Goal: Task Accomplishment & Management: Use online tool/utility

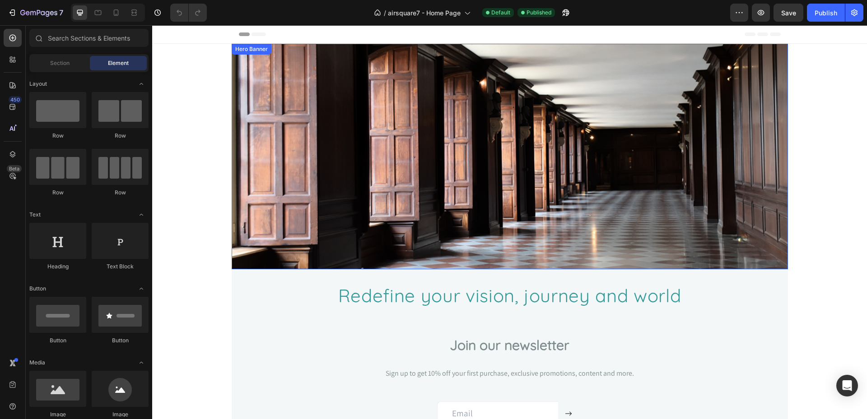
click at [343, 115] on div "Overlay" at bounding box center [510, 157] width 556 height 226
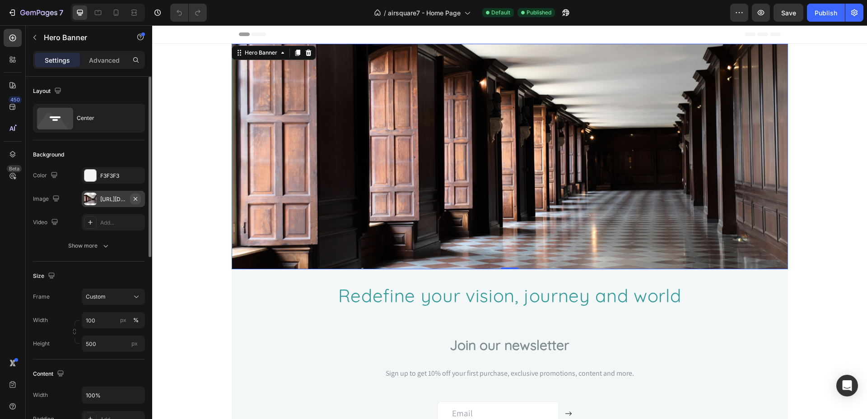
click at [139, 197] on button "button" at bounding box center [135, 199] width 11 height 11
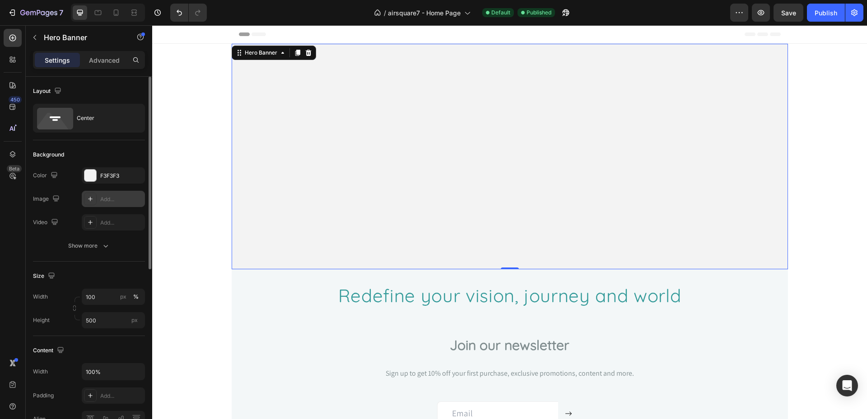
click at [89, 196] on icon at bounding box center [90, 198] width 7 height 7
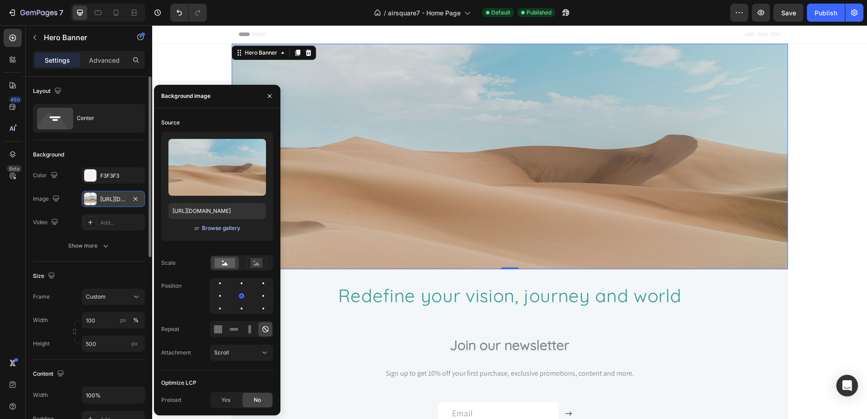
click at [226, 232] on div "Browse gallery" at bounding box center [221, 228] width 38 height 8
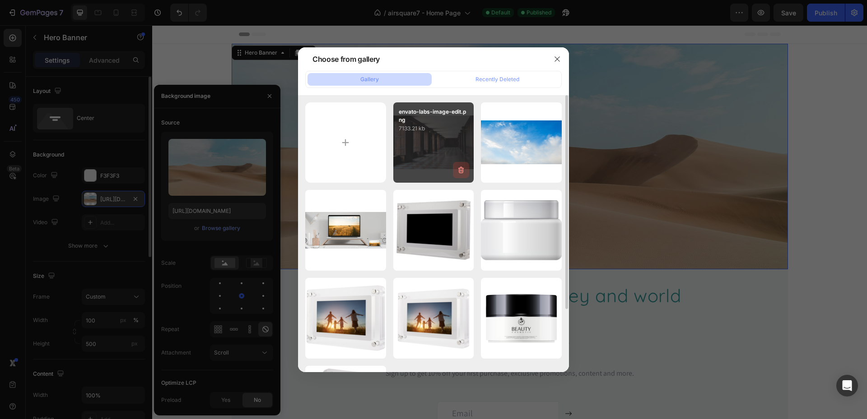
click at [459, 167] on icon "button" at bounding box center [460, 170] width 9 height 9
click at [459, 172] on div "Delete" at bounding box center [455, 172] width 17 height 8
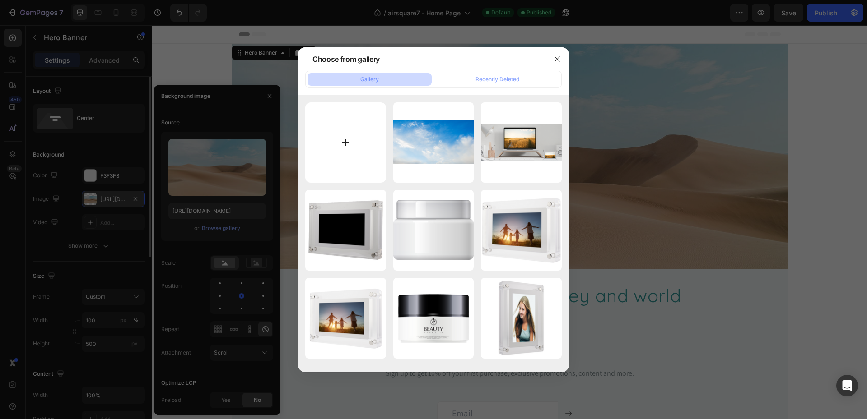
click at [366, 145] on input "file" at bounding box center [345, 142] width 81 height 81
type input "C:\fakepath\envato-labs-image-edit.png"
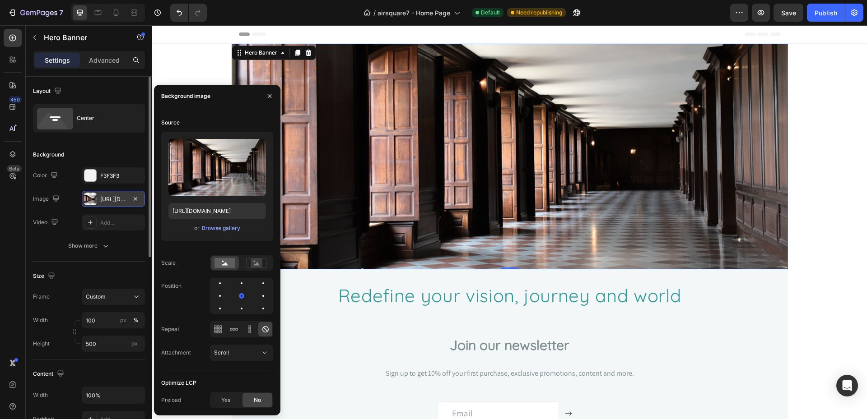
type input "[URL][DOMAIN_NAME]"
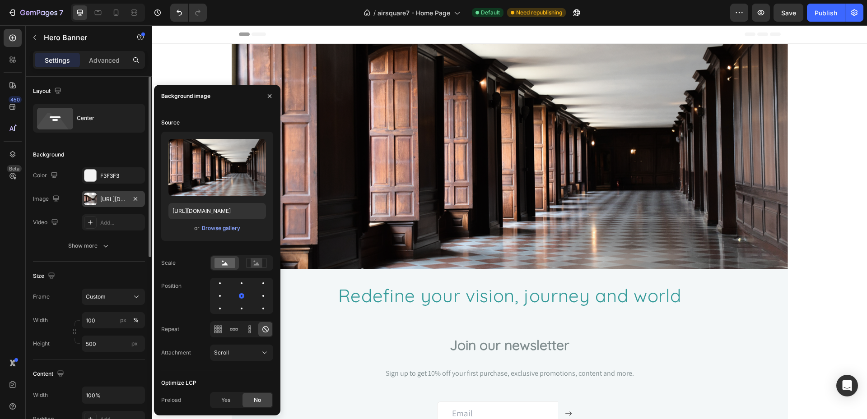
click at [176, 44] on div "Heading Hero Banner Section 1 Redefine your vision, journey and world Heading R…" at bounding box center [509, 239] width 715 height 391
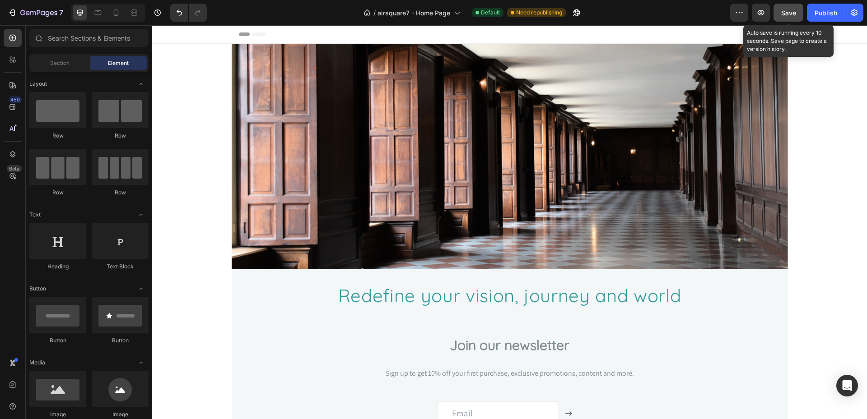
click at [779, 6] on button "Save" at bounding box center [788, 13] width 30 height 18
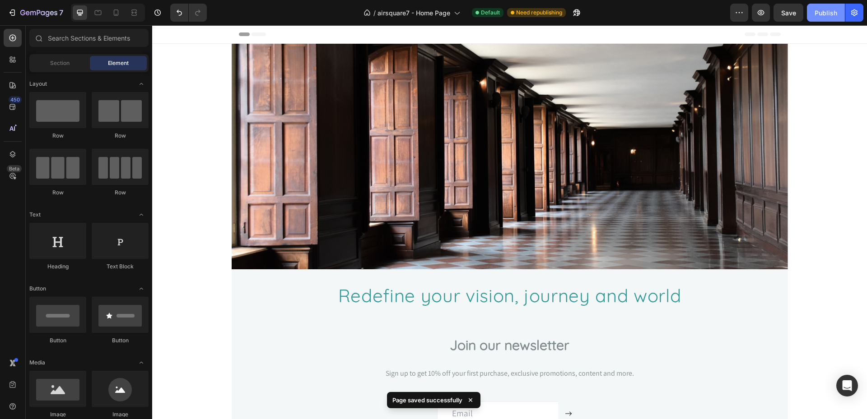
click at [824, 14] on div "Publish" at bounding box center [825, 12] width 23 height 9
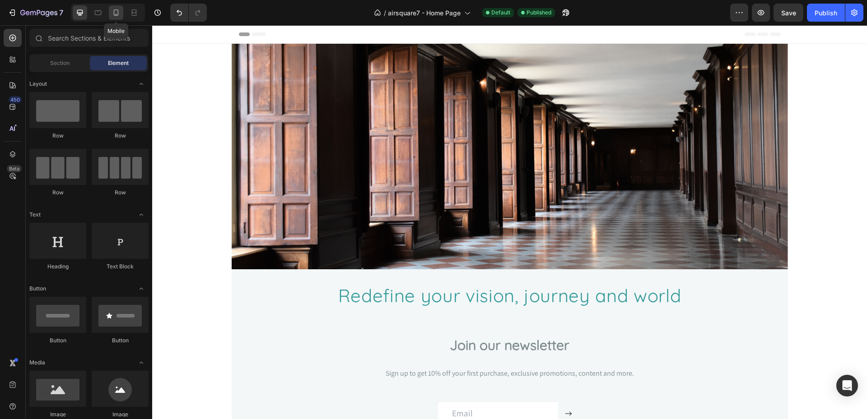
click at [114, 12] on icon at bounding box center [116, 12] width 5 height 6
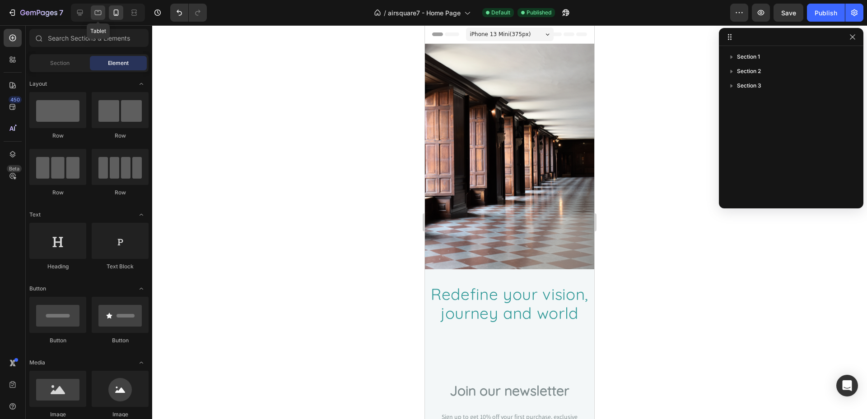
click at [99, 15] on icon at bounding box center [97, 12] width 9 height 9
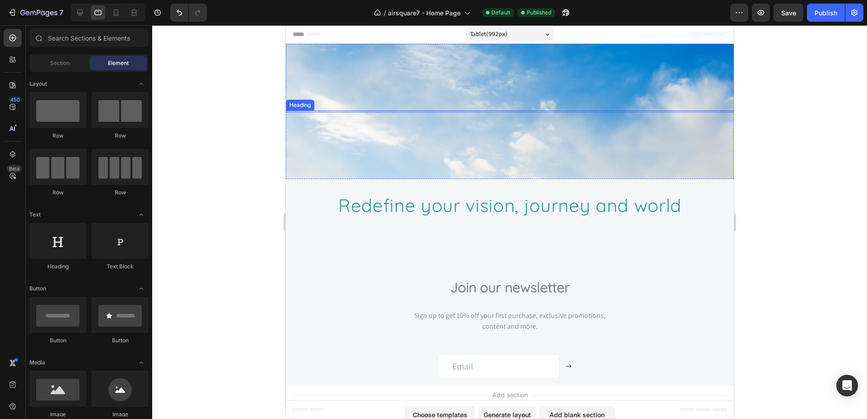
click at [440, 110] on div "Overlay" at bounding box center [509, 111] width 448 height 135
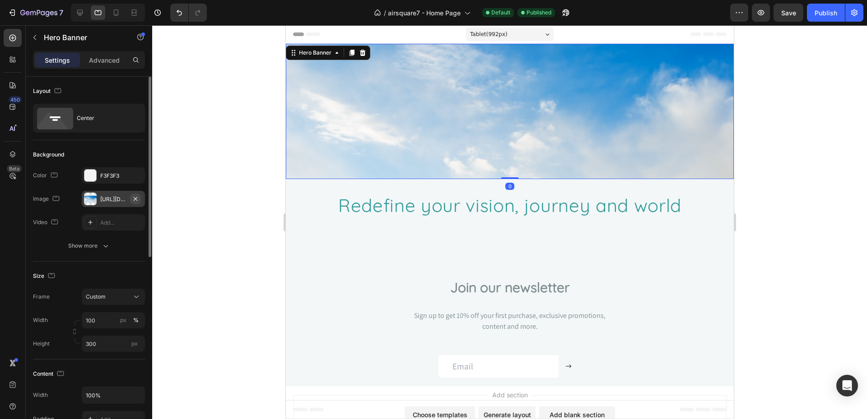
click at [133, 198] on icon "button" at bounding box center [135, 198] width 7 height 7
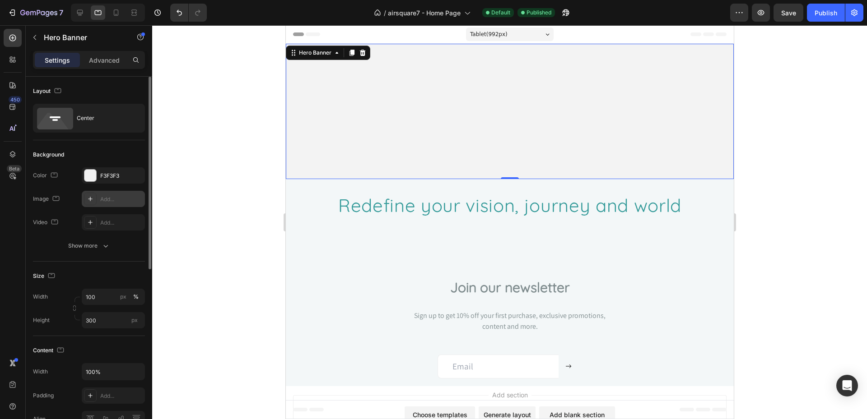
click at [97, 196] on div "Add..." at bounding box center [113, 199] width 63 height 16
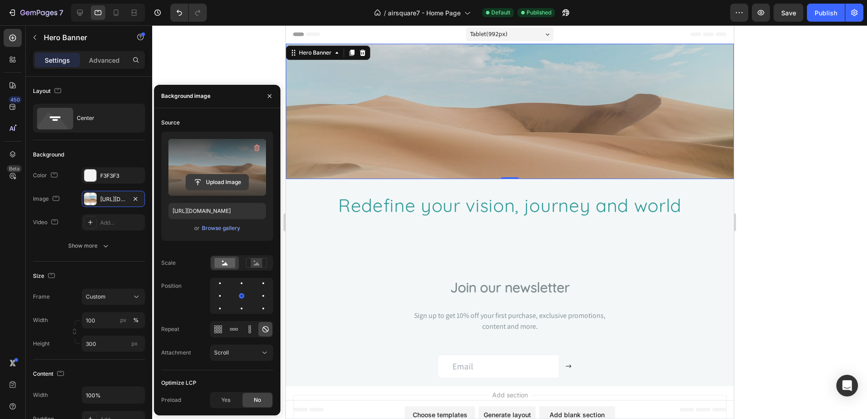
click at [215, 181] on input "file" at bounding box center [217, 182] width 62 height 15
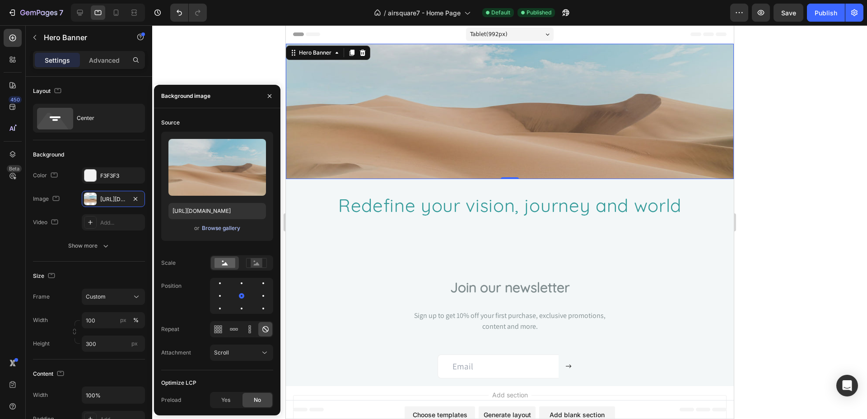
click at [210, 230] on div "Browse gallery" at bounding box center [221, 228] width 38 height 8
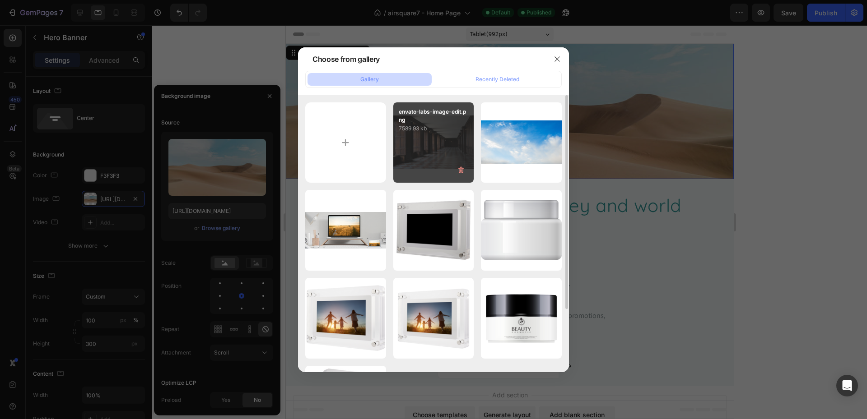
click at [418, 148] on div "envato-labs-image-edit.png 7589.93 kb" at bounding box center [433, 142] width 81 height 81
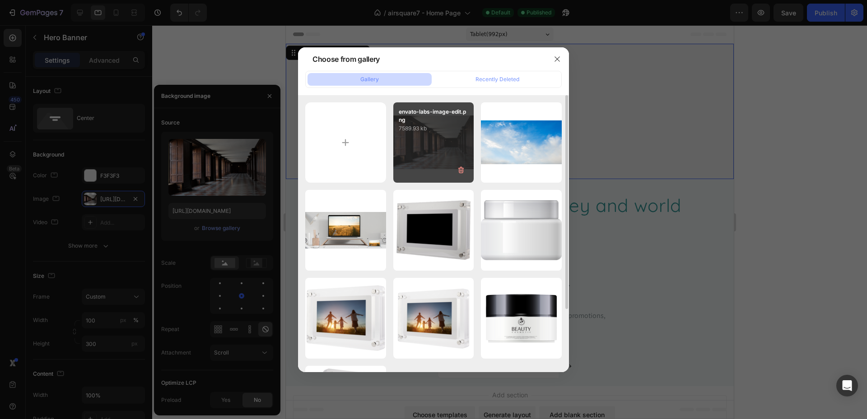
type input "[URL][DOMAIN_NAME]"
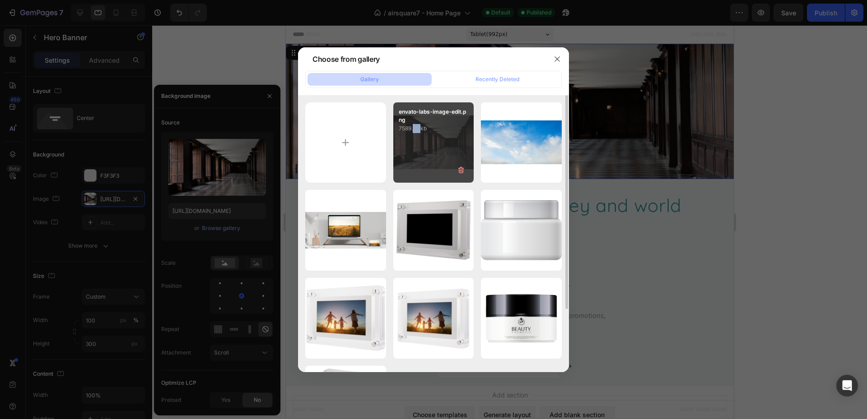
click at [418, 148] on div "envato-labs-image-edit.png 7589.93 kb" at bounding box center [433, 142] width 81 height 81
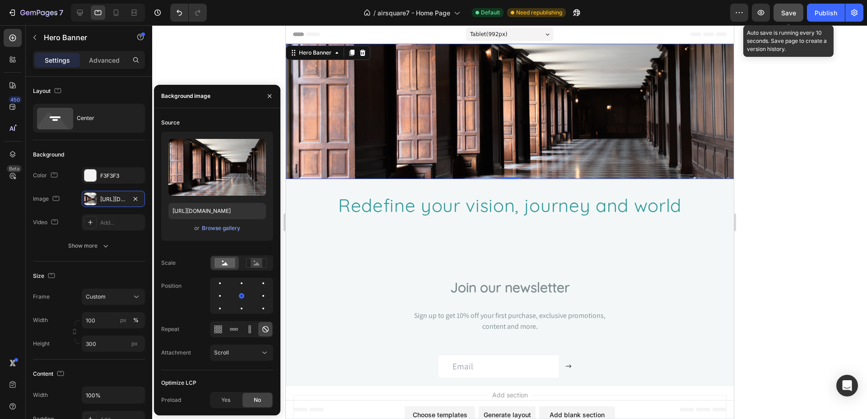
click at [792, 14] on span "Save" at bounding box center [788, 13] width 15 height 8
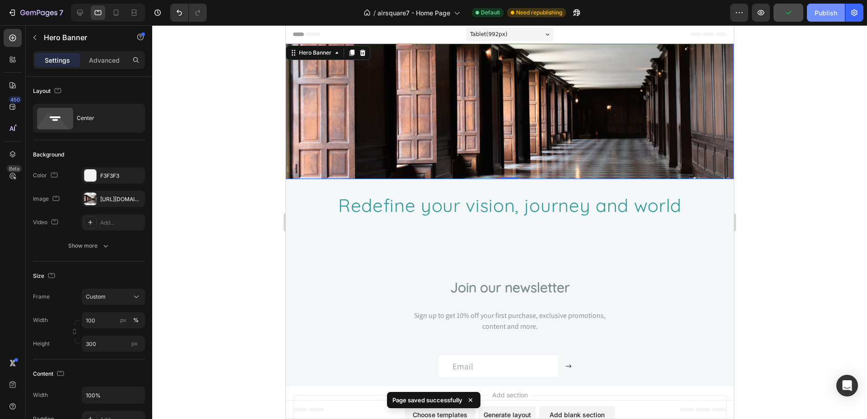
click at [818, 13] on div "Publish" at bounding box center [825, 12] width 23 height 9
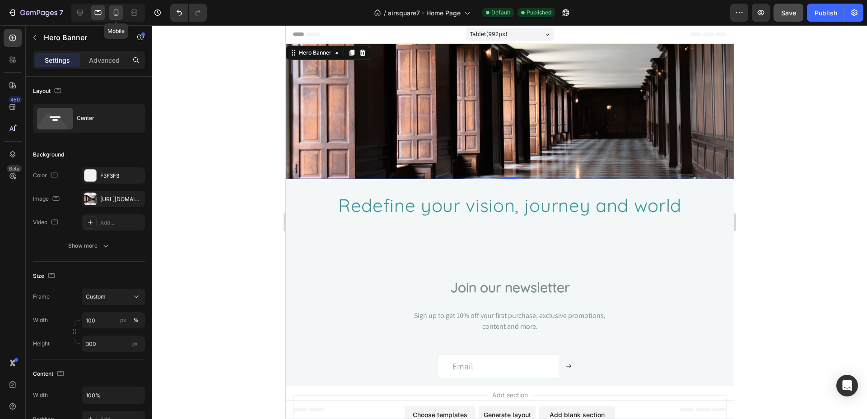
click at [119, 14] on icon at bounding box center [116, 12] width 9 height 9
type input "500"
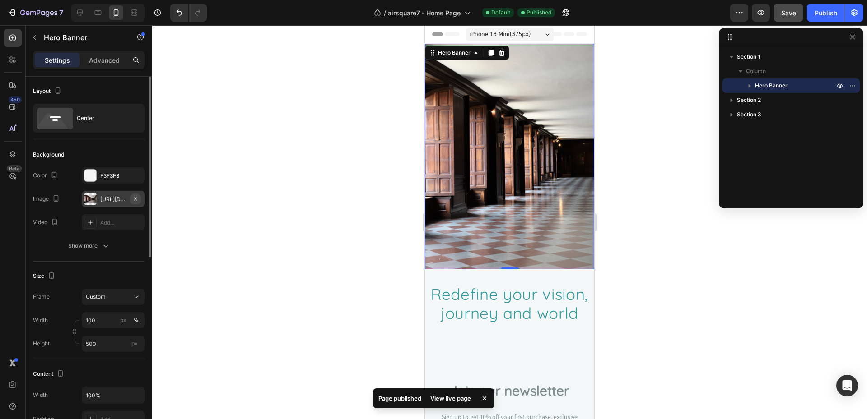
click at [139, 198] on icon "button" at bounding box center [135, 198] width 7 height 7
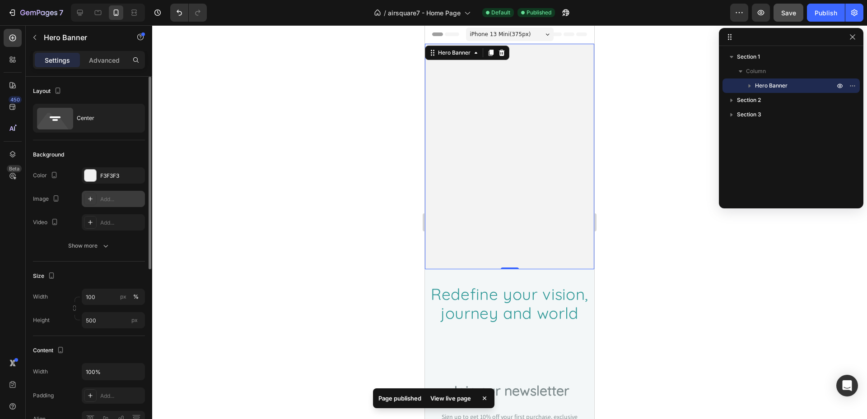
click at [120, 198] on div "Add..." at bounding box center [121, 199] width 42 height 8
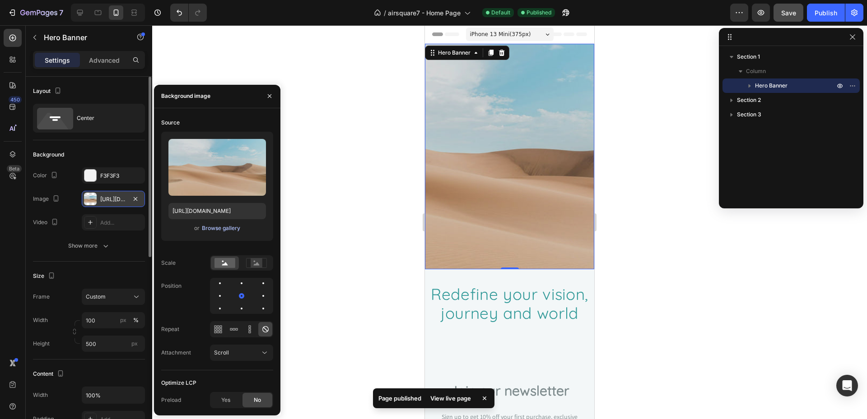
click at [223, 227] on div "Browse gallery" at bounding box center [221, 228] width 38 height 8
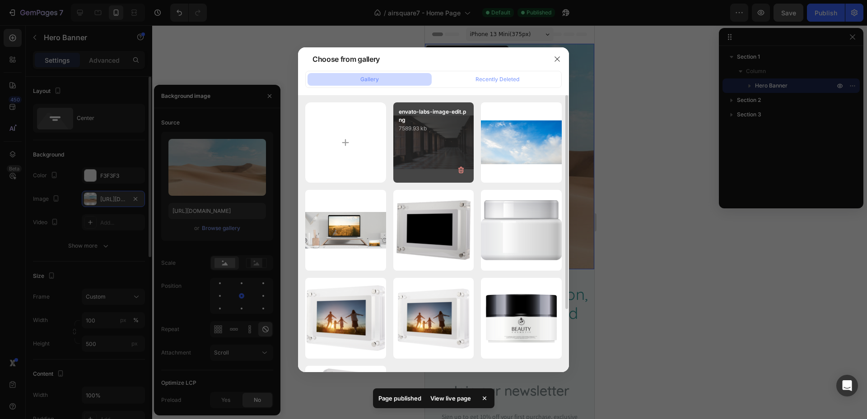
click at [427, 158] on div "envato-labs-image-edit.png 7589.93 kb" at bounding box center [433, 142] width 81 height 81
type input "[URL][DOMAIN_NAME]"
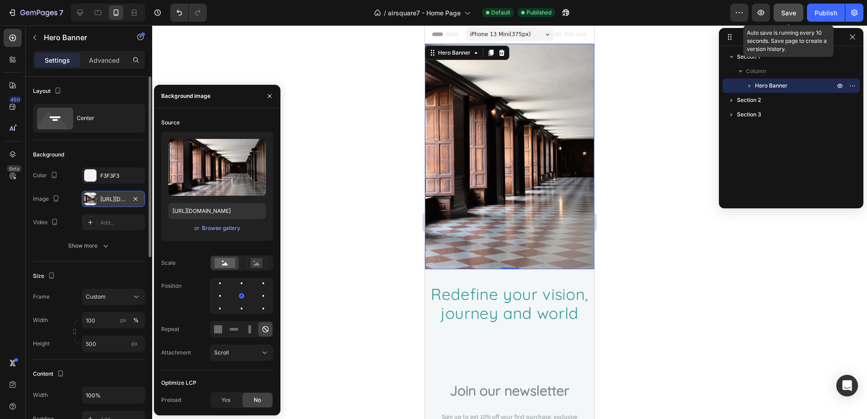
click at [788, 12] on span "Save" at bounding box center [788, 13] width 15 height 8
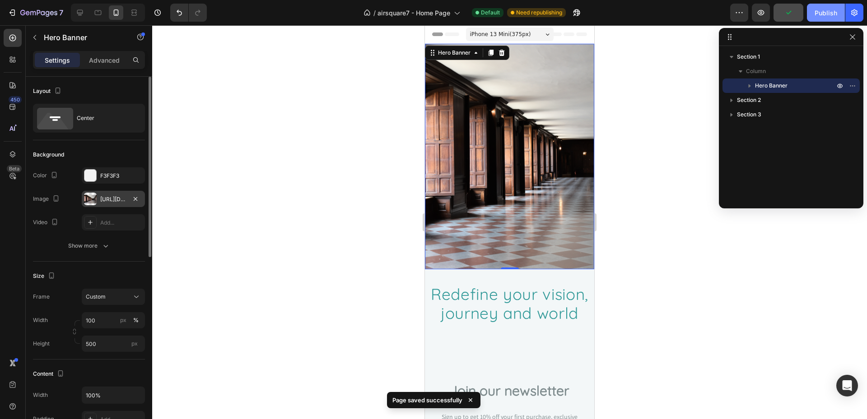
click at [826, 8] on button "Publish" at bounding box center [826, 13] width 38 height 18
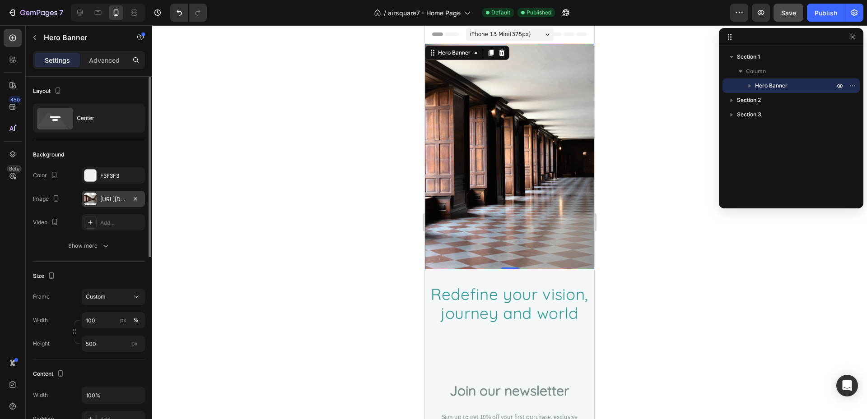
click at [338, 141] on div at bounding box center [509, 222] width 715 height 394
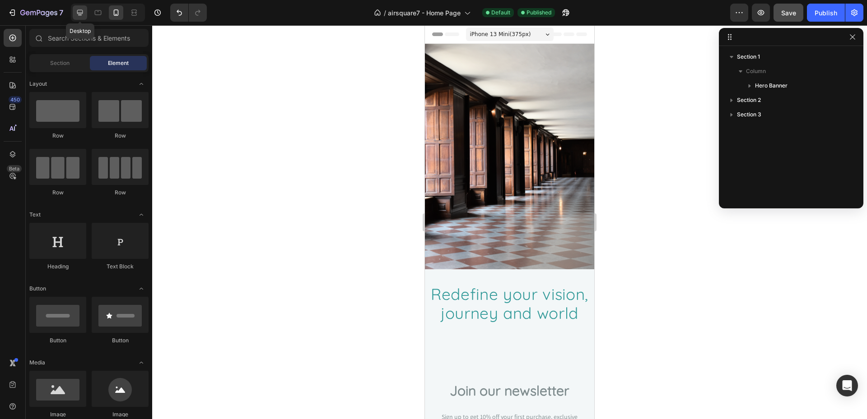
click at [83, 15] on icon at bounding box center [79, 12] width 9 height 9
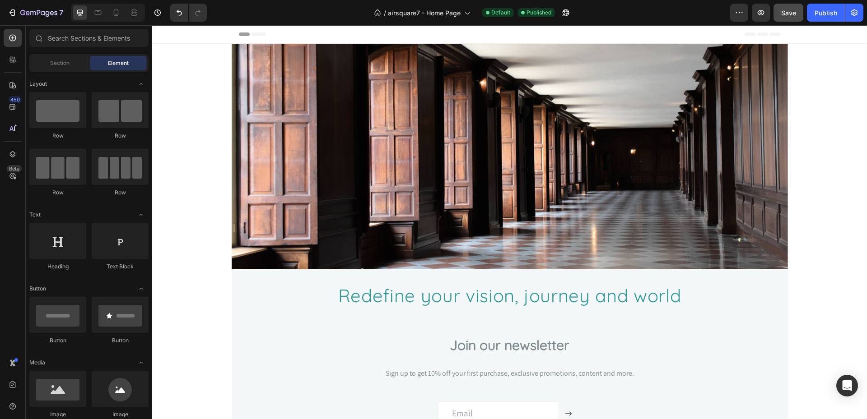
click at [203, 34] on div "Header" at bounding box center [509, 34] width 715 height 19
click at [179, 35] on span "Header" at bounding box center [179, 34] width 20 height 9
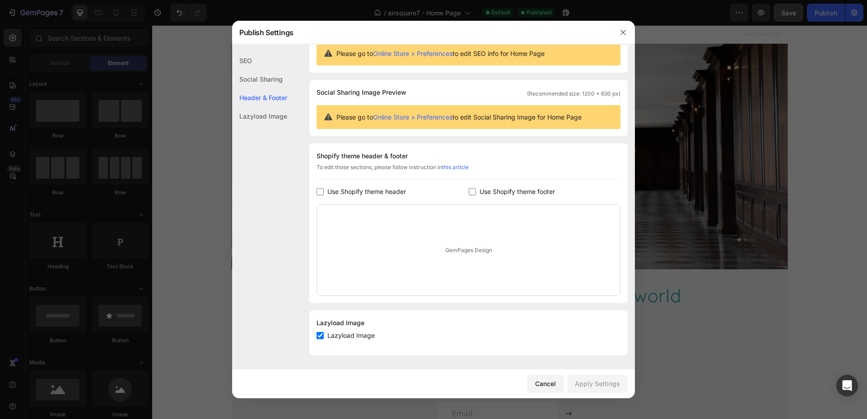
scroll to position [33, 0]
click at [623, 30] on icon "button" at bounding box center [622, 32] width 7 height 7
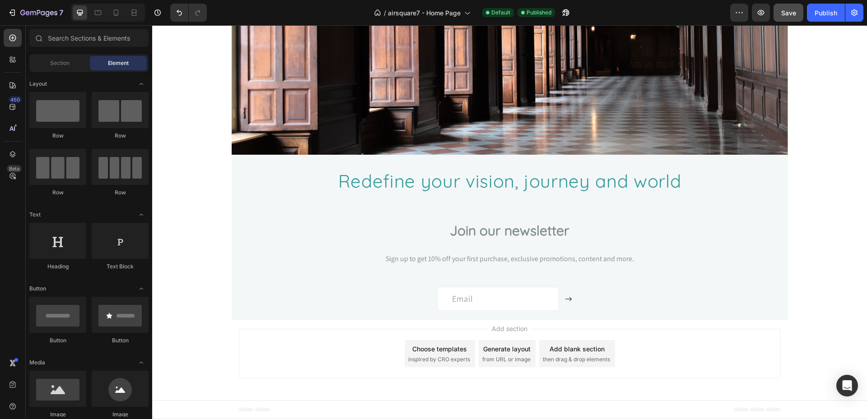
scroll to position [0, 0]
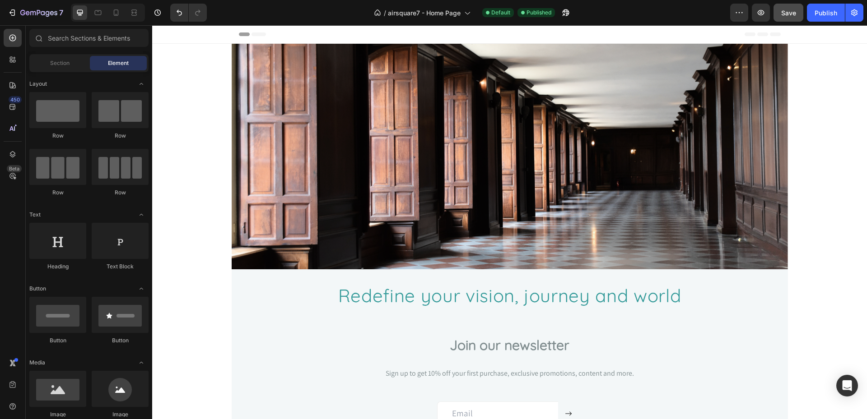
click at [252, 33] on icon at bounding box center [258, 35] width 14 height 4
click at [810, 37] on div "Header" at bounding box center [509, 34] width 715 height 19
click at [208, 61] on div "Heading Hero Banner Section 1 Redefine your vision, journey and world Heading R…" at bounding box center [509, 239] width 715 height 391
click at [210, 40] on div "Header" at bounding box center [509, 34] width 715 height 19
click at [530, 294] on span "Redefine your vision, journey and world" at bounding box center [509, 295] width 343 height 23
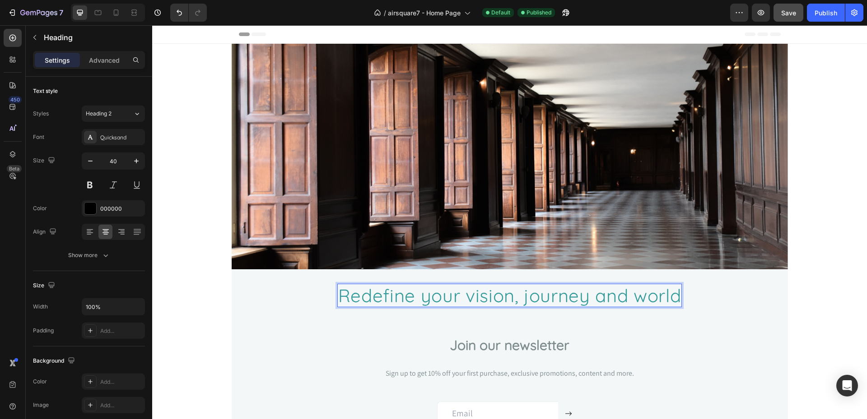
click at [610, 295] on span "Redefine your vision, journey and world" at bounding box center [509, 295] width 343 height 23
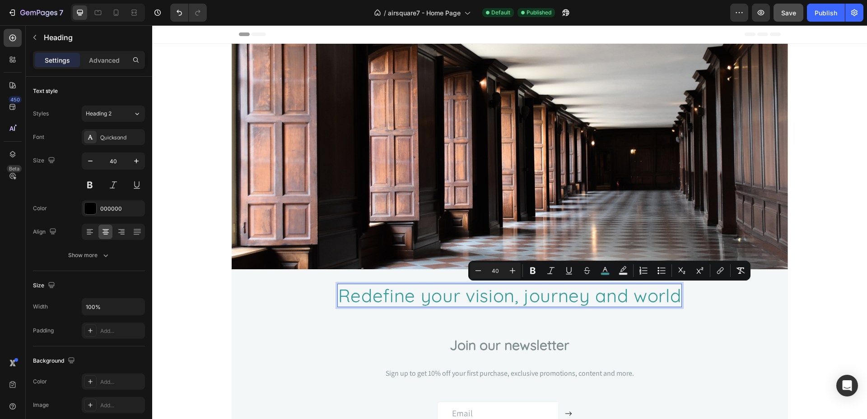
click at [666, 298] on span "Redefine your vision, journey and world" at bounding box center [509, 295] width 343 height 23
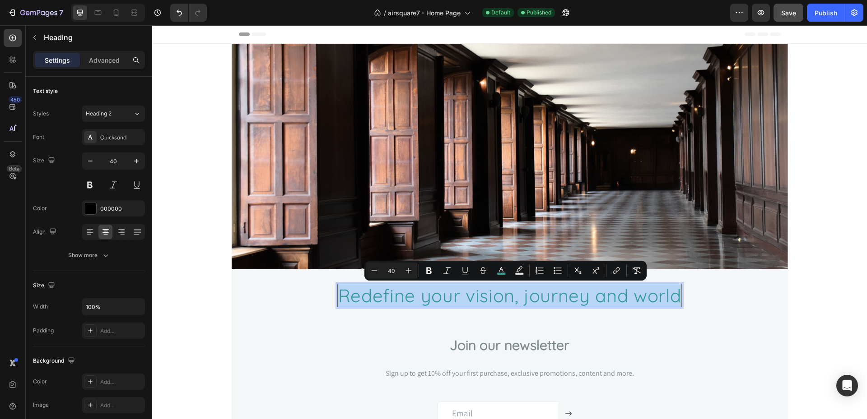
drag, startPoint x: 675, startPoint y: 296, endPoint x: 334, endPoint y: 296, distance: 341.3
click at [338, 297] on span "Redefine your vision, journey and world" at bounding box center [509, 295] width 343 height 23
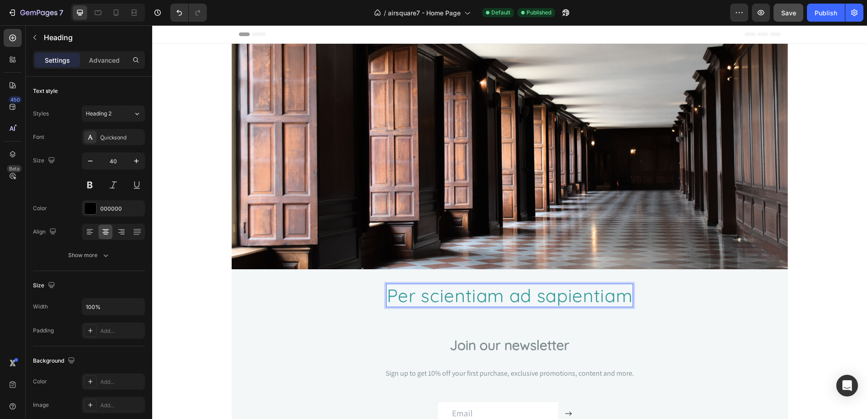
click at [192, 291] on div "Heading Hero Banner Section 1 Per scientiam ad sapientiam Heading 0 Row Section…" at bounding box center [509, 239] width 715 height 391
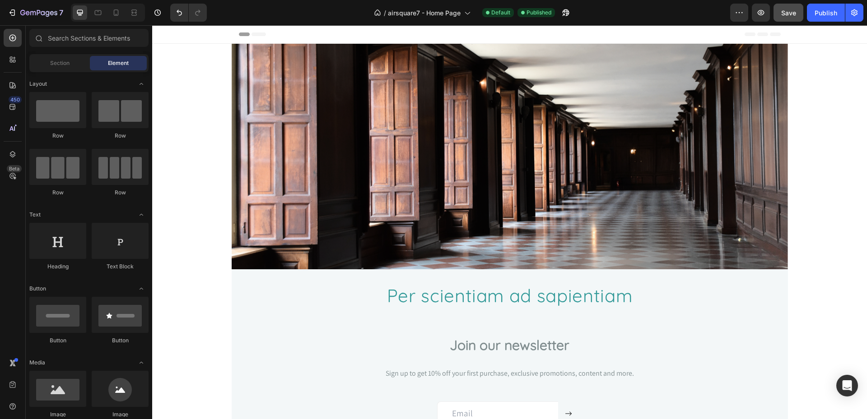
click at [99, 21] on div at bounding box center [108, 13] width 74 height 18
click at [99, 16] on icon at bounding box center [97, 12] width 9 height 9
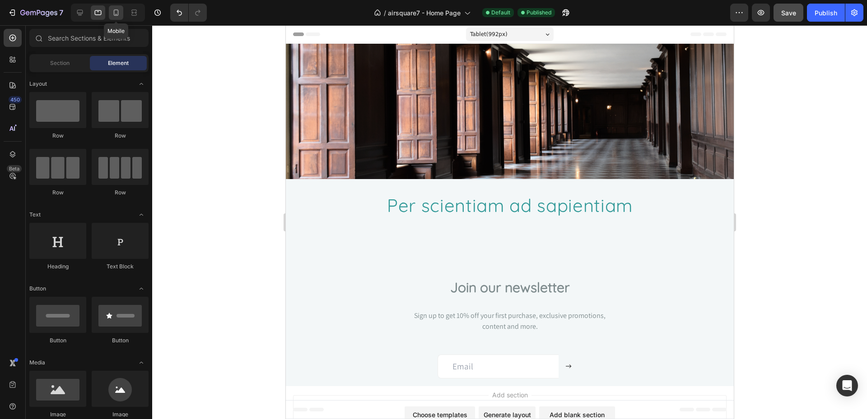
click at [114, 11] on icon at bounding box center [116, 12] width 5 height 6
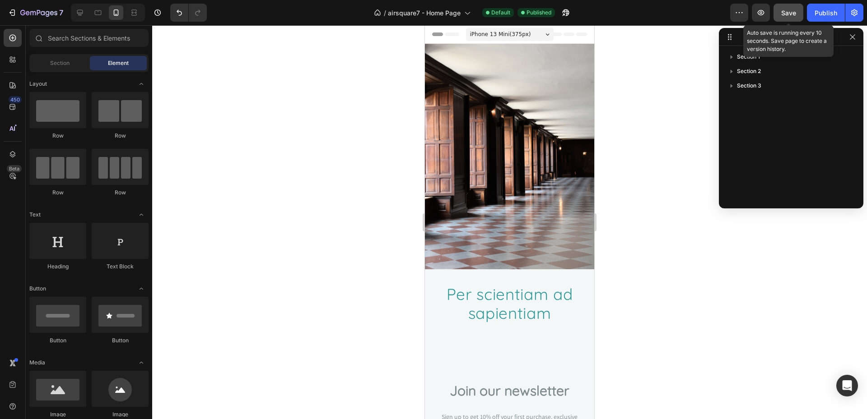
click at [792, 14] on span "Save" at bounding box center [788, 13] width 15 height 8
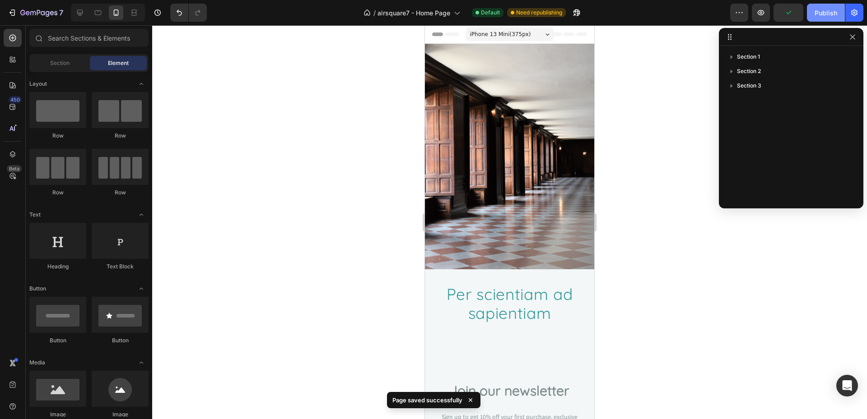
click at [827, 13] on div "Publish" at bounding box center [825, 12] width 23 height 9
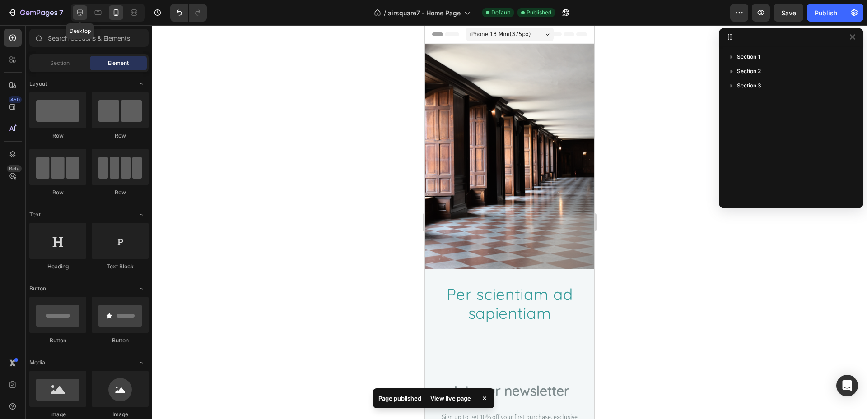
click at [79, 10] on icon at bounding box center [80, 13] width 6 height 6
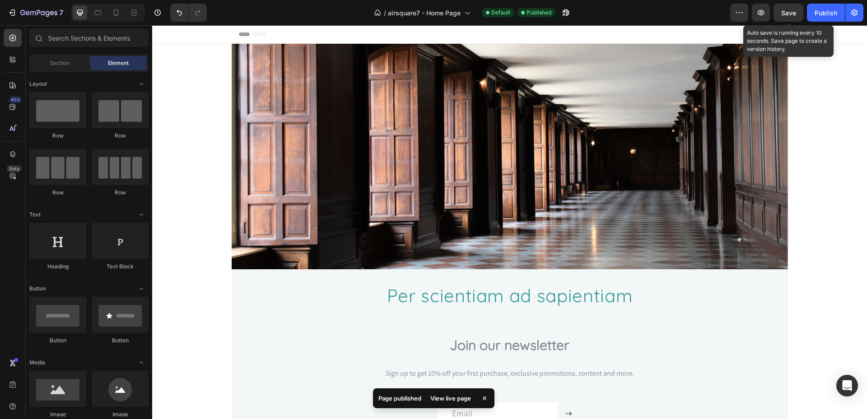
click at [792, 9] on span "Save" at bounding box center [788, 13] width 15 height 8
click at [833, 15] on div "Publish" at bounding box center [825, 12] width 23 height 9
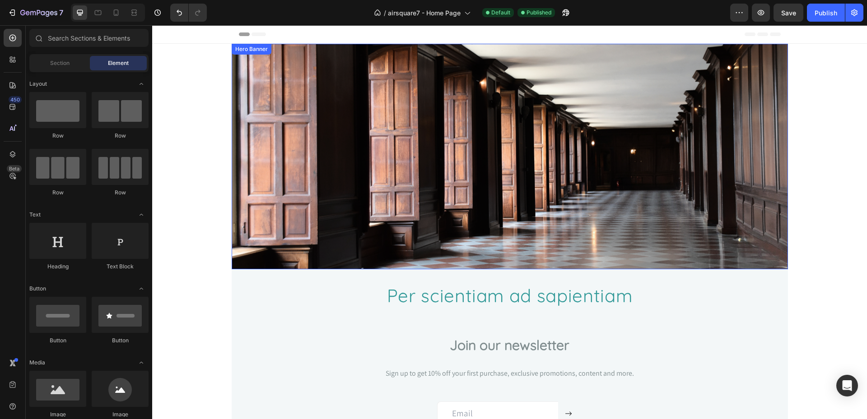
click at [431, 193] on div "Overlay" at bounding box center [510, 157] width 556 height 226
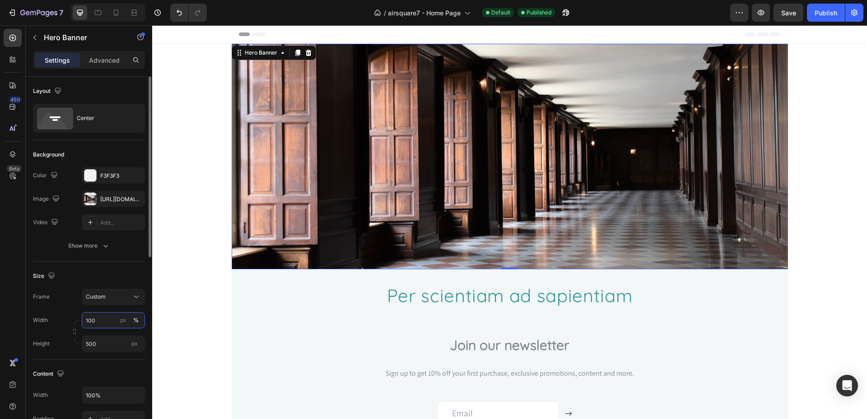
click at [110, 322] on input "100" at bounding box center [113, 320] width 63 height 16
click at [203, 253] on div "Heading Hero Banner 0 Section 1 ⁠⁠⁠⁠⁠⁠⁠ Per scientiam ad sapientiam Heading Row…" at bounding box center [509, 239] width 715 height 391
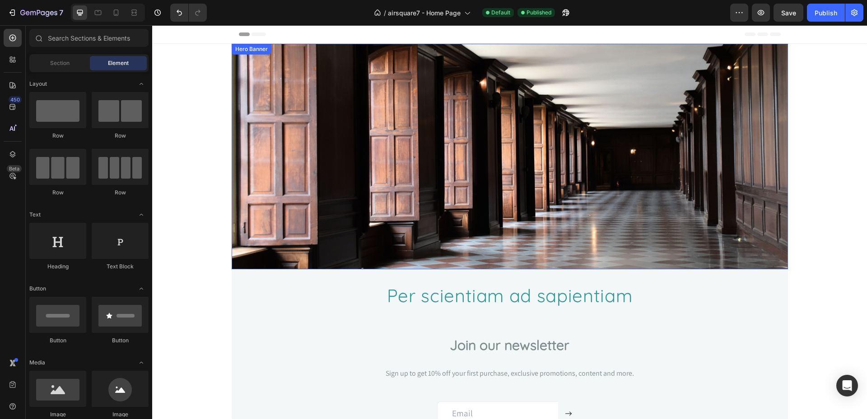
click at [293, 77] on div "Overlay" at bounding box center [510, 157] width 556 height 226
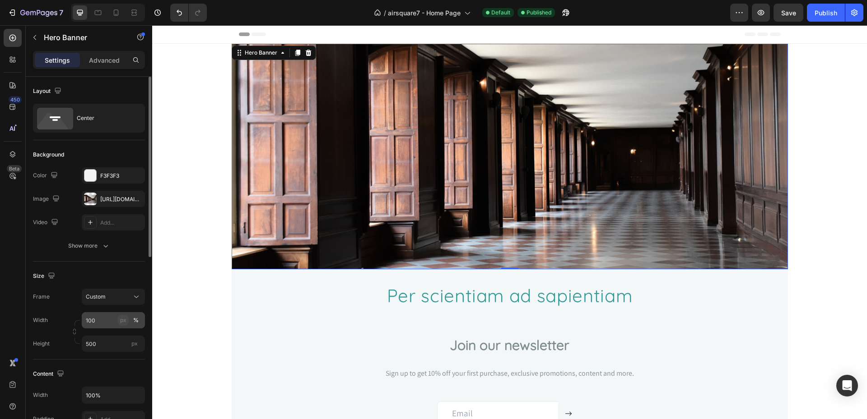
click at [118, 319] on button "px" at bounding box center [123, 320] width 11 height 11
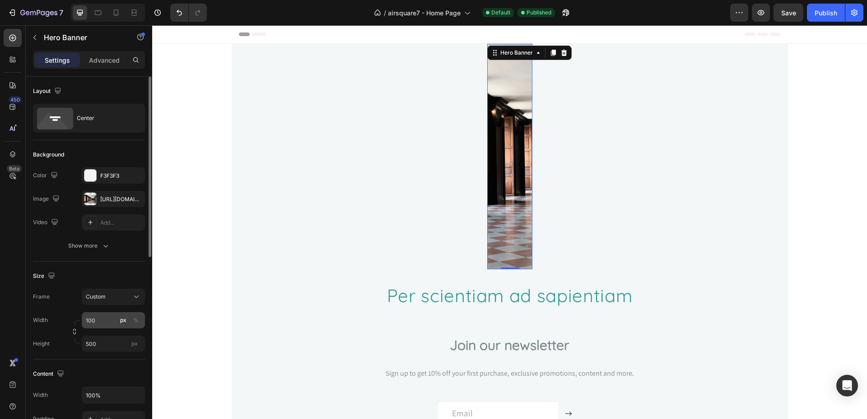
click at [123, 322] on div "px" at bounding box center [123, 320] width 6 height 8
click at [123, 318] on div "px" at bounding box center [123, 320] width 6 height 8
click at [132, 319] on button "%" at bounding box center [135, 320] width 11 height 11
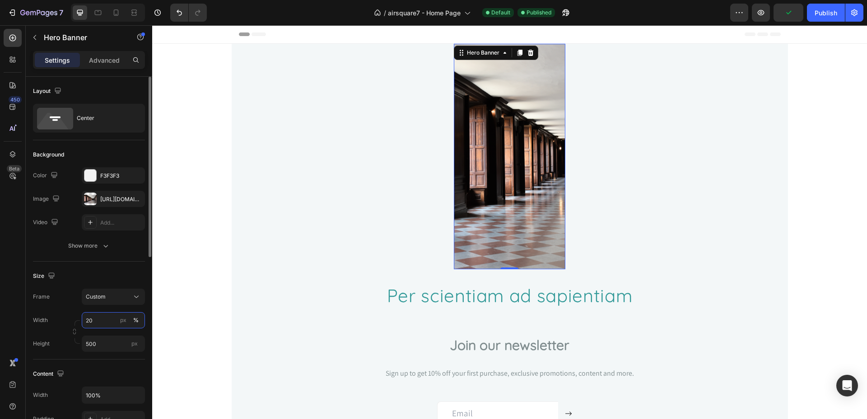
type input "2"
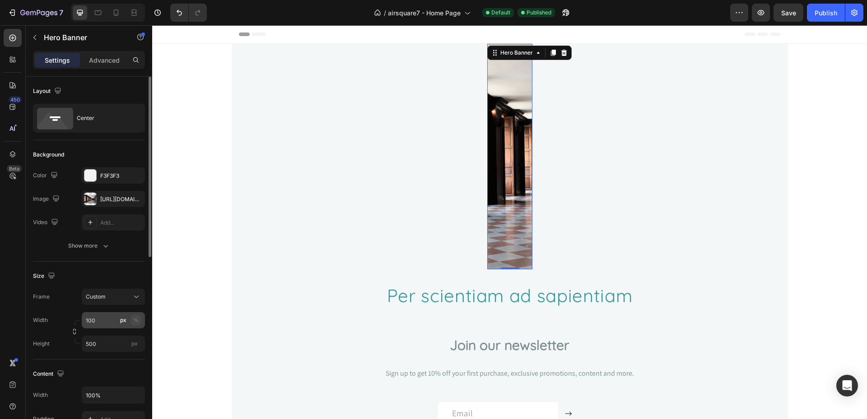
click at [138, 323] on div "%" at bounding box center [135, 320] width 5 height 8
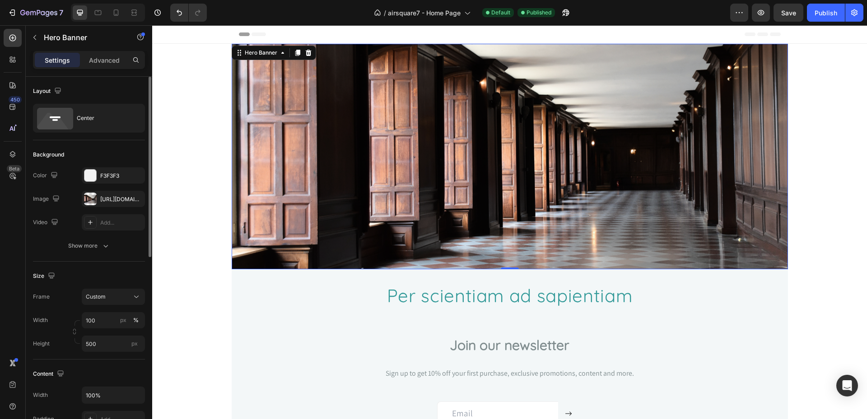
click at [101, 331] on div "Width 100 px % Height 500 px" at bounding box center [89, 332] width 112 height 40
click at [102, 326] on input "100" at bounding box center [113, 320] width 63 height 16
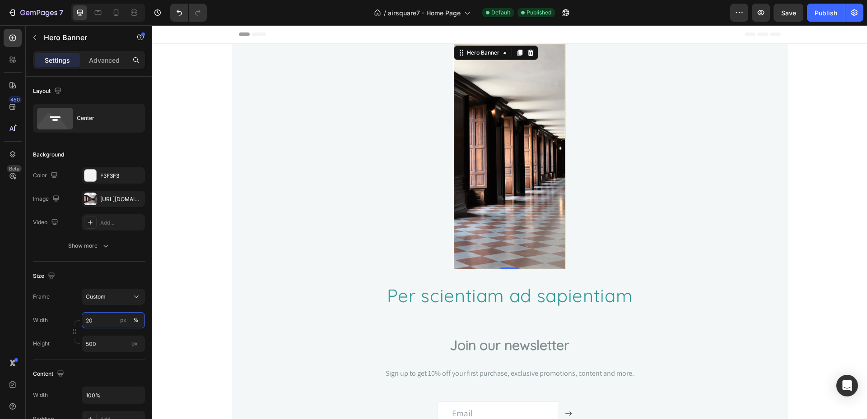
type input "2"
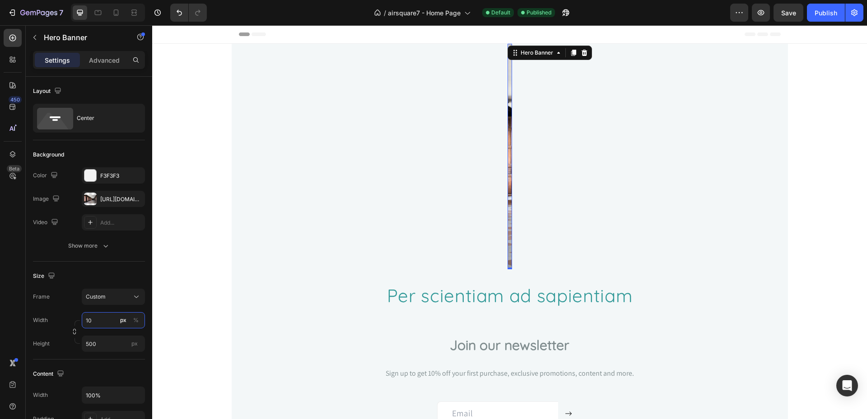
type input "100"
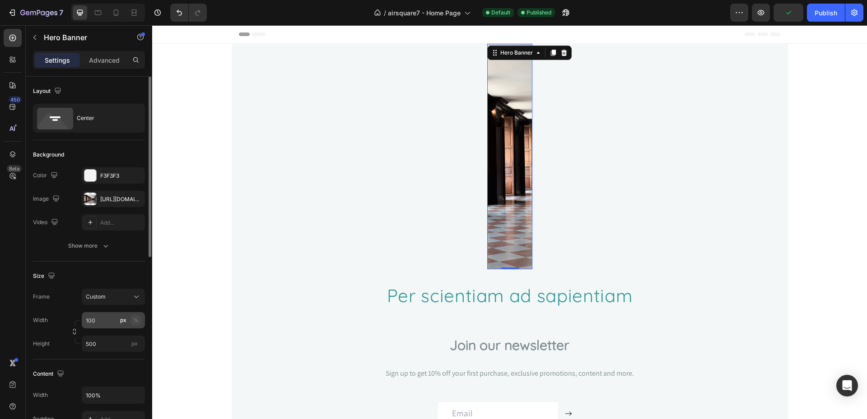
click at [135, 320] on div "%" at bounding box center [135, 320] width 5 height 8
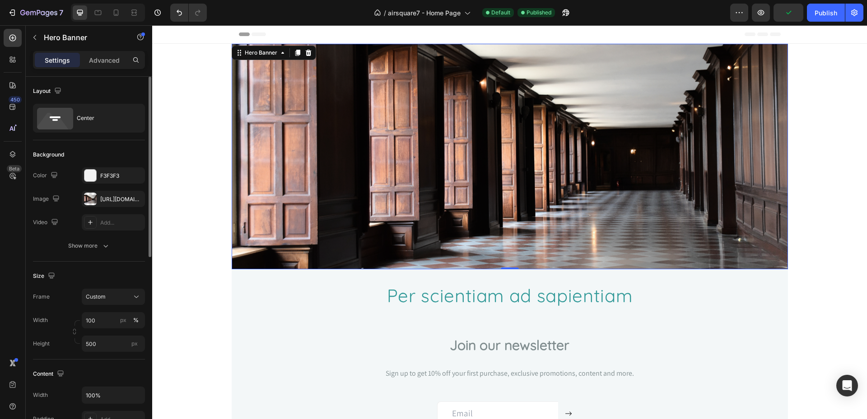
click at [116, 307] on div "Frame Custom Width 100 px % Height 500 px" at bounding box center [89, 320] width 112 height 63
click at [121, 301] on div "Custom" at bounding box center [113, 297] width 55 height 9
click at [124, 321] on span "As banner source" at bounding box center [107, 319] width 45 height 8
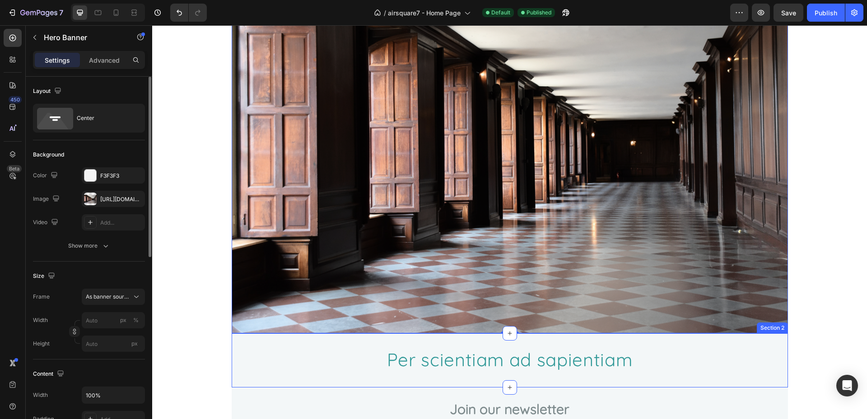
scroll to position [46, 0]
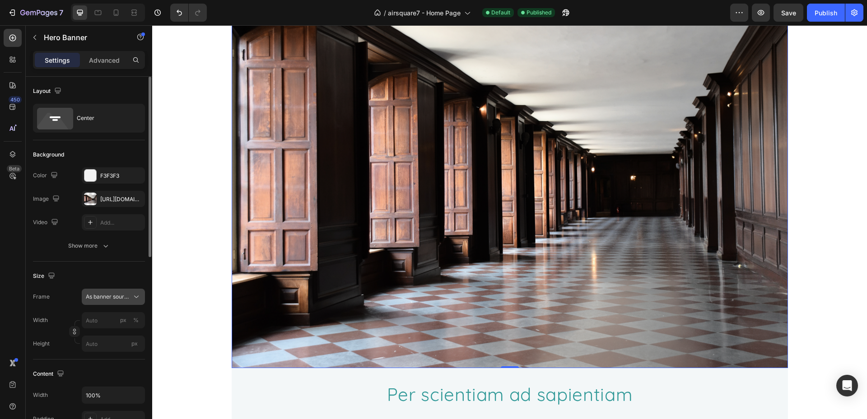
click at [114, 294] on span "As banner source" at bounding box center [108, 297] width 44 height 8
click at [105, 334] on div "Custom" at bounding box center [111, 335] width 52 height 8
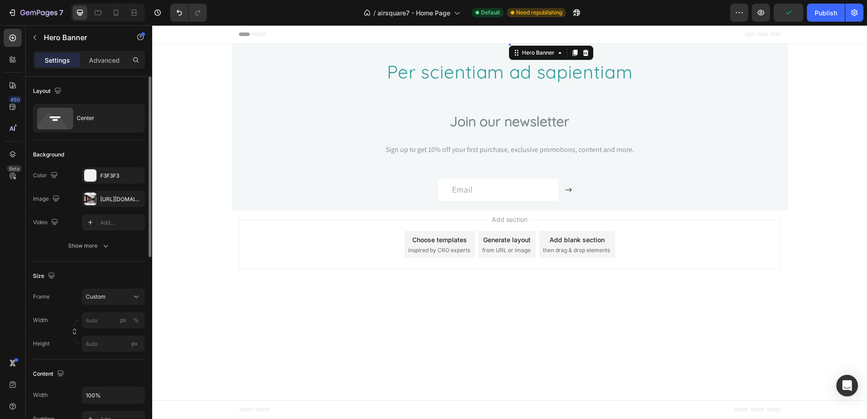
click at [191, 167] on div "Heading Hero Banner 0 Section 1 ⁠⁠⁠⁠⁠⁠⁠ Per scientiam ad sapientiam Heading Row…" at bounding box center [509, 127] width 715 height 167
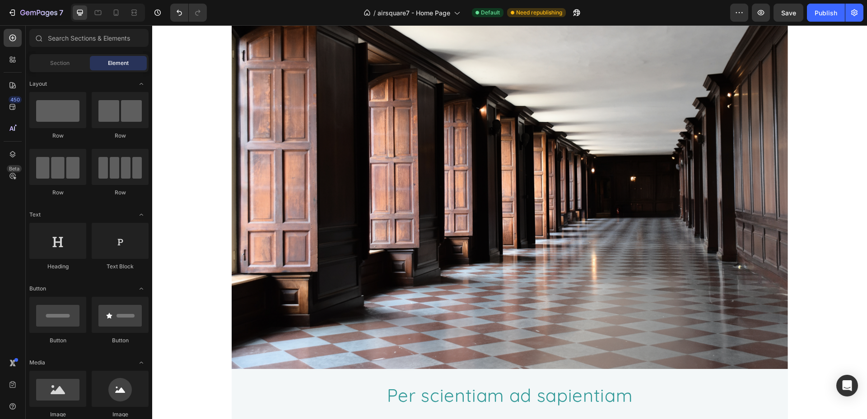
scroll to position [46, 0]
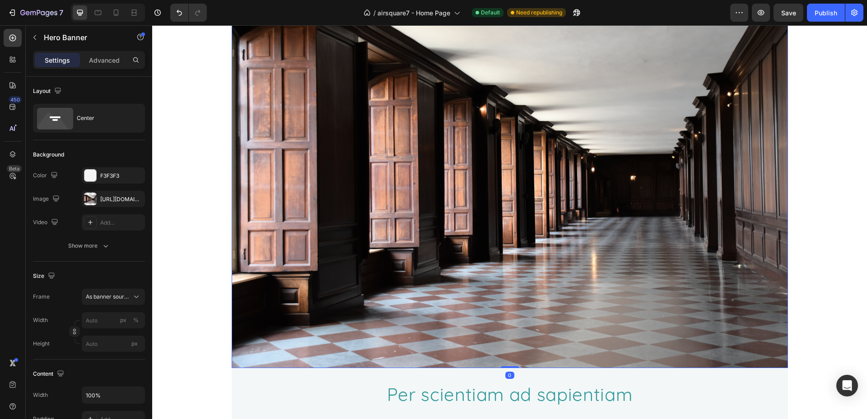
click at [464, 181] on div "Overlay" at bounding box center [510, 183] width 556 height 371
click at [120, 297] on span "As banner source" at bounding box center [108, 297] width 44 height 8
click at [105, 329] on div "Custom" at bounding box center [105, 335] width 72 height 16
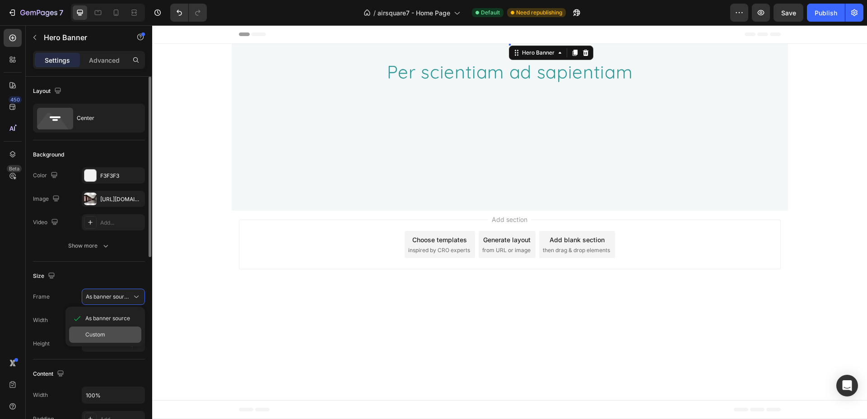
scroll to position [0, 0]
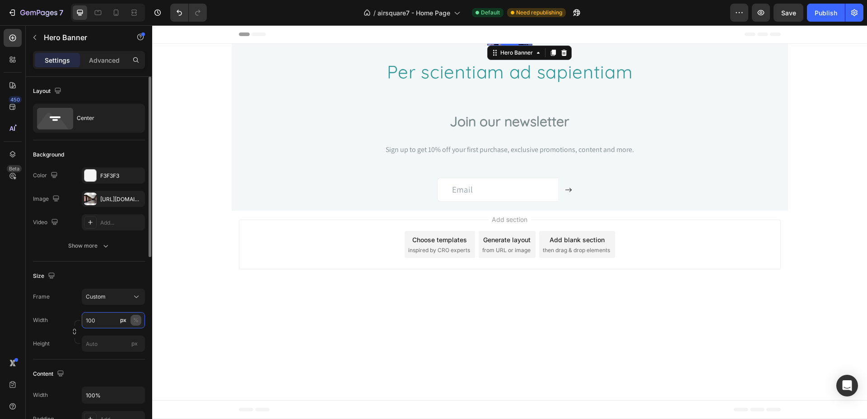
type input "100"
click at [137, 320] on div "%" at bounding box center [135, 320] width 5 height 8
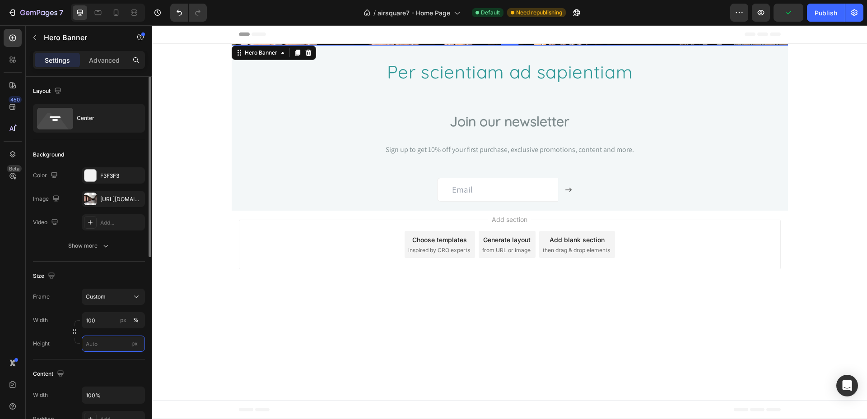
click at [96, 344] on input "px" at bounding box center [113, 344] width 63 height 16
click at [118, 384] on p "Fit screen 100vh" at bounding box center [111, 382] width 52 height 8
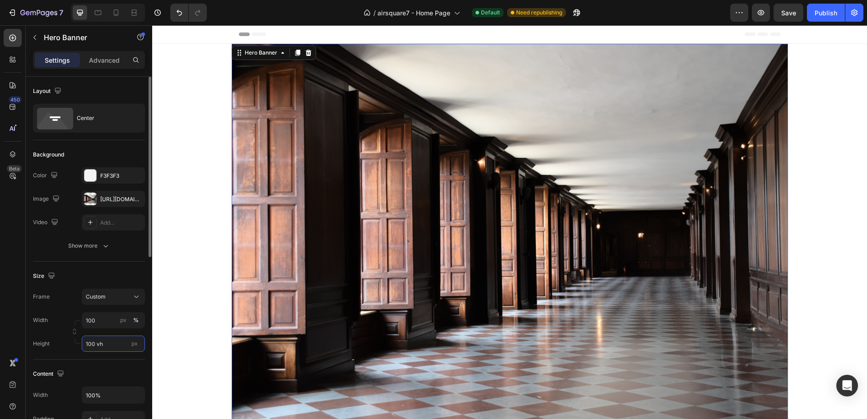
click at [110, 344] on input "100 vh" at bounding box center [113, 344] width 63 height 16
click at [94, 400] on input "100%" at bounding box center [113, 395] width 62 height 16
click at [116, 349] on input "100 vh" at bounding box center [113, 344] width 63 height 16
click at [132, 366] on span "Auto" at bounding box center [132, 366] width 12 height 8
type input "Auto"
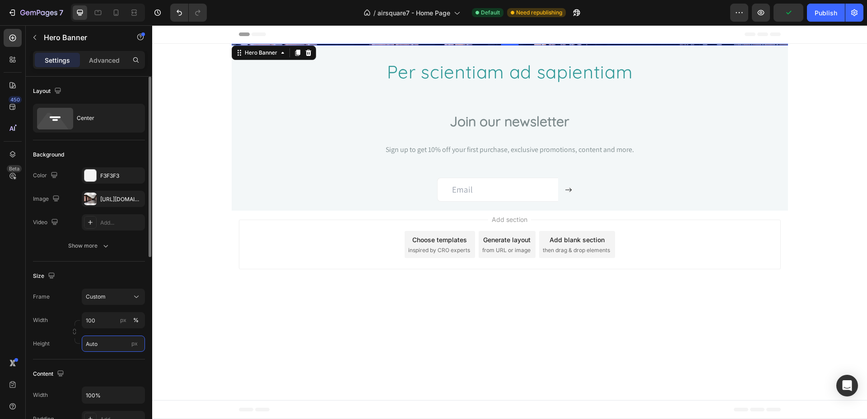
click at [107, 340] on input "Auto" at bounding box center [113, 344] width 63 height 16
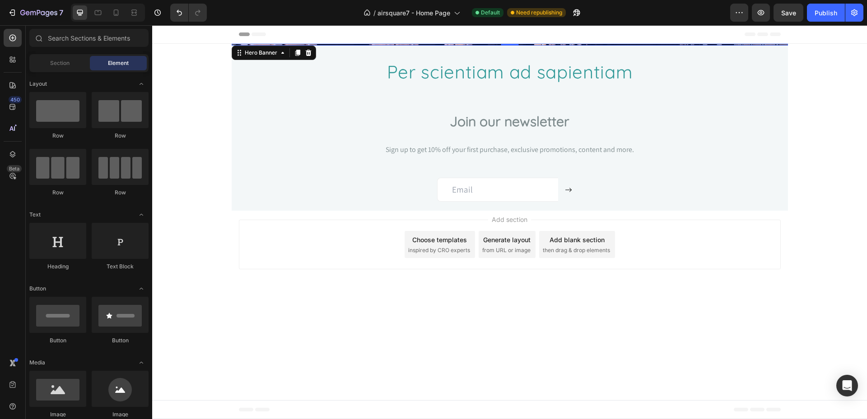
click at [289, 326] on body "Header Heading Hero Banner 0 Section 1 ⁠⁠⁠⁠⁠⁠⁠ Per scientiam ad sapientiam Head…" at bounding box center [509, 222] width 715 height 394
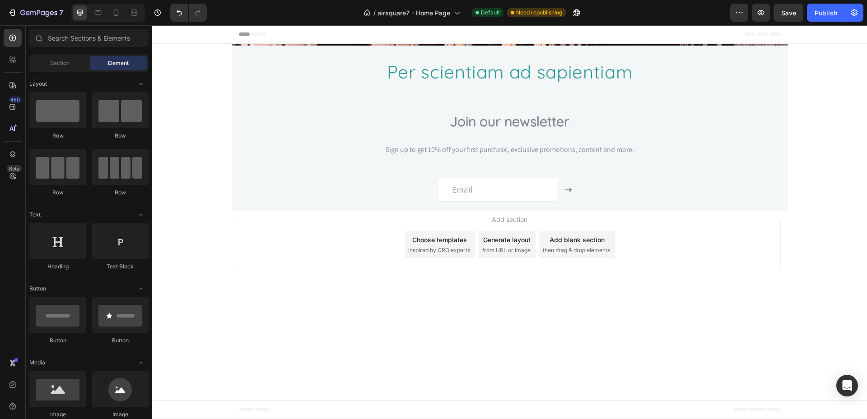
click at [316, 96] on div "⁠⁠⁠⁠⁠⁠⁠ Per scientiam ad sapientiam Heading Row Section 2" at bounding box center [510, 73] width 556 height 54
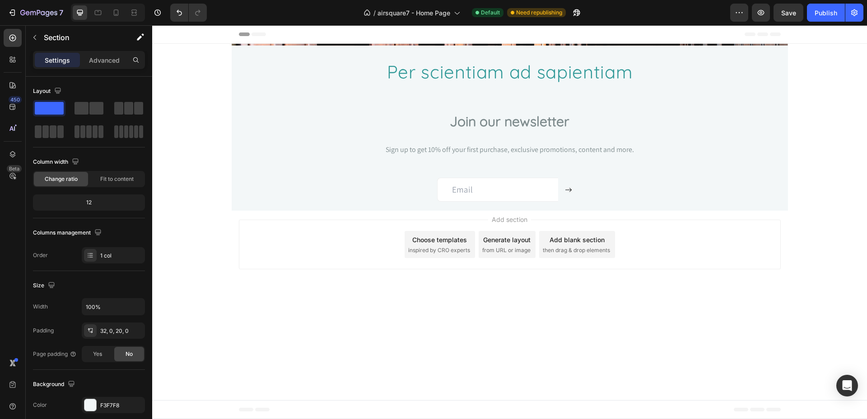
click at [315, 43] on div "Header" at bounding box center [510, 34] width 542 height 18
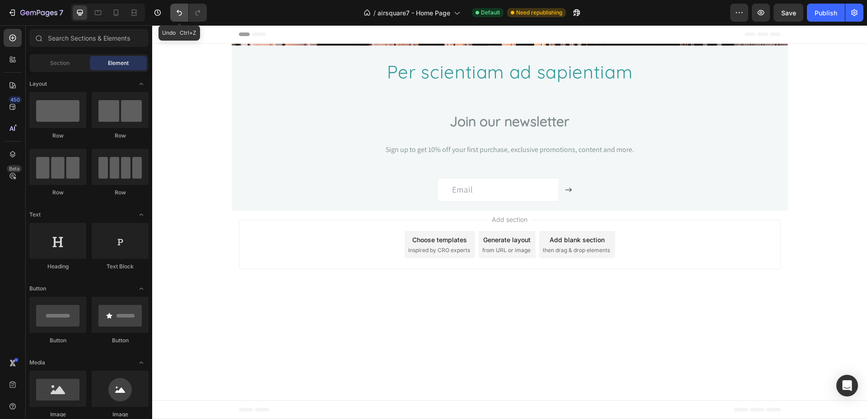
click at [178, 15] on icon "Undo/Redo" at bounding box center [179, 12] width 9 height 9
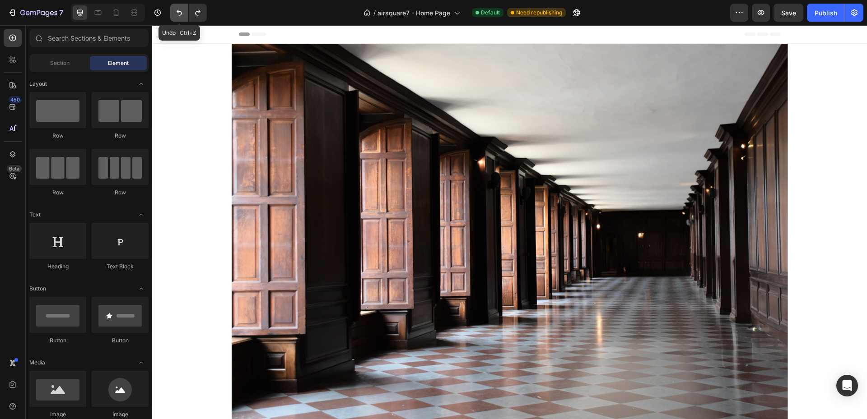
click at [178, 15] on icon "Undo/Redo" at bounding box center [179, 12] width 9 height 9
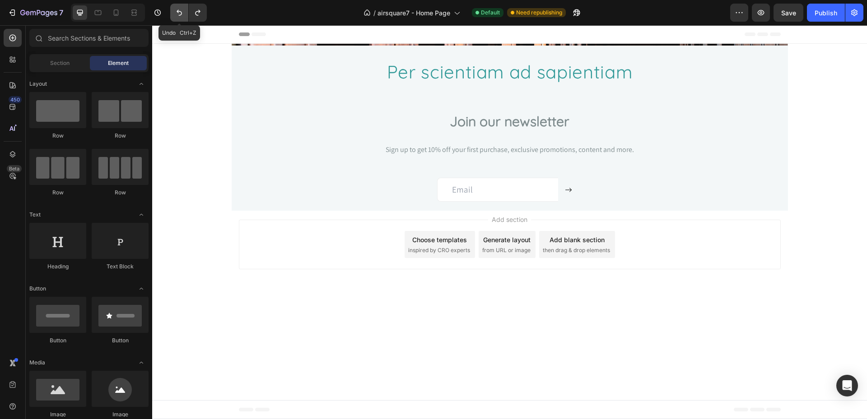
click at [178, 15] on icon "Undo/Redo" at bounding box center [179, 12] width 9 height 9
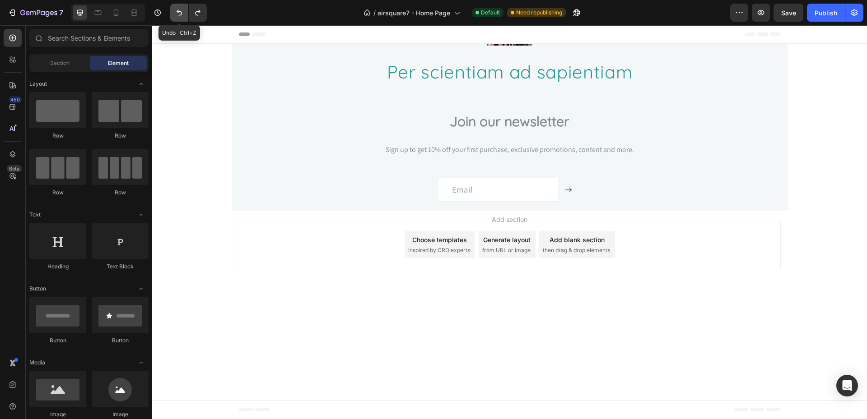
click at [178, 15] on icon "Undo/Redo" at bounding box center [179, 12] width 9 height 9
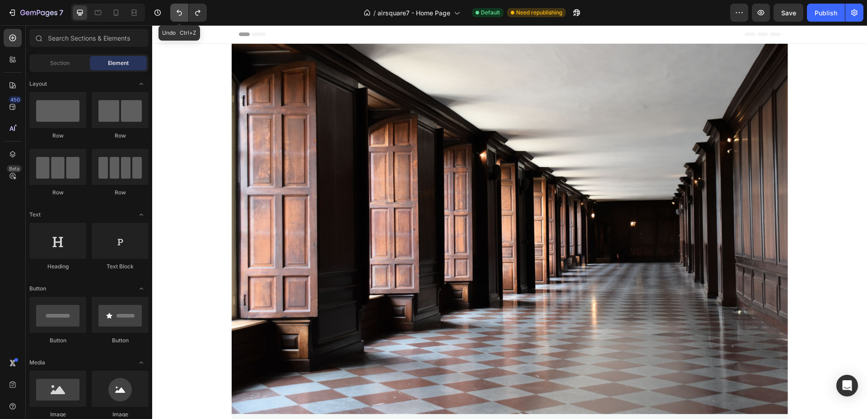
click at [178, 15] on icon "Undo/Redo" at bounding box center [179, 12] width 9 height 9
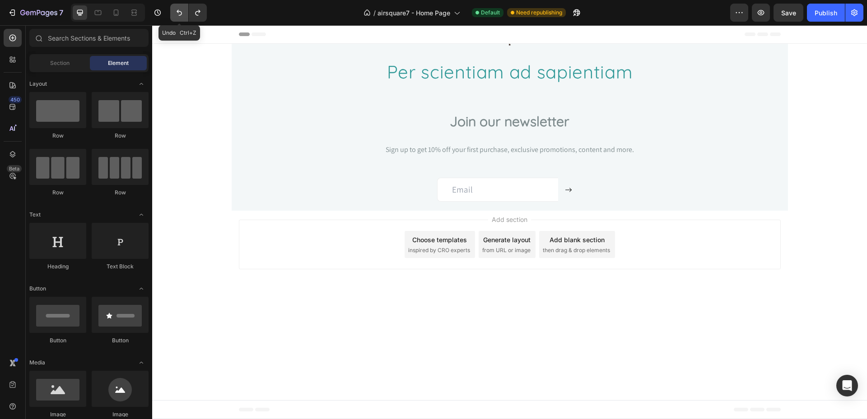
click at [178, 15] on icon "Undo/Redo" at bounding box center [179, 12] width 9 height 9
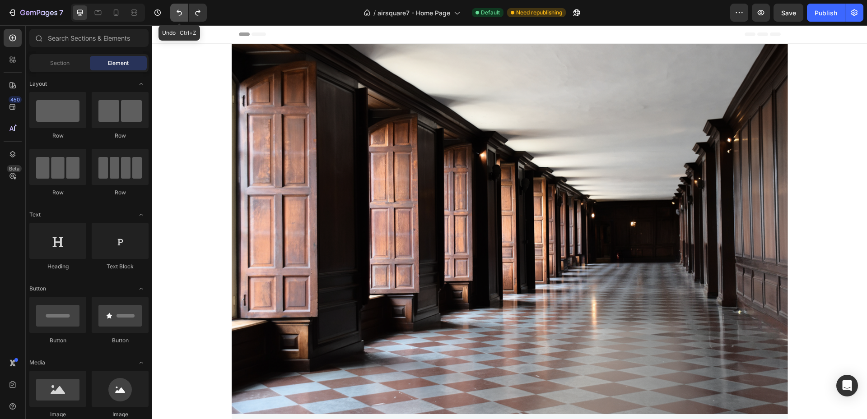
click at [178, 15] on icon "Undo/Redo" at bounding box center [179, 12] width 9 height 9
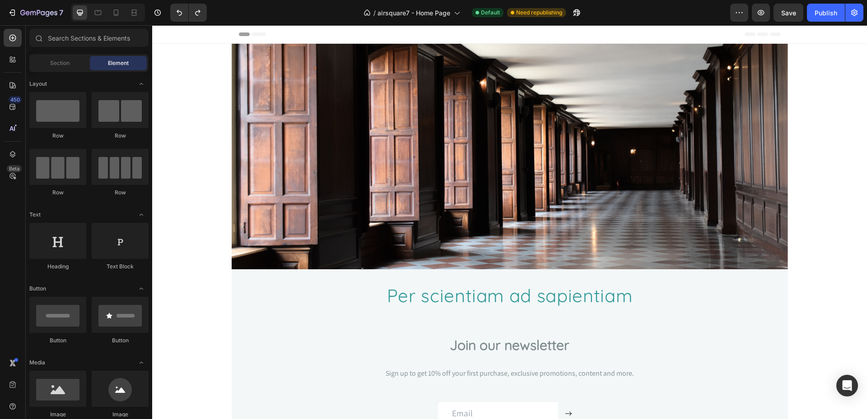
click at [299, 151] on div "Overlay" at bounding box center [510, 157] width 556 height 226
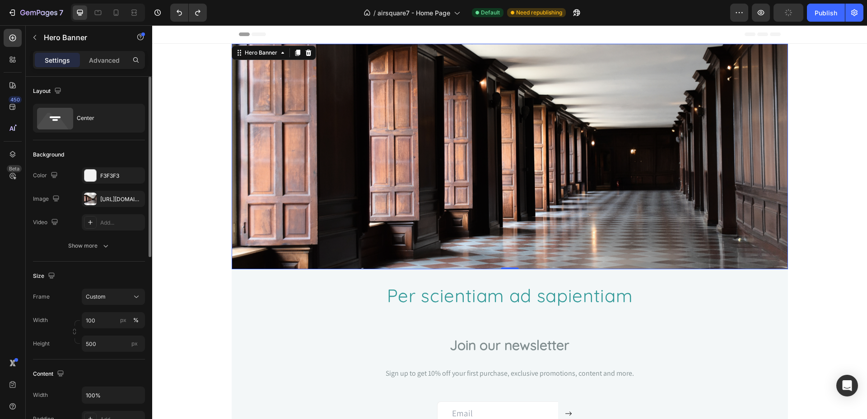
scroll to position [46, 0]
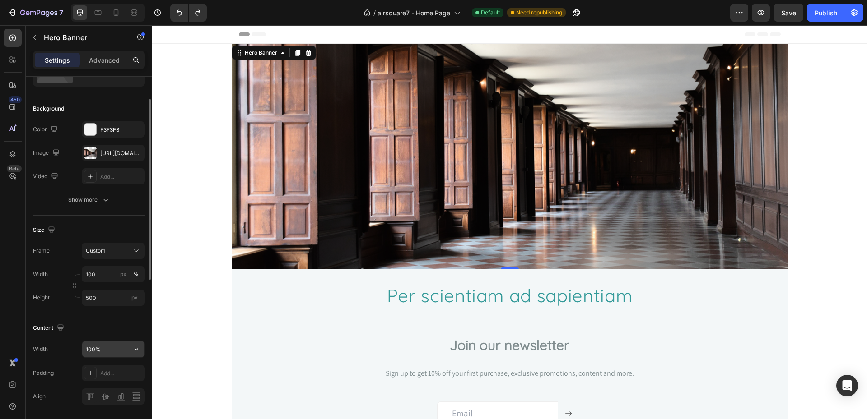
click at [125, 349] on input "100%" at bounding box center [113, 349] width 62 height 16
click at [134, 350] on icon "button" at bounding box center [136, 349] width 9 height 9
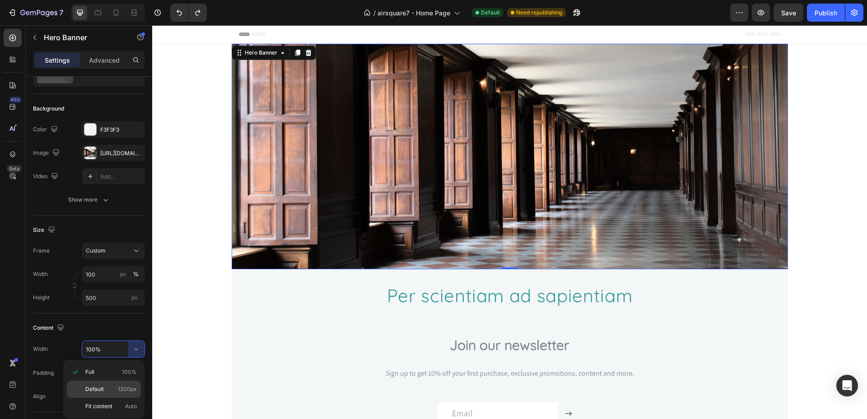
click at [121, 386] on span "1200px" at bounding box center [127, 390] width 19 height 8
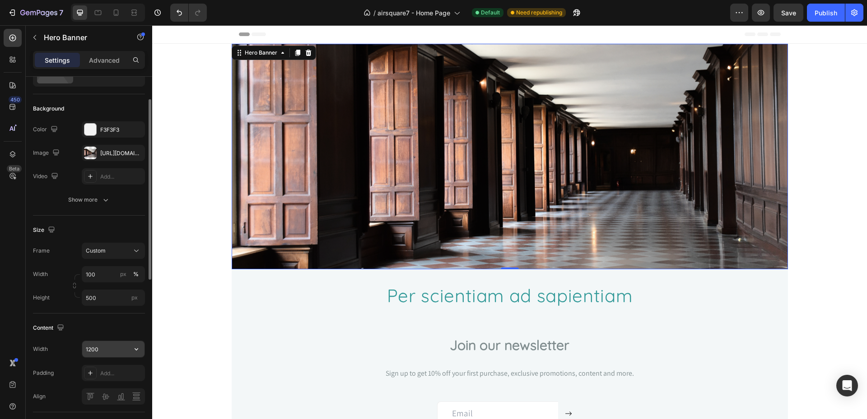
click at [120, 352] on input "1200" at bounding box center [113, 349] width 62 height 16
click at [133, 352] on icon "button" at bounding box center [136, 349] width 9 height 9
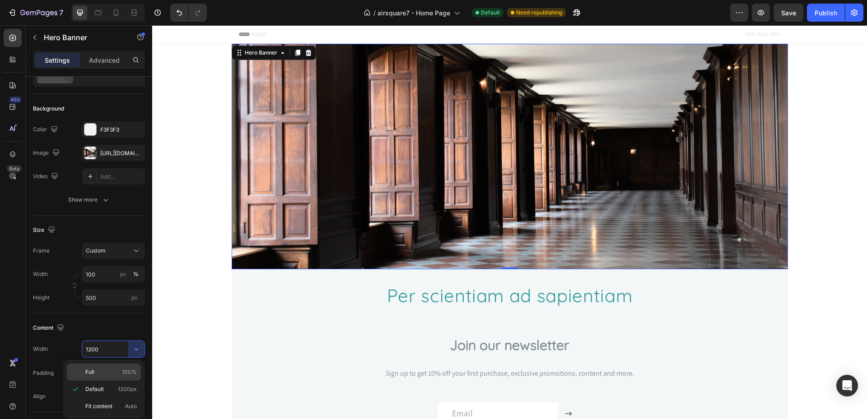
click at [108, 373] on p "Full 100%" at bounding box center [110, 372] width 51 height 8
type input "100%"
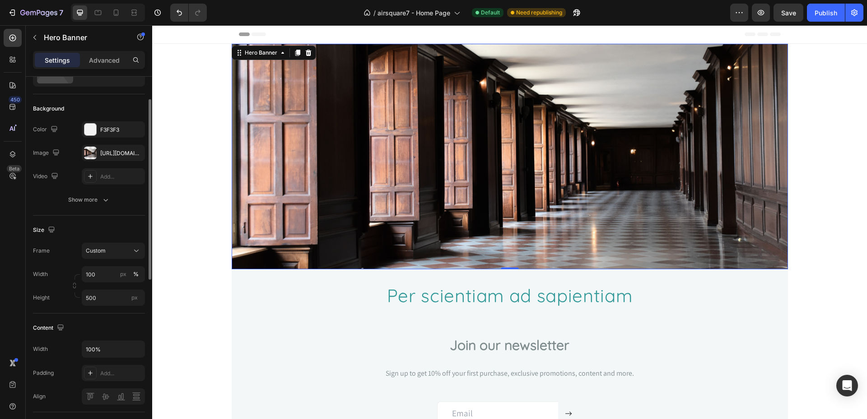
click at [63, 352] on div "Width 100%" at bounding box center [89, 349] width 112 height 17
click at [304, 229] on div "Overlay" at bounding box center [510, 157] width 556 height 226
click at [125, 250] on div "Custom" at bounding box center [108, 251] width 44 height 8
click at [132, 228] on div "Size" at bounding box center [89, 230] width 112 height 14
click at [104, 275] on input "100" at bounding box center [113, 274] width 63 height 16
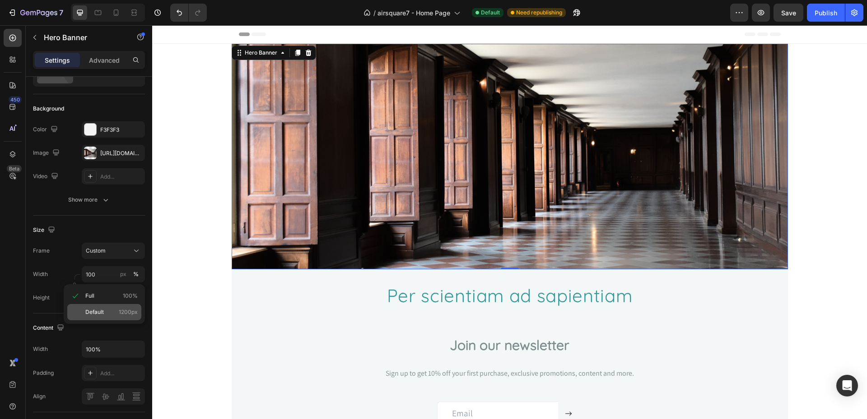
click at [106, 312] on p "Default 1200px" at bounding box center [111, 312] width 52 height 8
type input "1200"
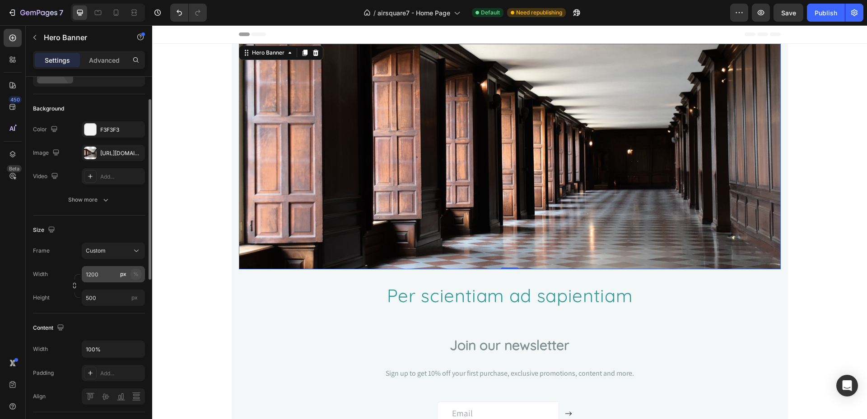
click at [135, 277] on div "%" at bounding box center [135, 274] width 5 height 8
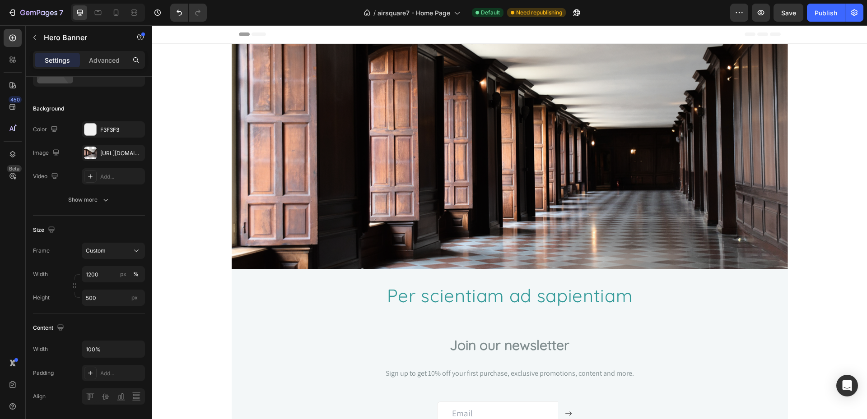
click at [208, 330] on div "Heading Hero Banner Section 1 ⁠⁠⁠⁠⁠⁠⁠ Per scientiam ad sapientiam Heading Row S…" at bounding box center [509, 239] width 715 height 391
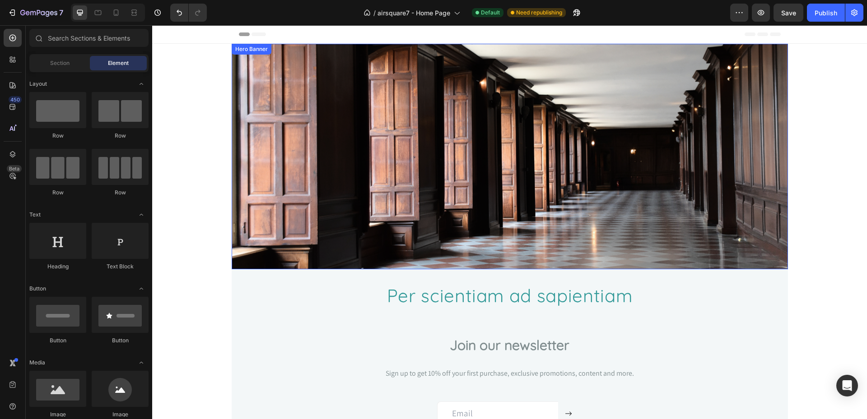
click at [415, 157] on h2 at bounding box center [510, 157] width 556 height 2
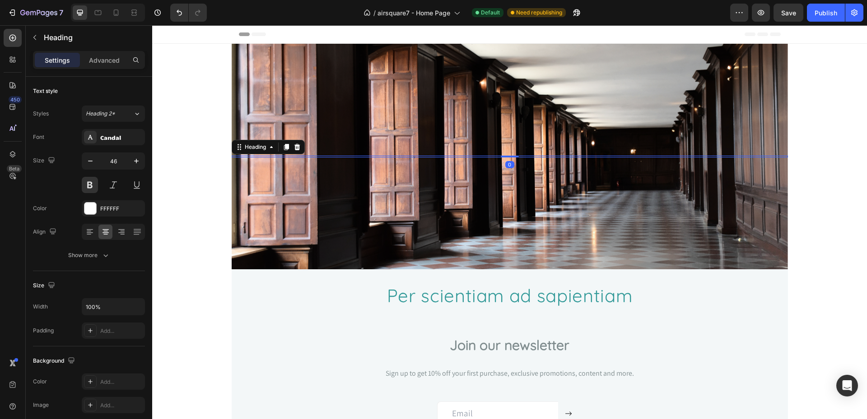
click at [287, 266] on div "Overlay" at bounding box center [510, 157] width 556 height 226
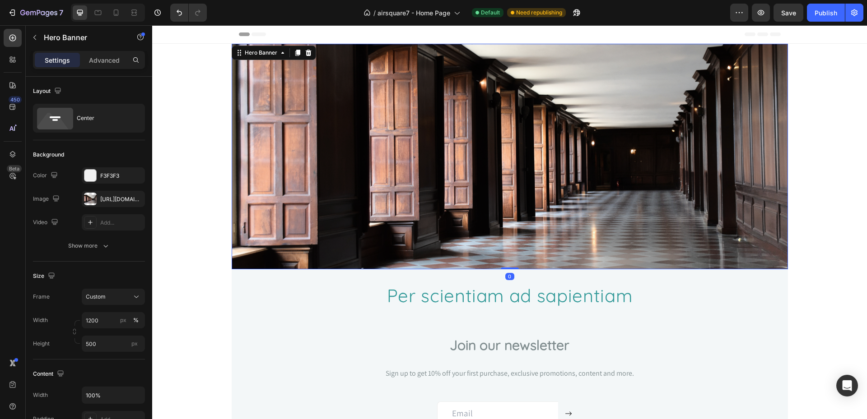
click at [282, 240] on div "Overlay" at bounding box center [510, 157] width 556 height 226
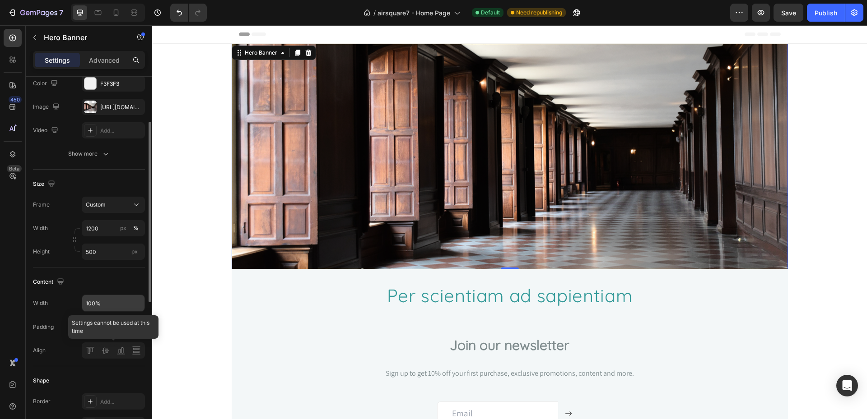
scroll to position [0, 0]
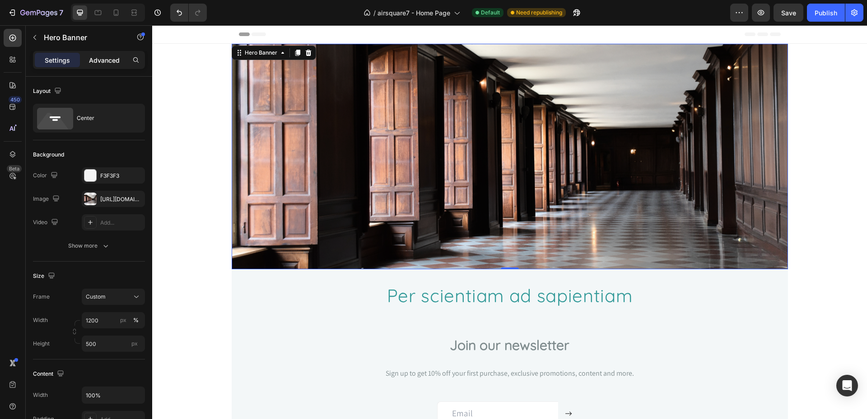
click at [111, 61] on p "Advanced" at bounding box center [104, 60] width 31 height 9
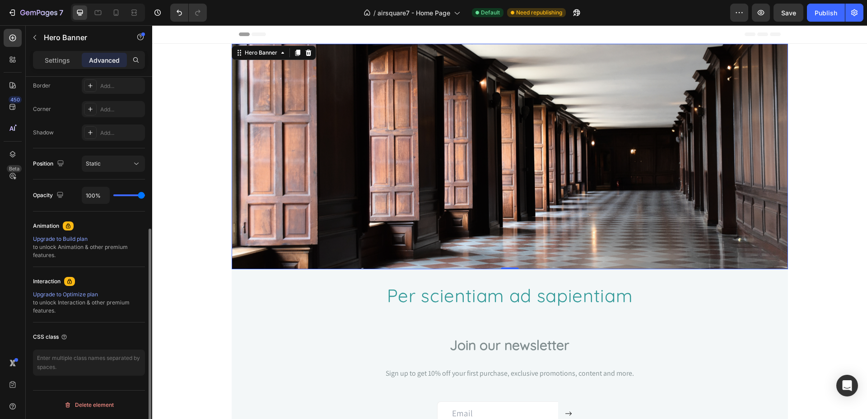
scroll to position [120, 0]
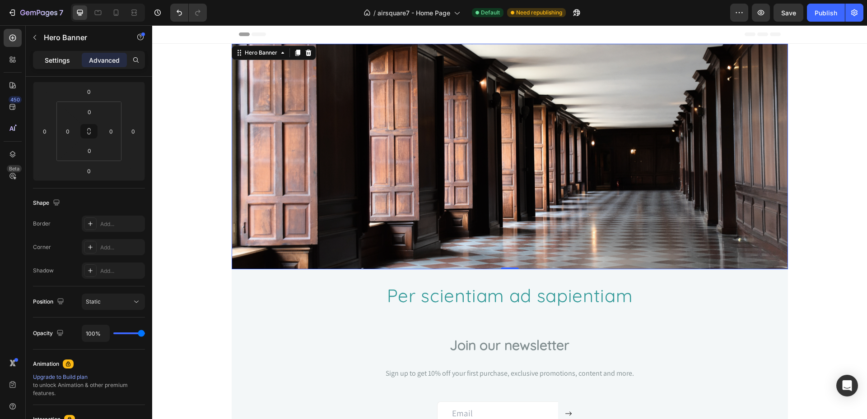
click at [62, 64] on p "Settings" at bounding box center [57, 60] width 25 height 9
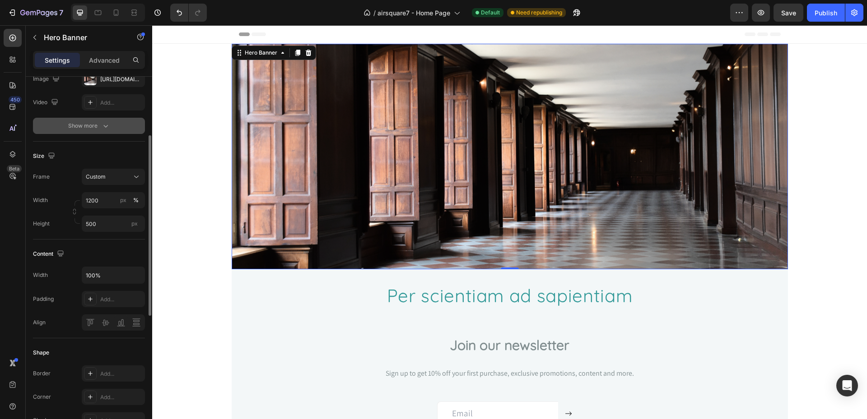
click at [117, 130] on button "Show more" at bounding box center [89, 126] width 112 height 16
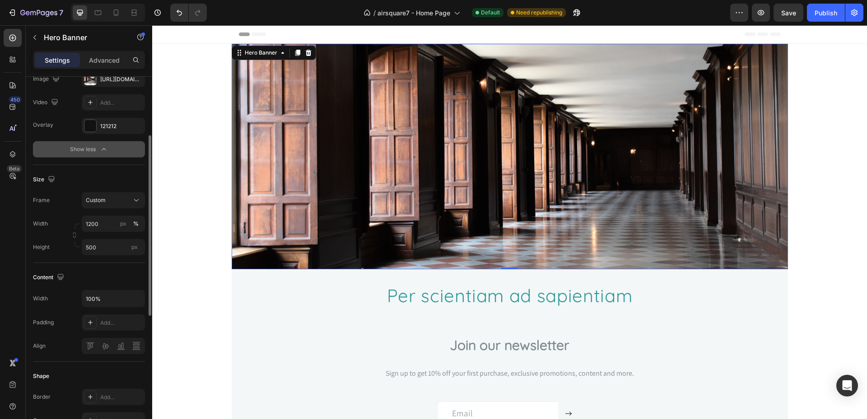
click at [98, 155] on button "Show less" at bounding box center [89, 149] width 112 height 16
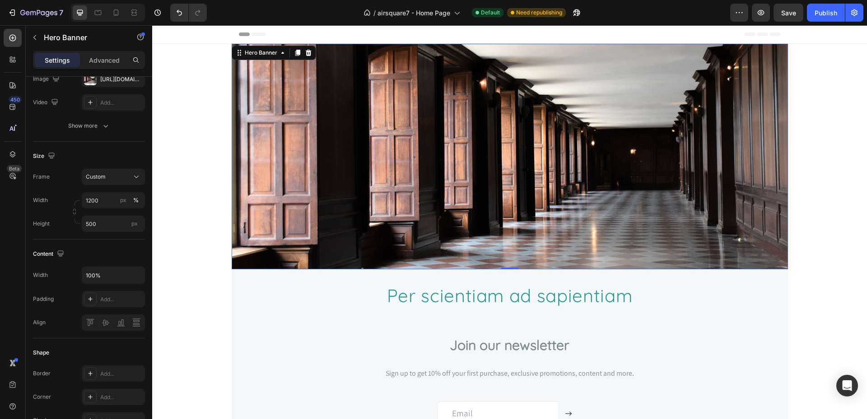
click at [287, 190] on div "Overlay" at bounding box center [510, 157] width 556 height 226
click at [279, 56] on icon at bounding box center [282, 52] width 7 height 7
click at [338, 84] on div "Overlay" at bounding box center [510, 157] width 556 height 226
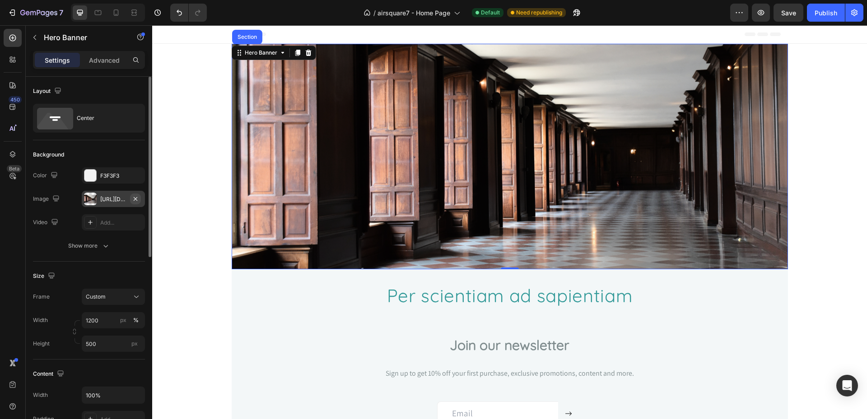
click at [139, 199] on button "button" at bounding box center [135, 199] width 11 height 11
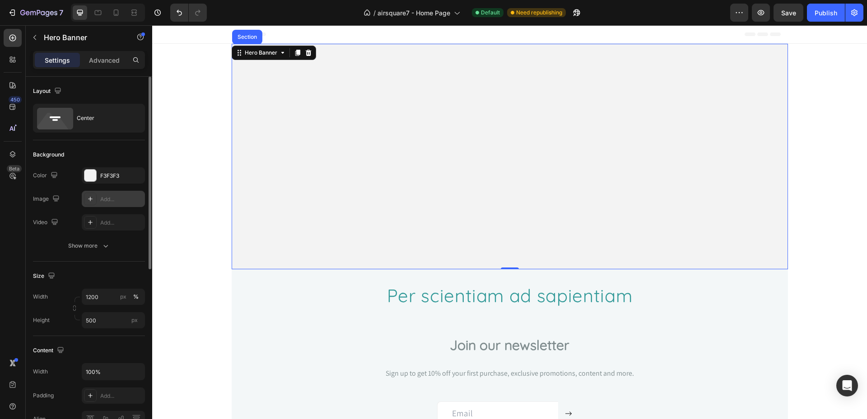
click at [97, 198] on div "Add..." at bounding box center [113, 199] width 63 height 16
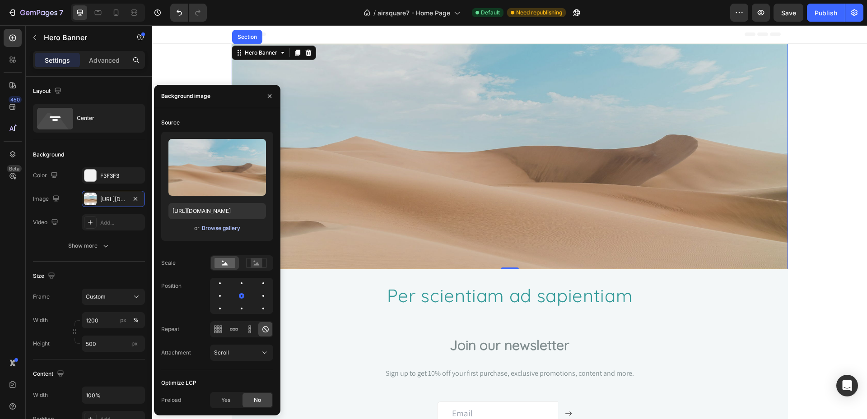
click at [226, 229] on div "Browse gallery" at bounding box center [221, 228] width 38 height 8
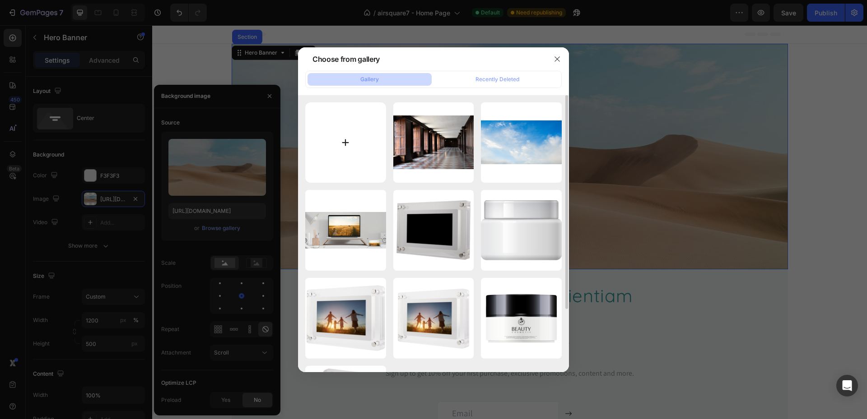
click at [325, 120] on input "file" at bounding box center [345, 142] width 81 height 81
click at [558, 59] on icon "button" at bounding box center [556, 58] width 5 height 5
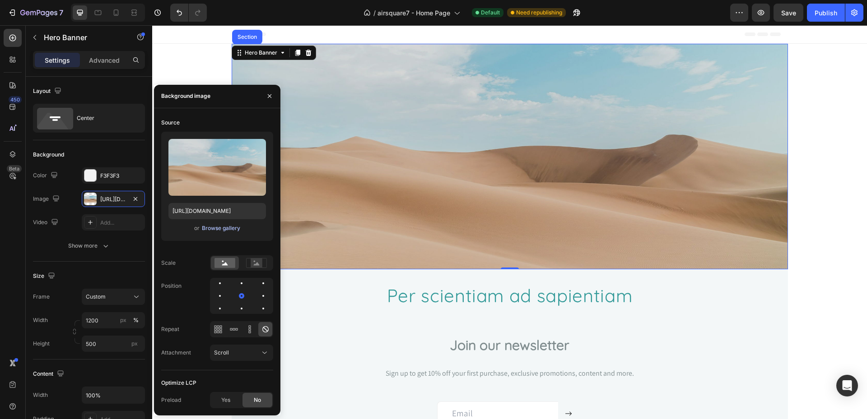
click at [224, 227] on div "Browse gallery" at bounding box center [221, 228] width 38 height 8
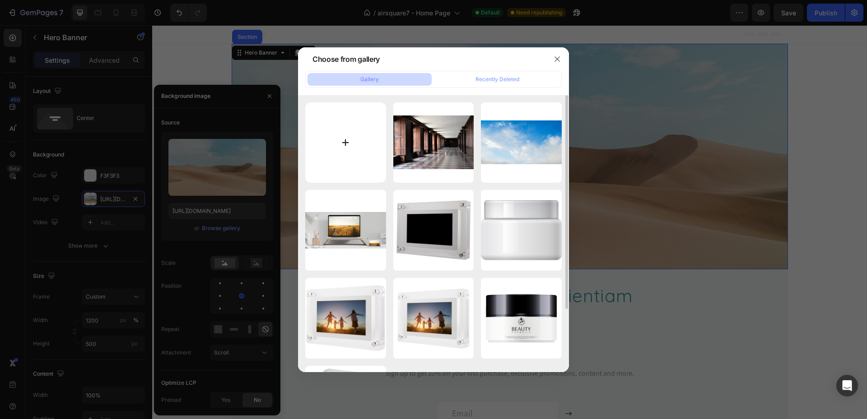
click at [358, 147] on input "file" at bounding box center [345, 142] width 81 height 81
type input "C:\fakepath\this-library-is-filled-to-the-rafters-cropped-sho-2025-04-05-19-53-…"
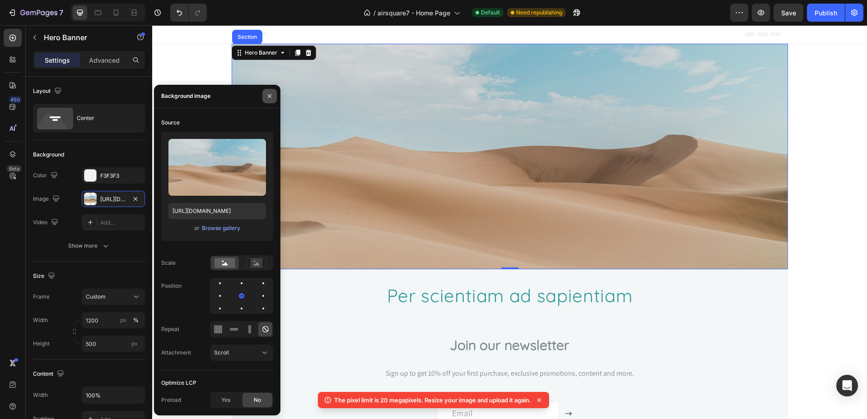
click at [272, 96] on icon "button" at bounding box center [269, 96] width 7 height 7
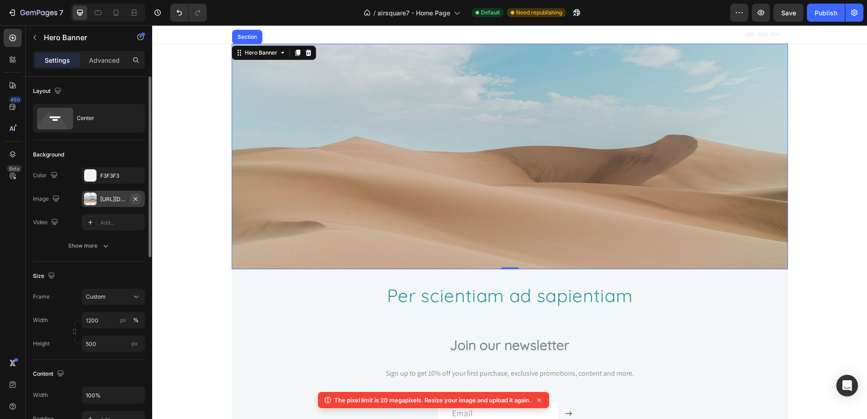
click at [133, 196] on icon "button" at bounding box center [135, 198] width 7 height 7
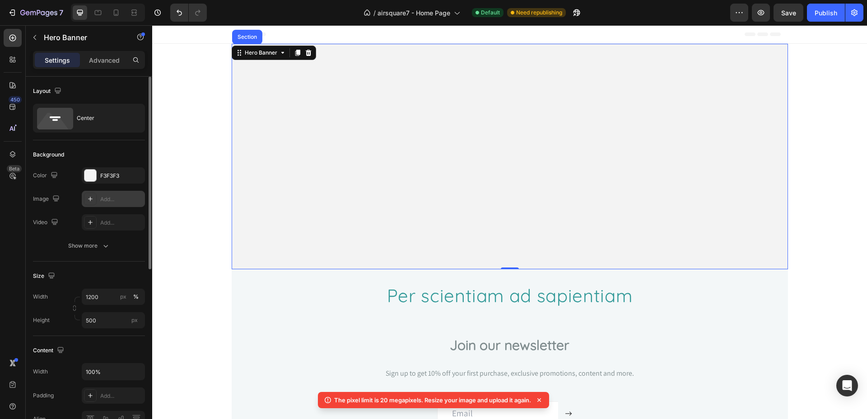
click at [125, 197] on div "Add..." at bounding box center [121, 199] width 42 height 8
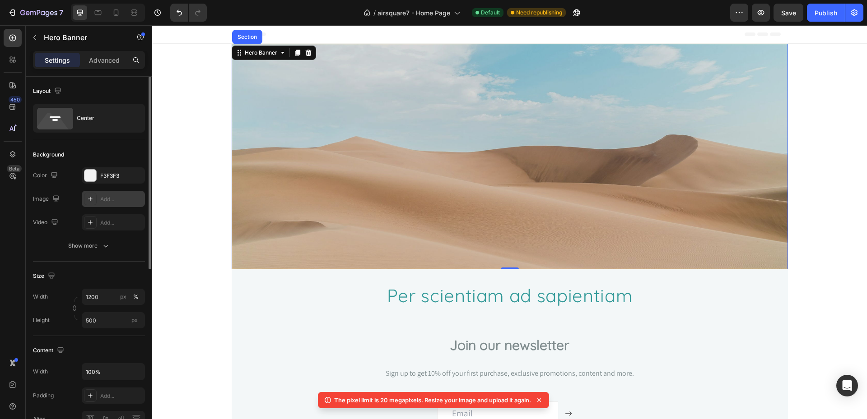
type input "[URL][DOMAIN_NAME]"
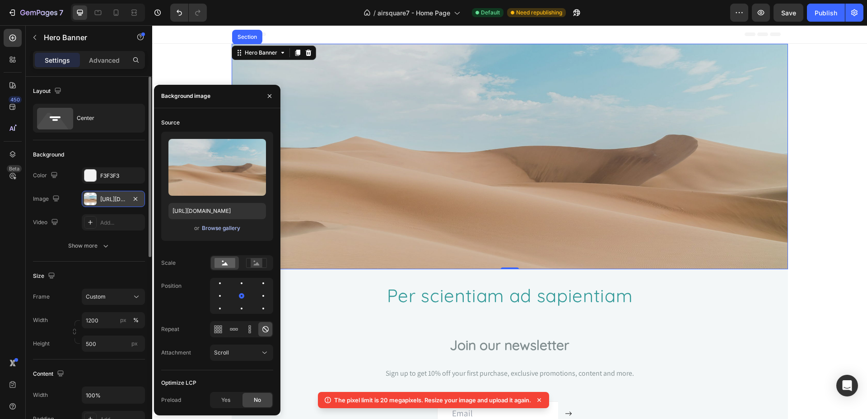
click at [218, 225] on div "Browse gallery" at bounding box center [221, 228] width 38 height 8
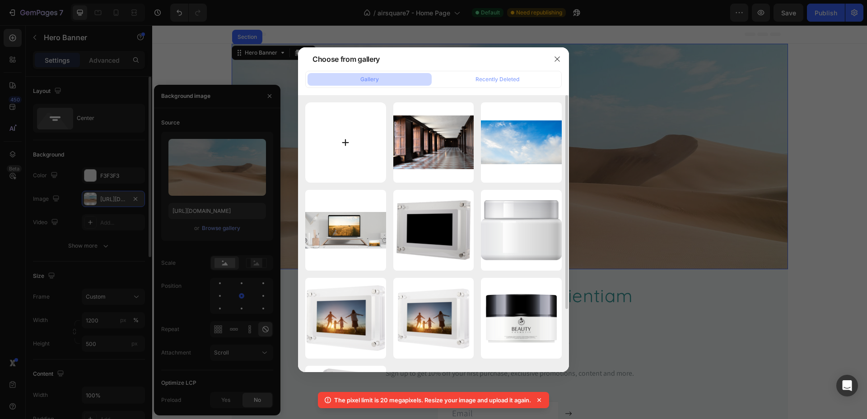
click at [345, 141] on input "file" at bounding box center [345, 142] width 81 height 81
type input "C:\fakepath\envato-labs-image-edit.png"
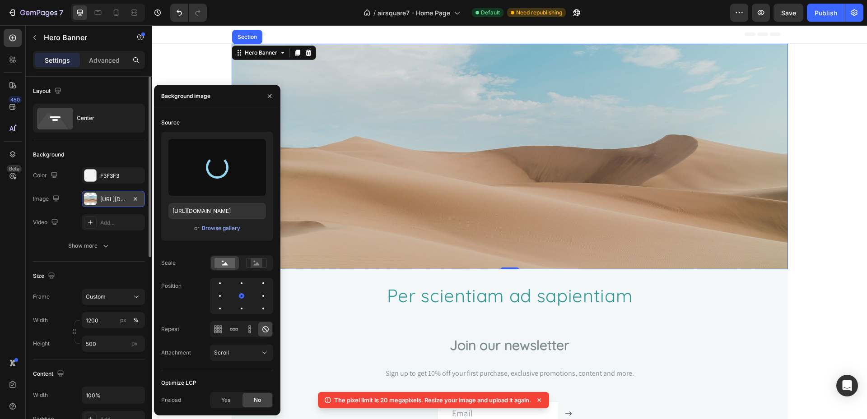
click at [541, 400] on icon at bounding box center [539, 401] width 4 height 4
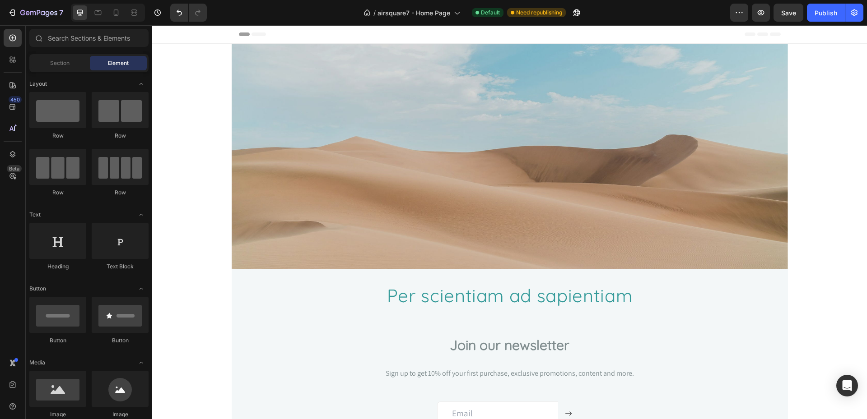
click at [200, 177] on div "Heading Hero Banner Section 0 Section 1 ⁠⁠⁠⁠⁠⁠⁠ Per scientiam ad sapientiam Hea…" at bounding box center [509, 239] width 715 height 391
click at [397, 165] on div "Overlay" at bounding box center [510, 157] width 556 height 226
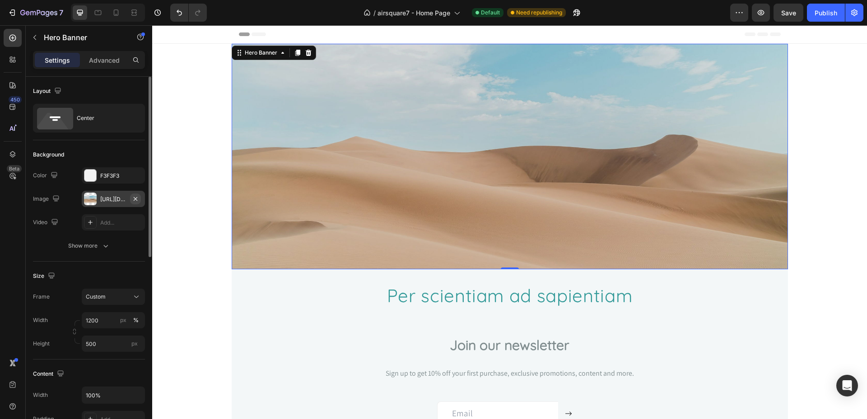
click at [135, 198] on icon "button" at bounding box center [136, 199] width 4 height 4
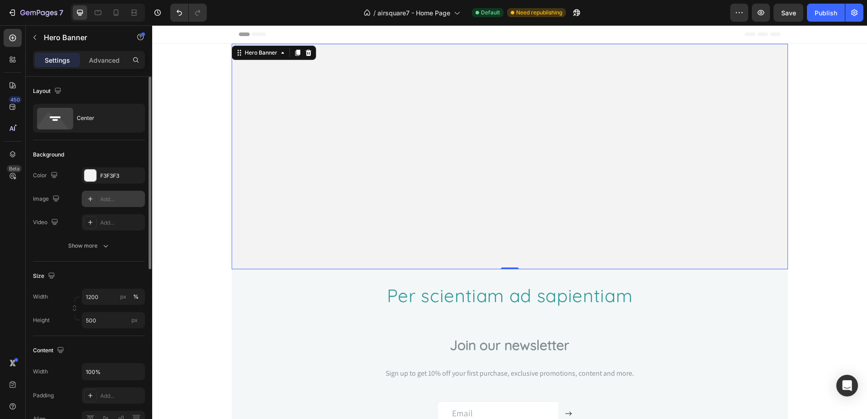
click at [121, 200] on div "Add..." at bounding box center [121, 199] width 42 height 8
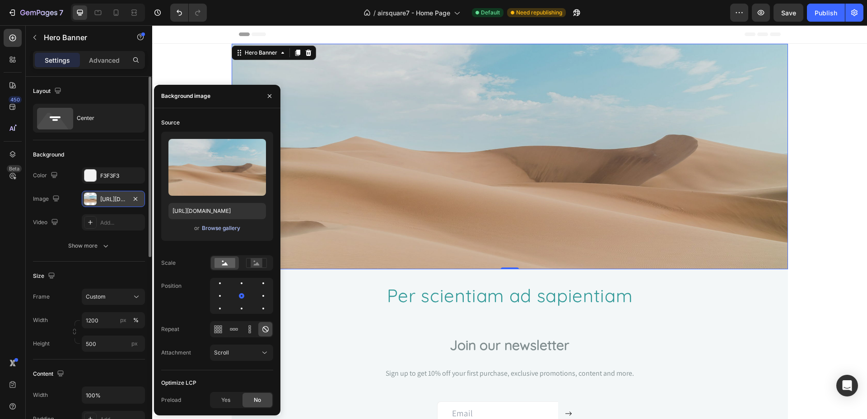
click at [221, 228] on div "Browse gallery" at bounding box center [221, 228] width 38 height 8
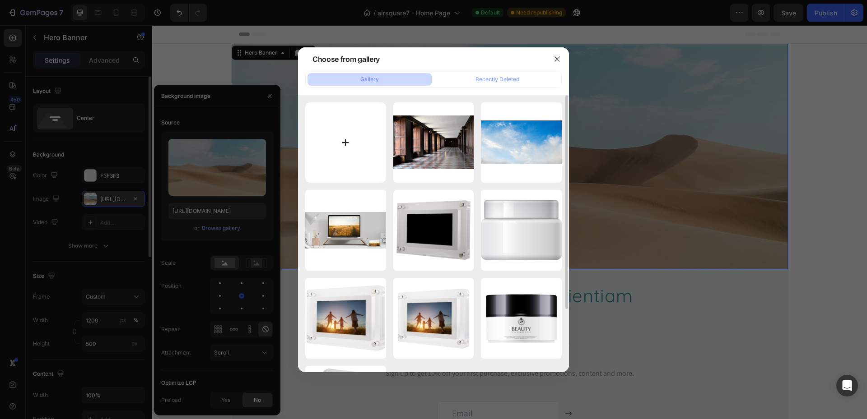
click at [326, 144] on input "file" at bounding box center [345, 142] width 81 height 81
type input "C:\fakepath\envato-labs-image-edit.png"
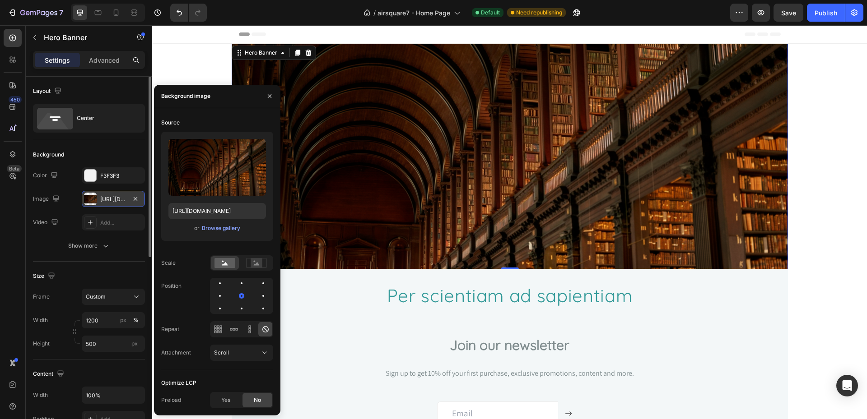
type input "[URL][DOMAIN_NAME]"
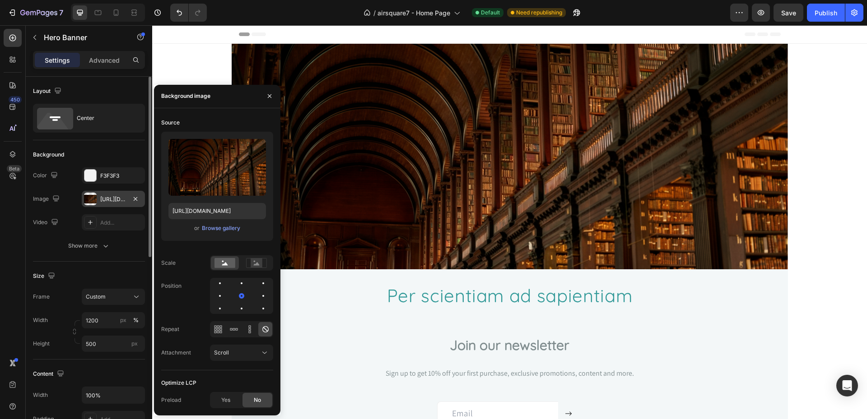
click at [198, 58] on div "Heading Hero Banner Section 1 ⁠⁠⁠⁠⁠⁠⁠ Per scientiam ad sapientiam Heading Row S…" at bounding box center [509, 239] width 715 height 391
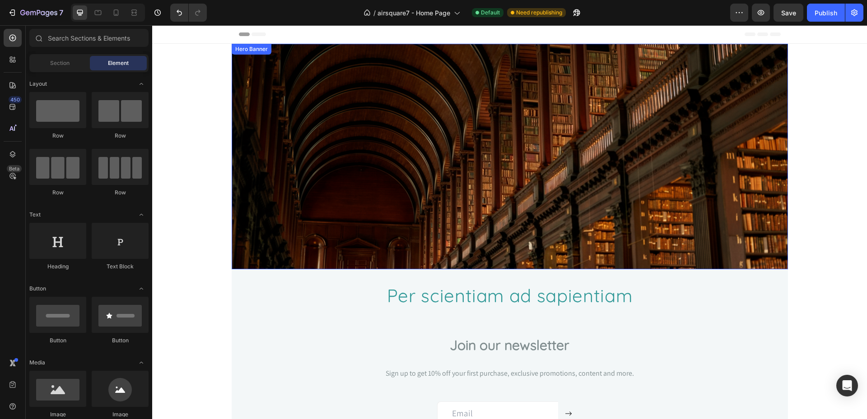
click at [297, 154] on div "Overlay" at bounding box center [510, 157] width 556 height 226
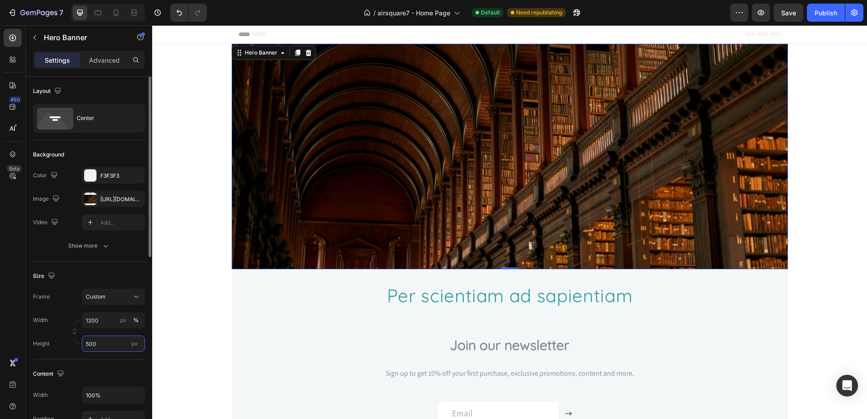
click at [115, 347] on input "500" at bounding box center [113, 344] width 63 height 16
click at [101, 393] on div "Fit content Auto Fit screen 100vh" at bounding box center [104, 374] width 81 height 40
click at [86, 394] on input "100%" at bounding box center [113, 395] width 62 height 16
click at [118, 349] on input "500" at bounding box center [113, 344] width 63 height 16
click at [121, 322] on div "px" at bounding box center [123, 320] width 6 height 8
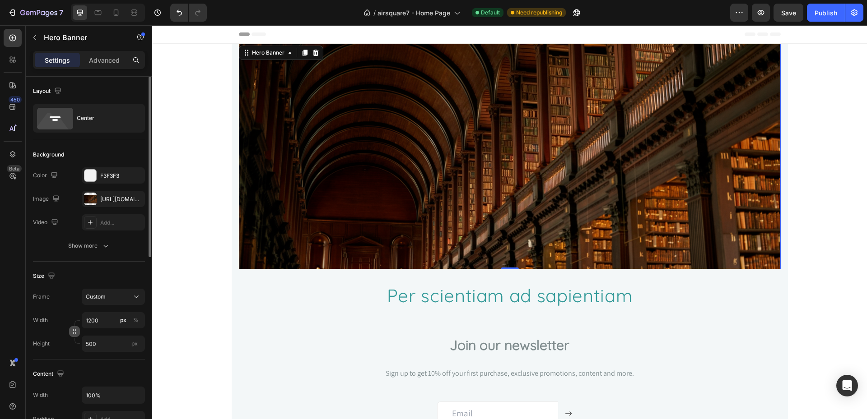
click at [71, 327] on button "button" at bounding box center [74, 331] width 11 height 11
click at [135, 296] on icon at bounding box center [136, 297] width 5 height 2
click at [71, 291] on div "Frame Custom 12:5 As banner source Custom 12:5" at bounding box center [89, 297] width 112 height 16
drag, startPoint x: 102, startPoint y: 321, endPoint x: 70, endPoint y: 323, distance: 32.6
click at [82, 323] on input "1200" at bounding box center [113, 320] width 63 height 16
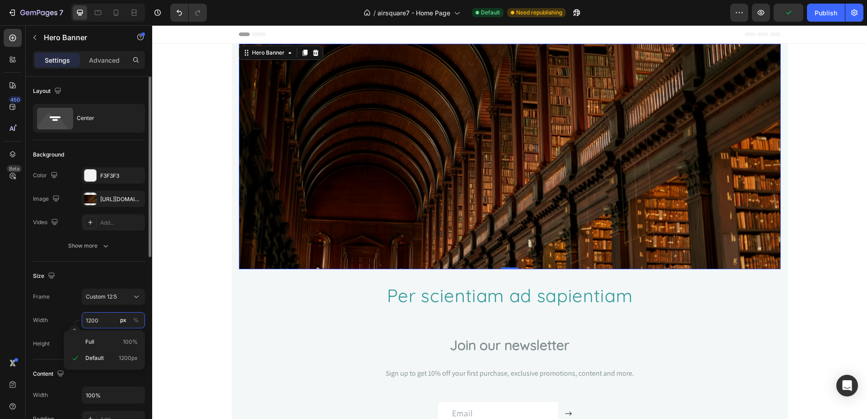
click at [108, 322] on input "1200" at bounding box center [113, 320] width 63 height 16
type input "120"
type input "50"
type input "12"
type input "5"
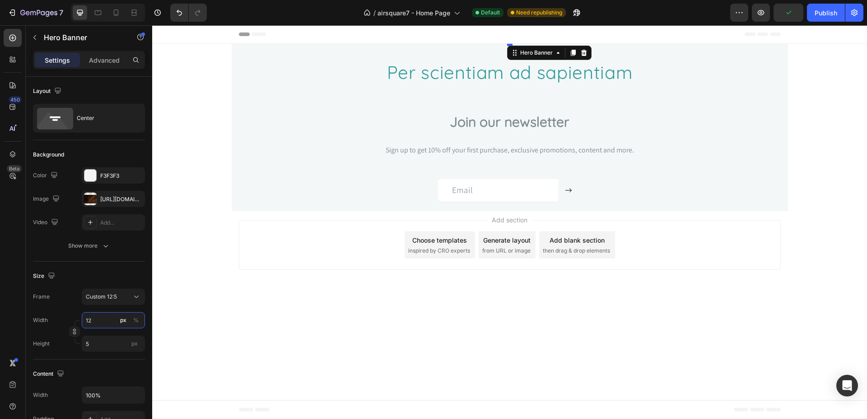
type input "1"
type input "0"
type input "2"
type input "1"
type input "24"
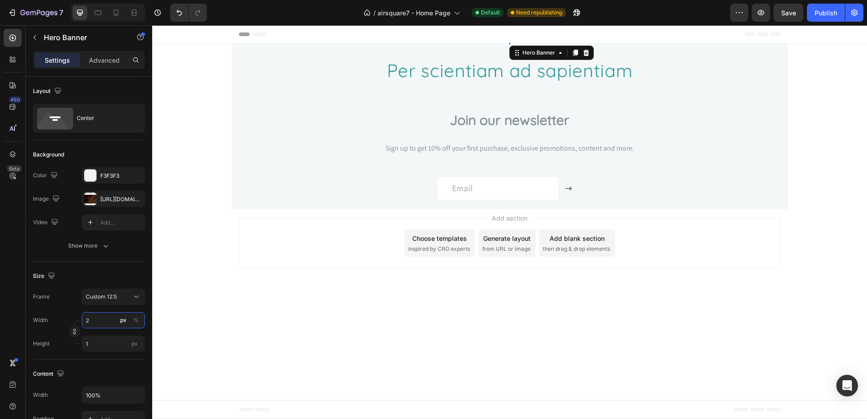
type input "10"
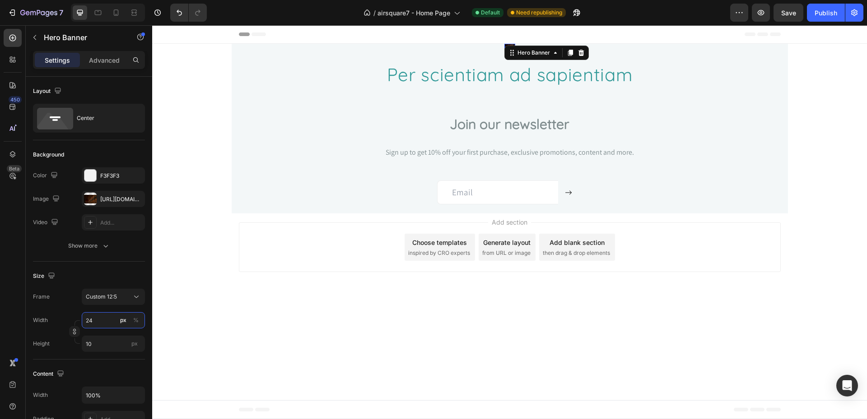
type input "240"
type input "100"
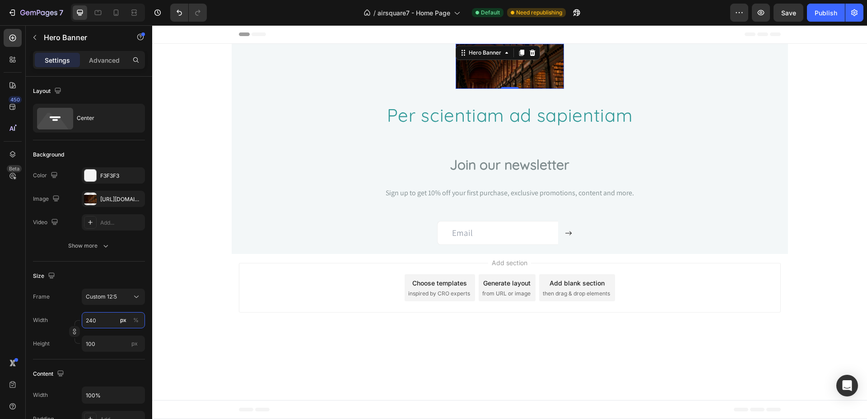
type input "2400"
type input "1000"
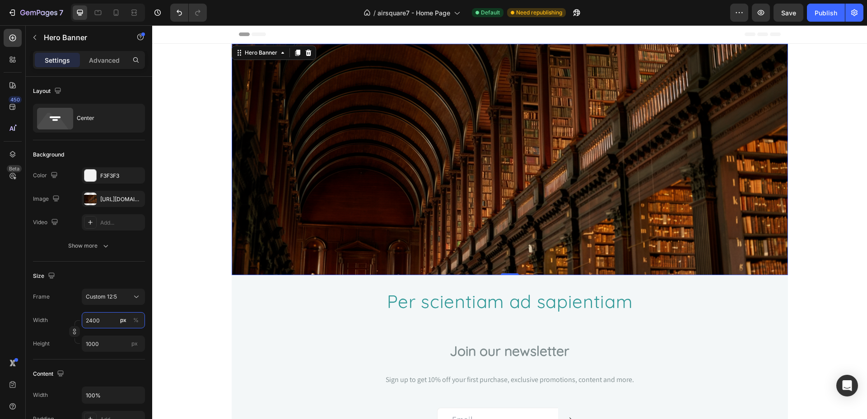
type input "240"
type input "100"
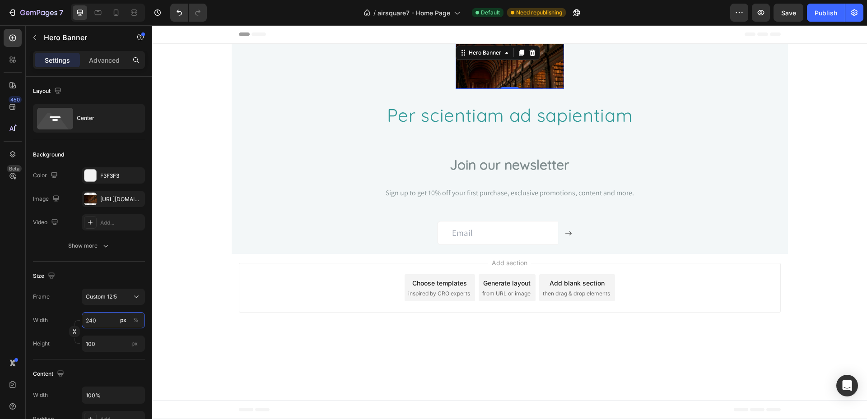
type input "24"
type input "10"
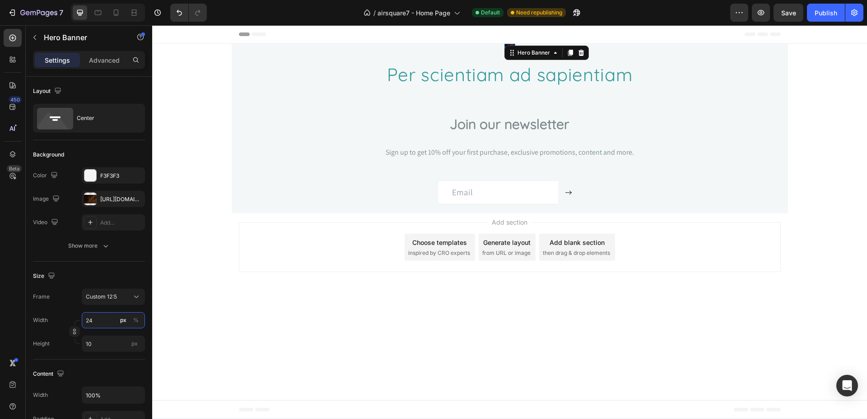
type input "2"
type input "1"
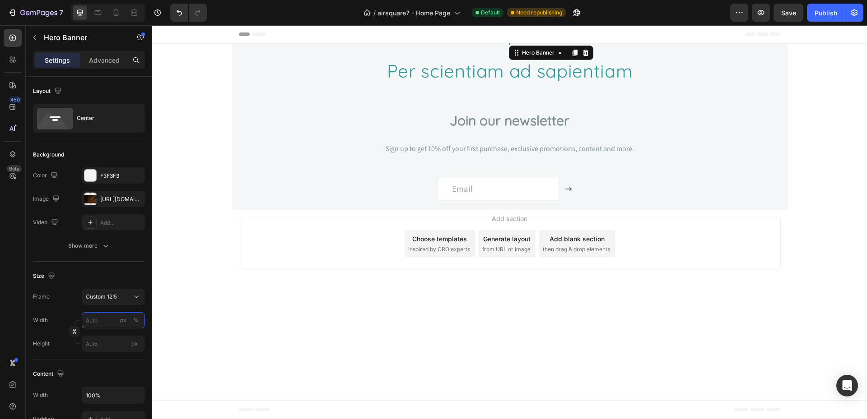
type input "3"
type input "1"
type input "30"
type input "13"
type input "300"
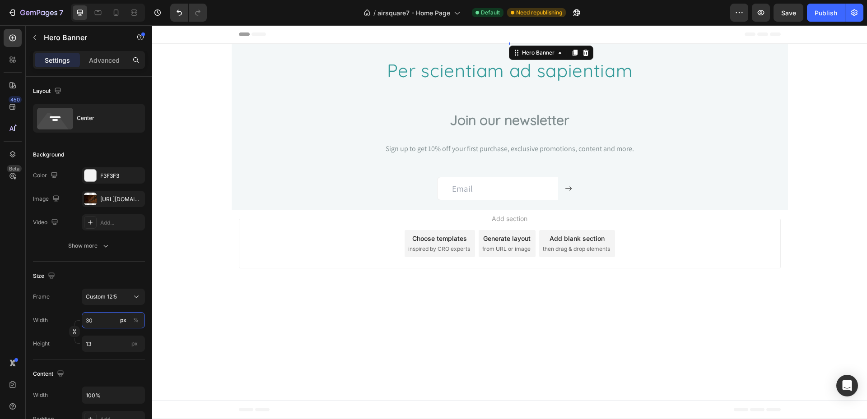
type input "125"
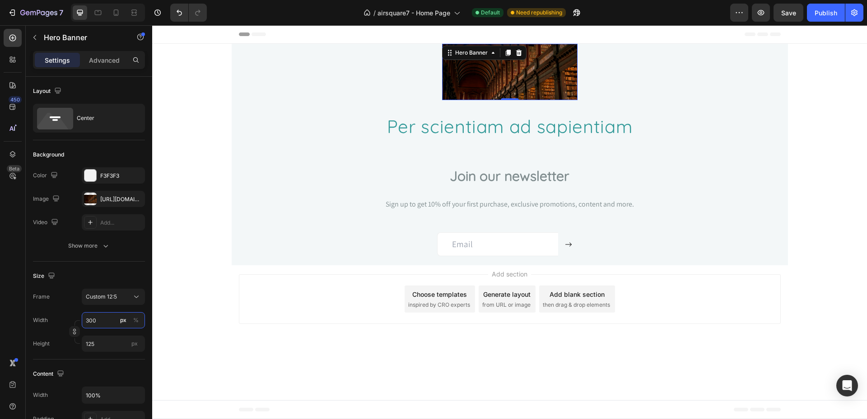
type input "3000"
type input "1250"
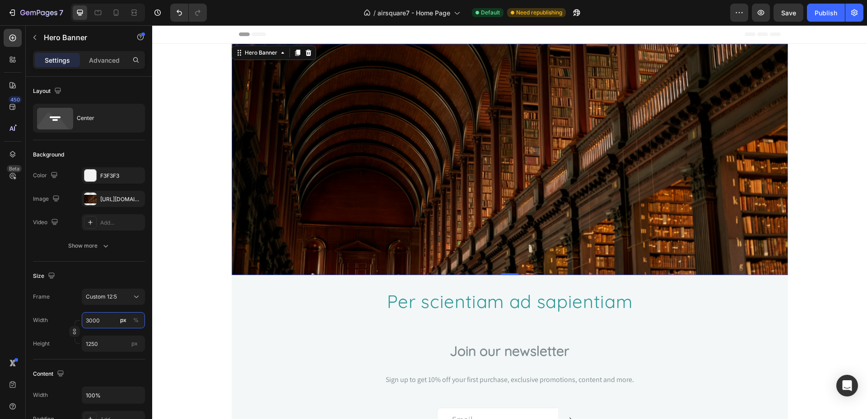
type input "300"
type input "125"
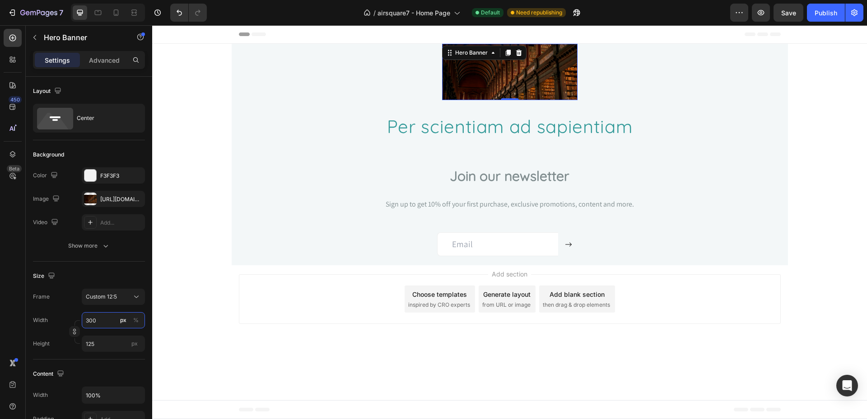
type input "30"
type input "13"
type input "3"
type input "1"
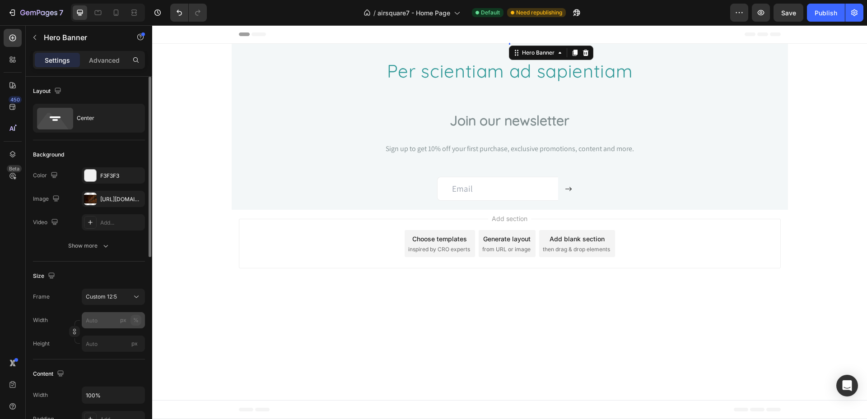
click at [137, 324] on div "%" at bounding box center [135, 320] width 5 height 8
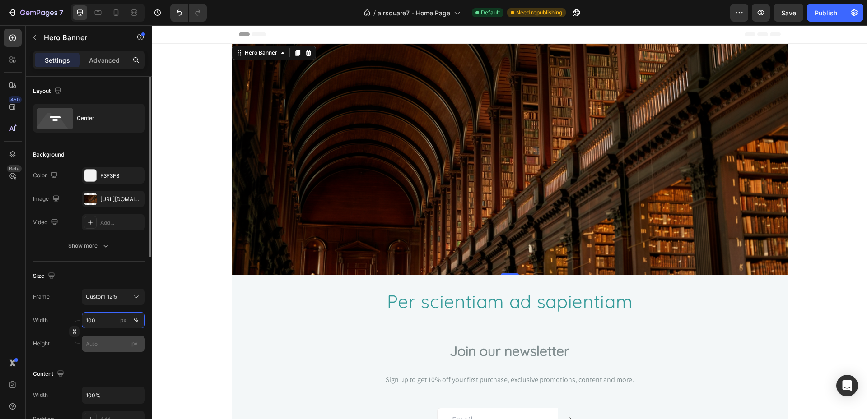
type input "100"
click at [112, 344] on input "px" at bounding box center [113, 344] width 63 height 16
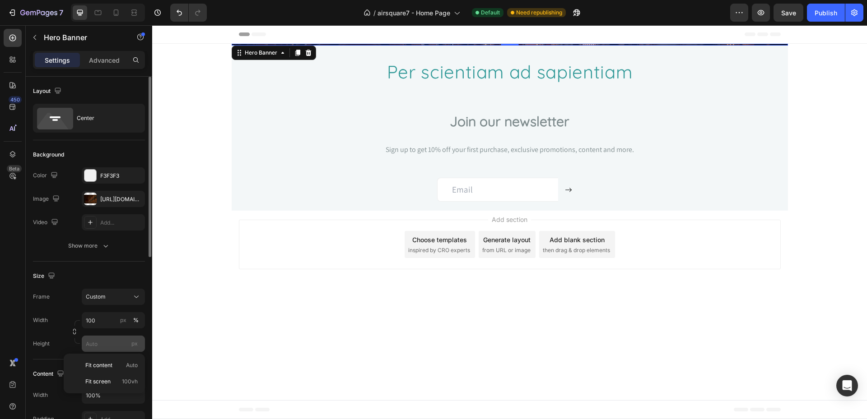
click at [131, 344] on div "px" at bounding box center [135, 344] width 14 height 12
click at [131, 344] on input "px" at bounding box center [113, 344] width 63 height 16
click at [131, 344] on div "px" at bounding box center [135, 344] width 14 height 12
click at [131, 344] on input "px" at bounding box center [113, 344] width 63 height 16
click at [135, 342] on span "px" at bounding box center [134, 343] width 6 height 7
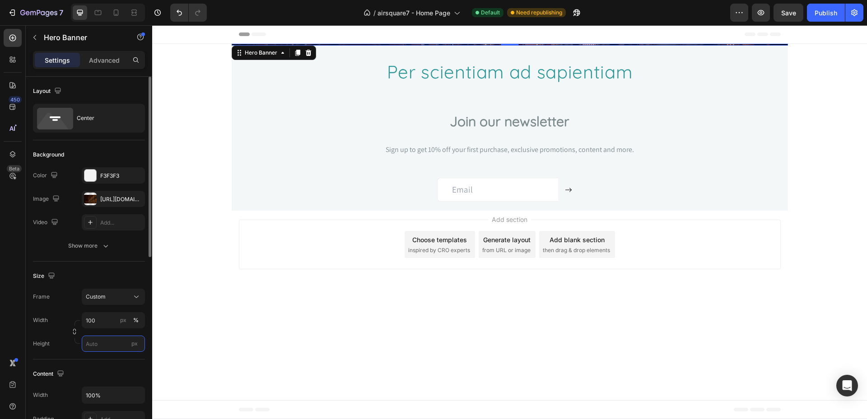
click at [135, 342] on input "px" at bounding box center [113, 344] width 63 height 16
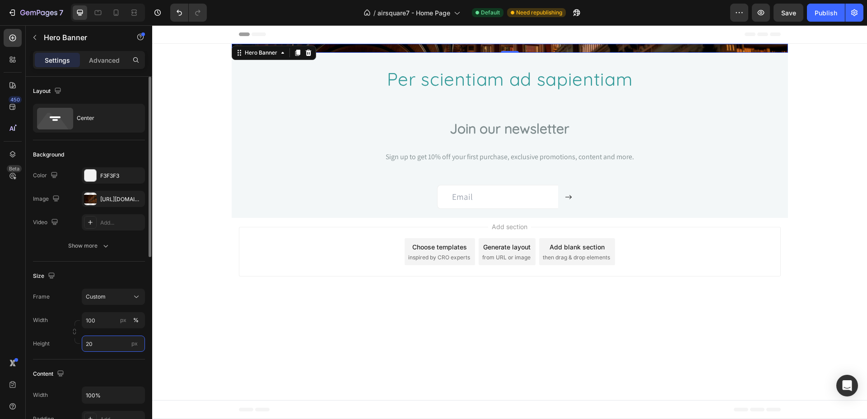
type input "2"
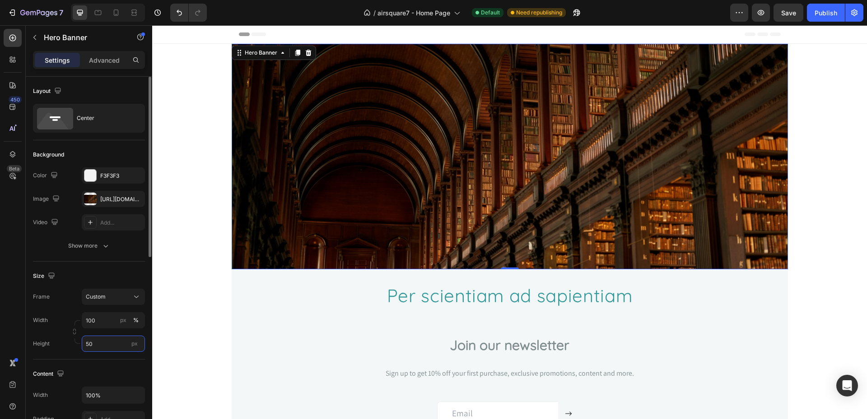
type input "5"
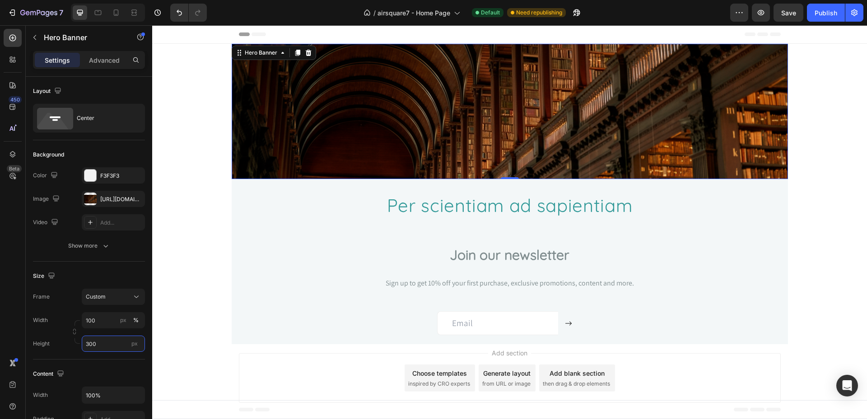
type input "300"
click at [787, 15] on span "Save" at bounding box center [788, 13] width 15 height 8
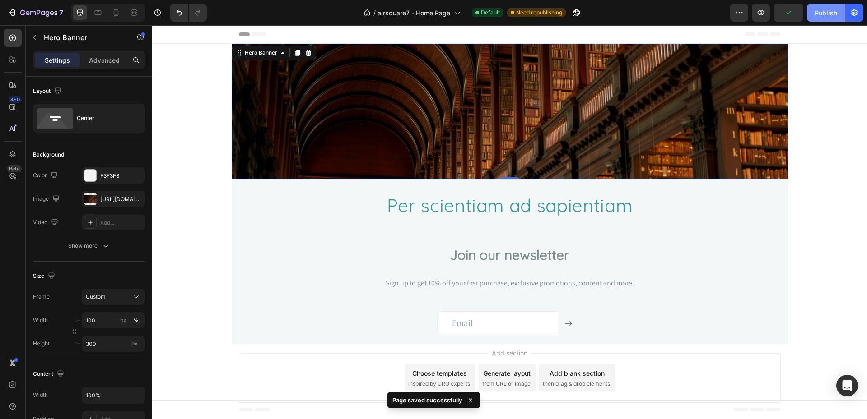
click at [831, 13] on div "Publish" at bounding box center [825, 12] width 23 height 9
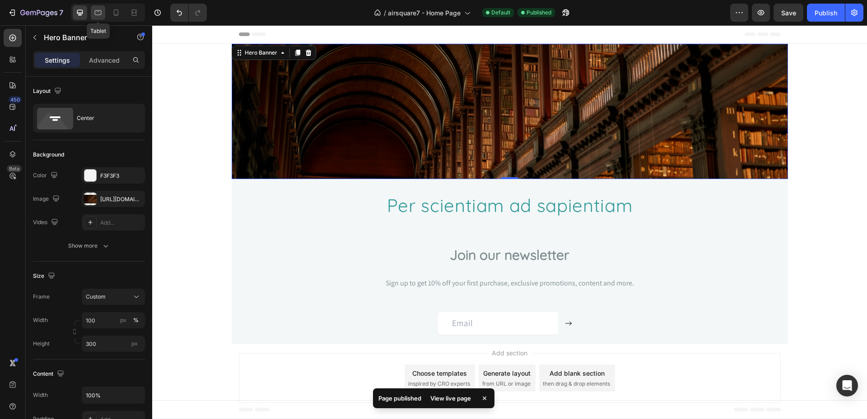
click at [99, 14] on icon at bounding box center [97, 12] width 9 height 9
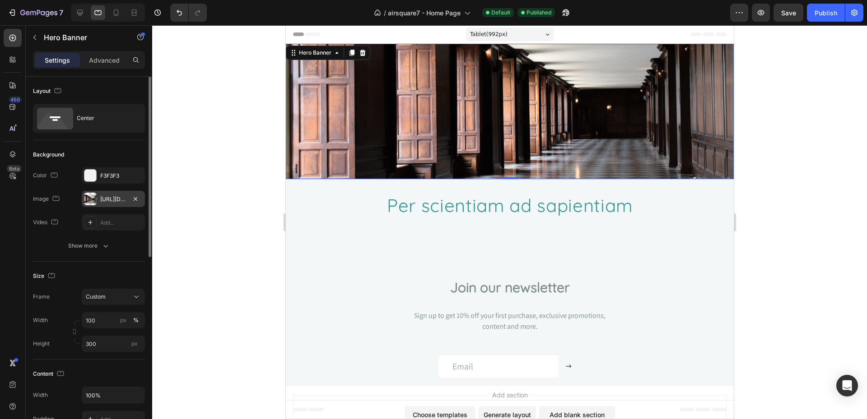
drag, startPoint x: 126, startPoint y: 201, endPoint x: 132, endPoint y: 200, distance: 5.6
click at [127, 201] on div "[URL][DOMAIN_NAME]" at bounding box center [113, 199] width 63 height 16
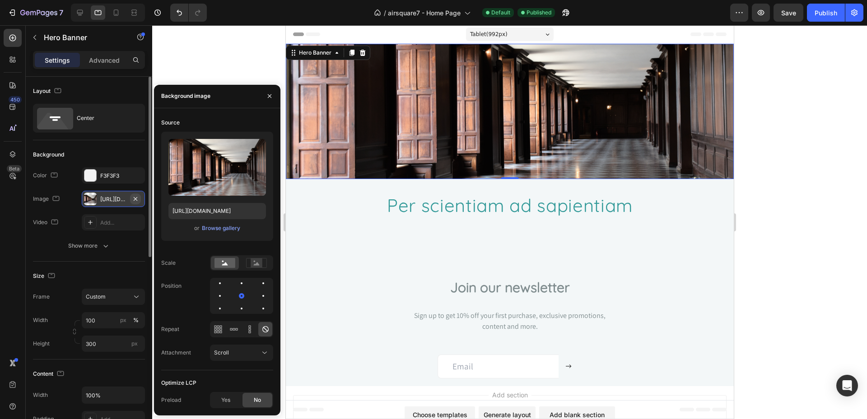
click at [135, 198] on icon "button" at bounding box center [135, 198] width 7 height 7
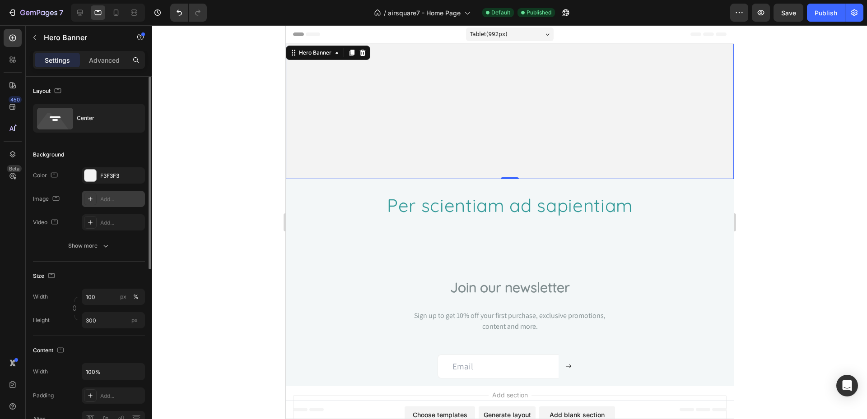
click at [112, 199] on div "Add..." at bounding box center [121, 199] width 42 height 8
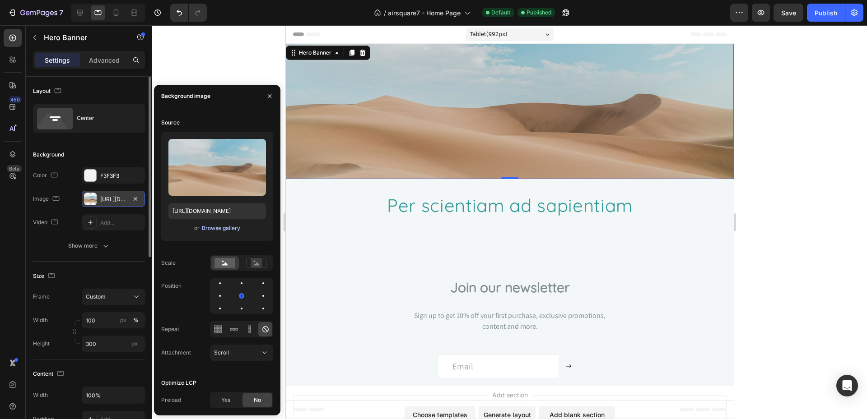
click at [211, 229] on div "Browse gallery" at bounding box center [221, 228] width 38 height 8
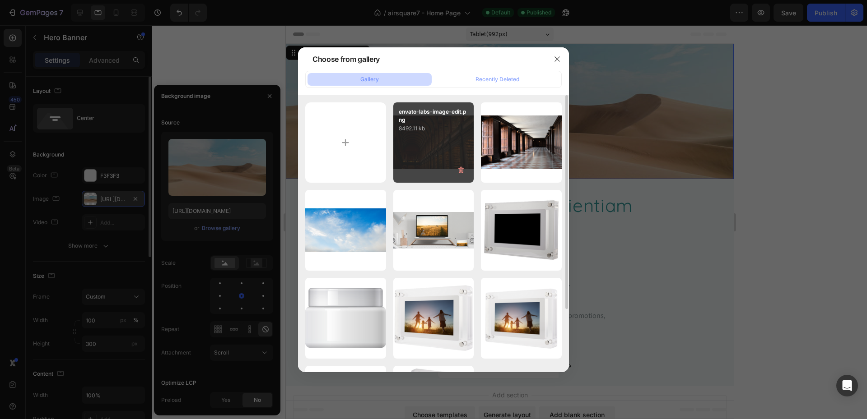
click at [427, 130] on p "8492.11 kb" at bounding box center [434, 128] width 70 height 9
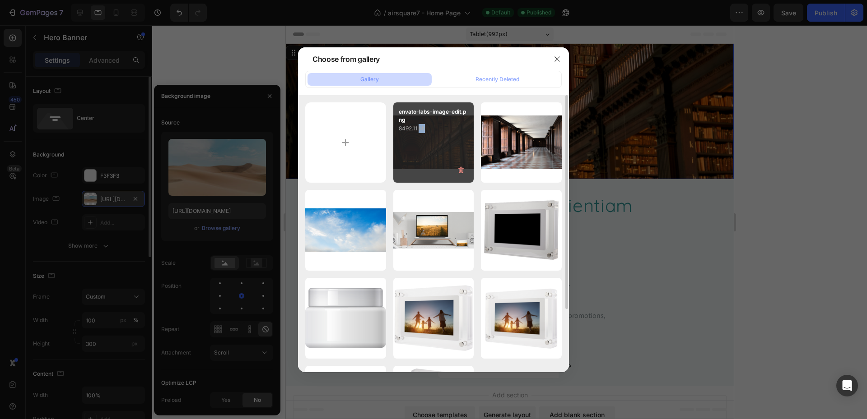
type input "[URL][DOMAIN_NAME]"
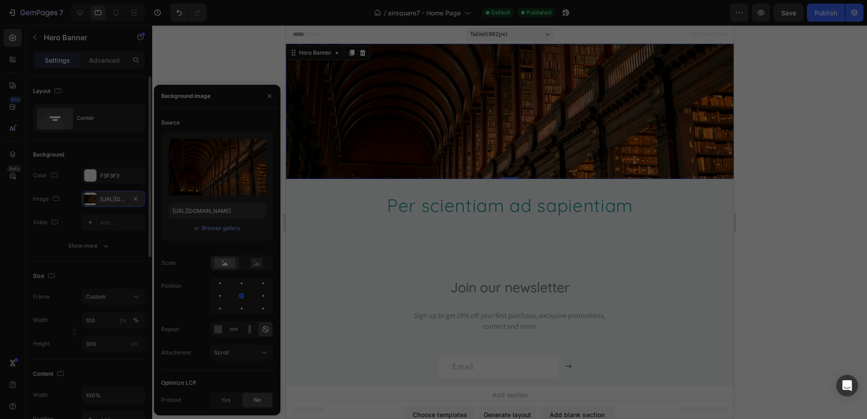
click at [427, 130] on p "8492.11 kb" at bounding box center [434, 128] width 70 height 9
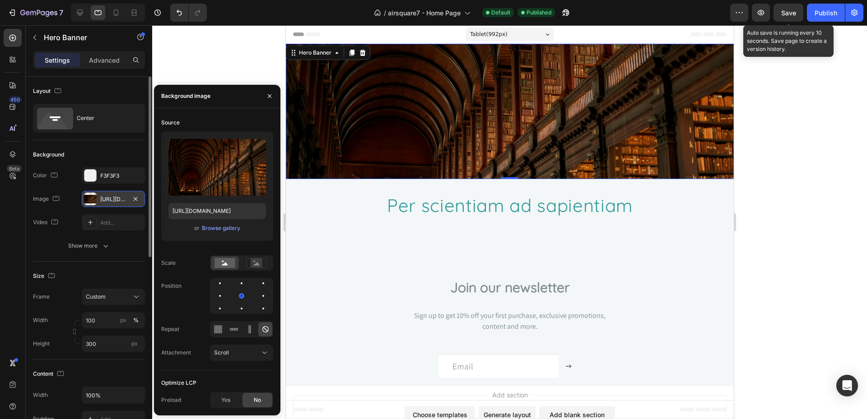
click at [793, 15] on span "Save" at bounding box center [788, 13] width 15 height 8
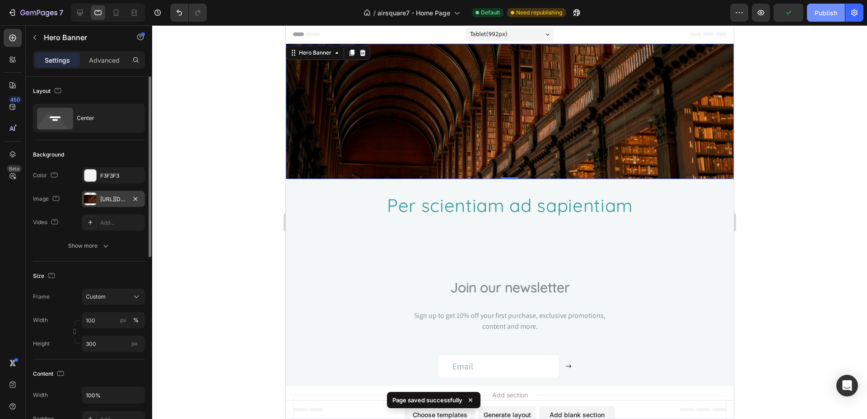
click at [833, 13] on div "Publish" at bounding box center [825, 12] width 23 height 9
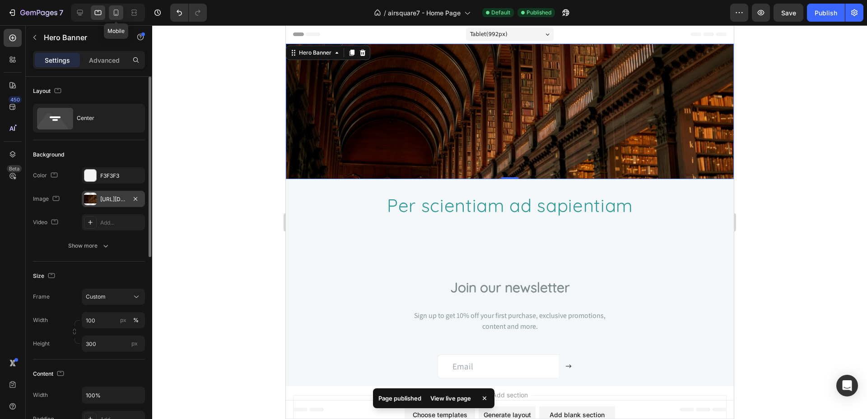
click at [115, 15] on icon at bounding box center [116, 12] width 9 height 9
type input "500"
type input "[URL][DOMAIN_NAME]"
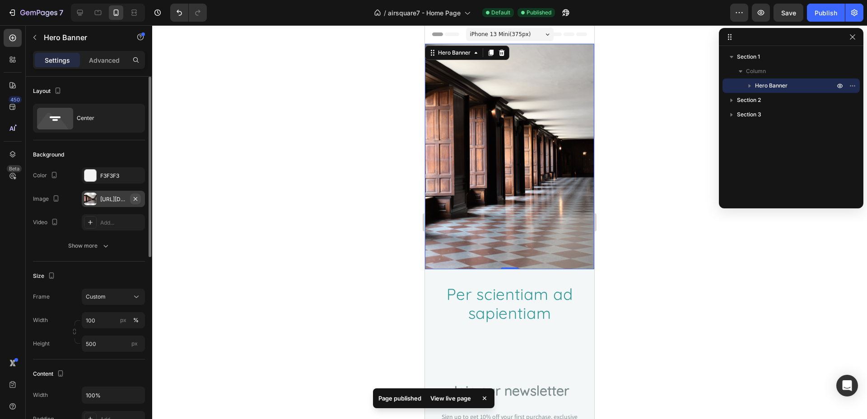
click at [139, 201] on icon "button" at bounding box center [135, 198] width 7 height 7
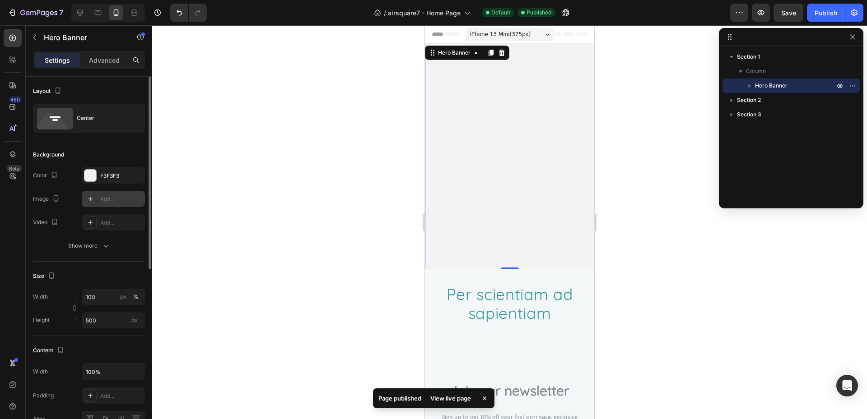
click at [121, 199] on div "Add..." at bounding box center [121, 199] width 42 height 8
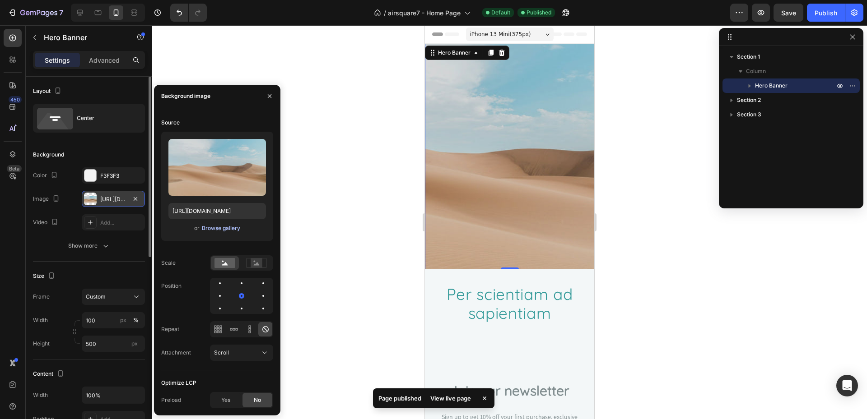
click at [228, 228] on div "Browse gallery" at bounding box center [221, 228] width 38 height 8
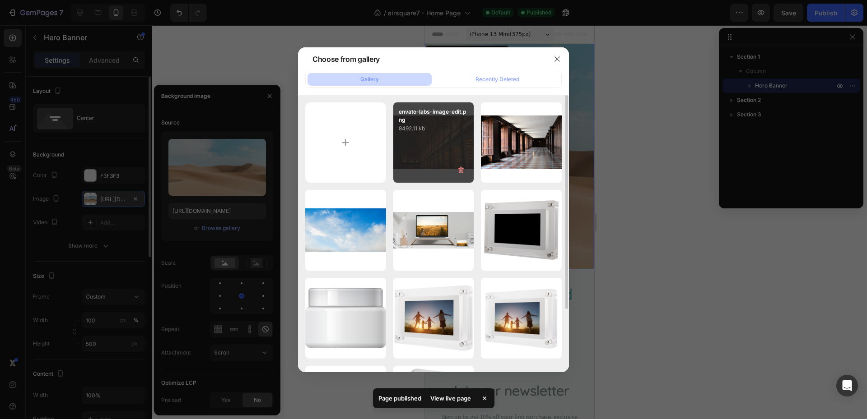
click at [416, 141] on div "envato-labs-image-edit.png 8492.11 kb" at bounding box center [433, 142] width 81 height 81
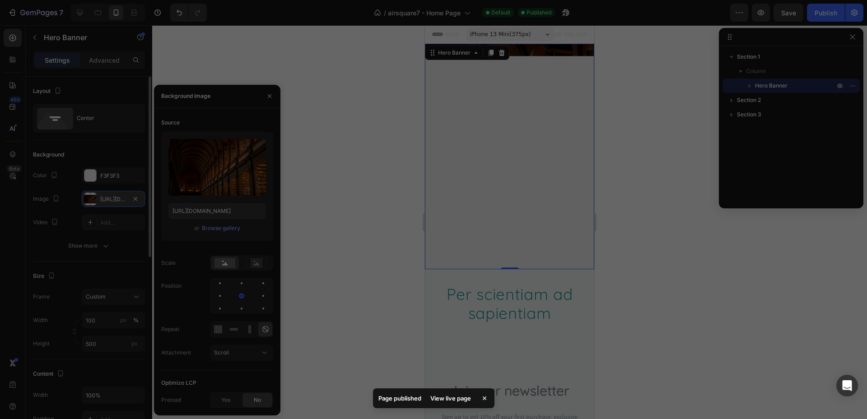
type input "[URL][DOMAIN_NAME]"
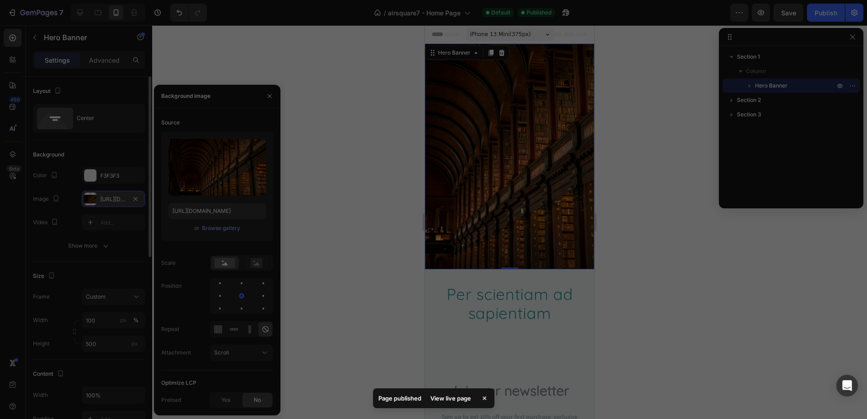
click at [416, 141] on div "envato-labs-image-edit.png 8492.11 kb" at bounding box center [433, 142] width 81 height 81
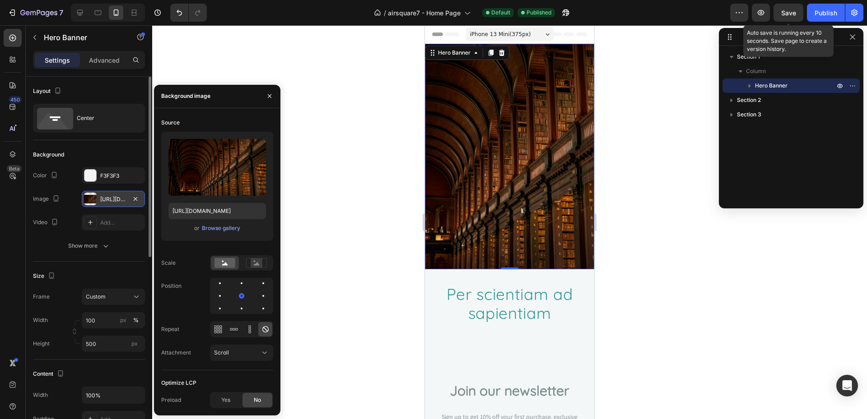
click at [781, 14] on span "Save" at bounding box center [788, 13] width 15 height 8
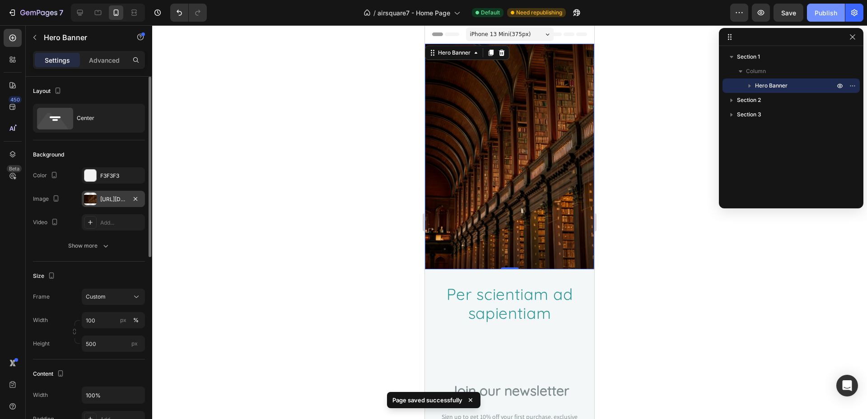
click at [832, 14] on div "Publish" at bounding box center [825, 12] width 23 height 9
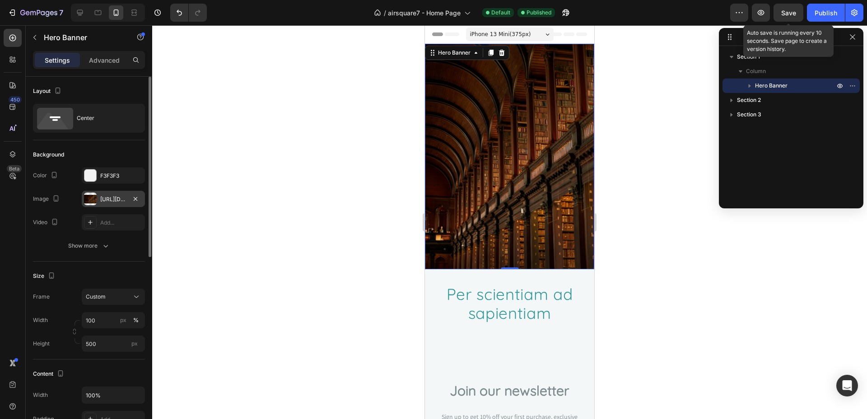
click at [788, 17] on div "Save" at bounding box center [788, 12] width 15 height 9
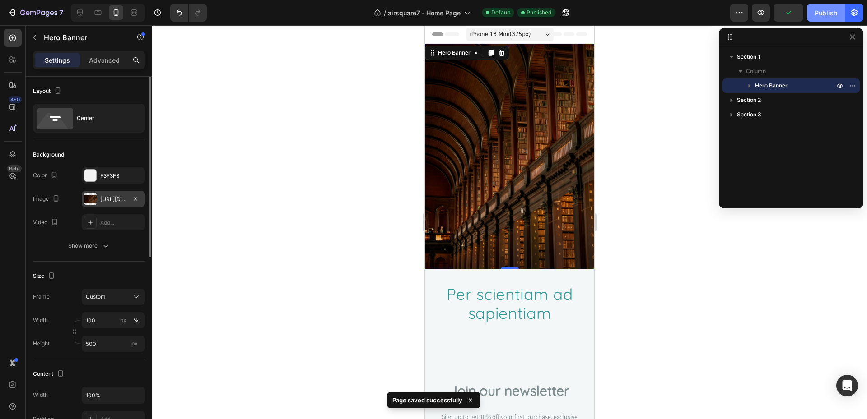
click at [820, 14] on div "Publish" at bounding box center [825, 12] width 23 height 9
click at [227, 156] on div at bounding box center [509, 222] width 715 height 394
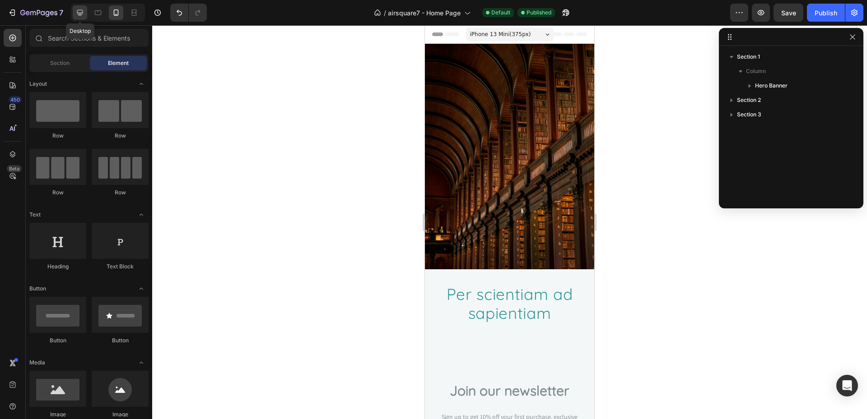
drag, startPoint x: 77, startPoint y: 14, endPoint x: 44, endPoint y: 92, distance: 83.9
click at [77, 14] on icon at bounding box center [79, 12] width 9 height 9
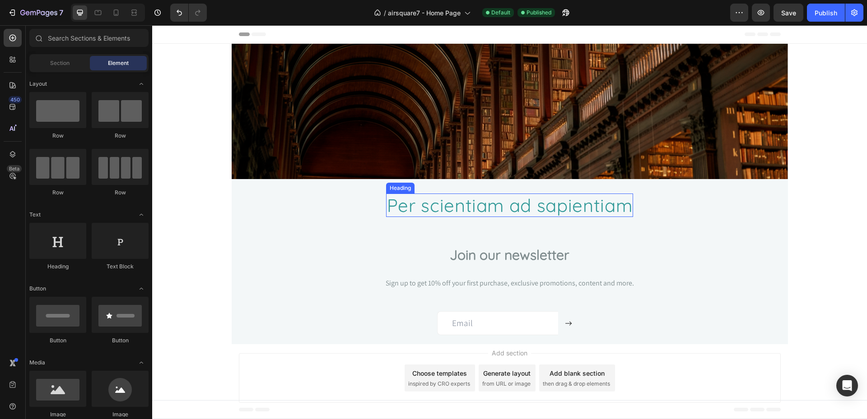
click at [515, 209] on span "Per scientiam ad sapientiam" at bounding box center [510, 205] width 246 height 23
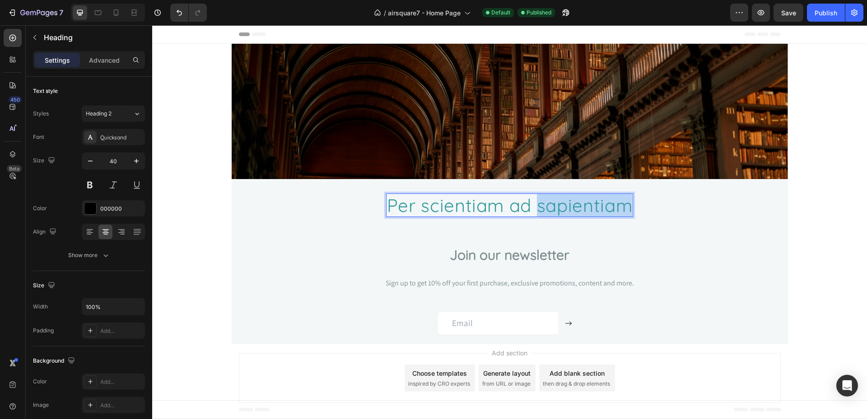
click at [565, 201] on span "Per scientiam ad sapientiam" at bounding box center [510, 205] width 246 height 23
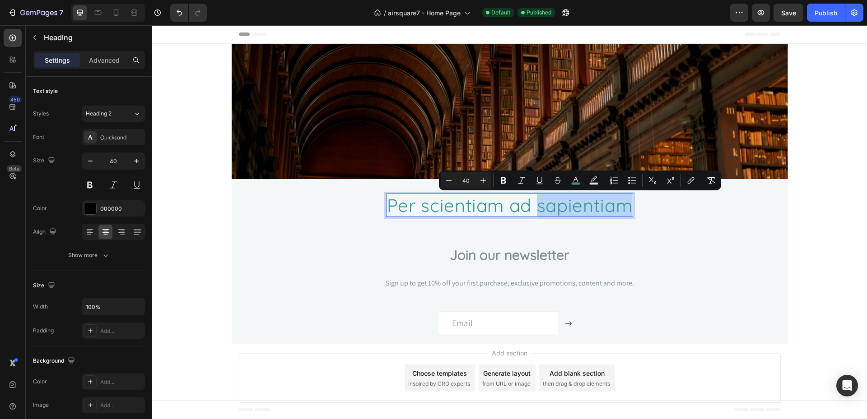
click at [615, 208] on span "Per scientiam ad sapientiam" at bounding box center [510, 205] width 246 height 23
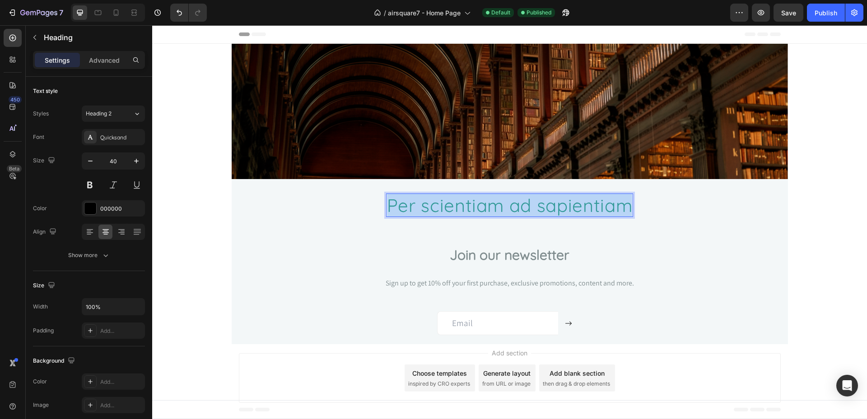
drag, startPoint x: 626, startPoint y: 206, endPoint x: 372, endPoint y: 214, distance: 253.8
click at [386, 214] on h2 "Per scientiam ad sapientiam" at bounding box center [509, 205] width 247 height 23
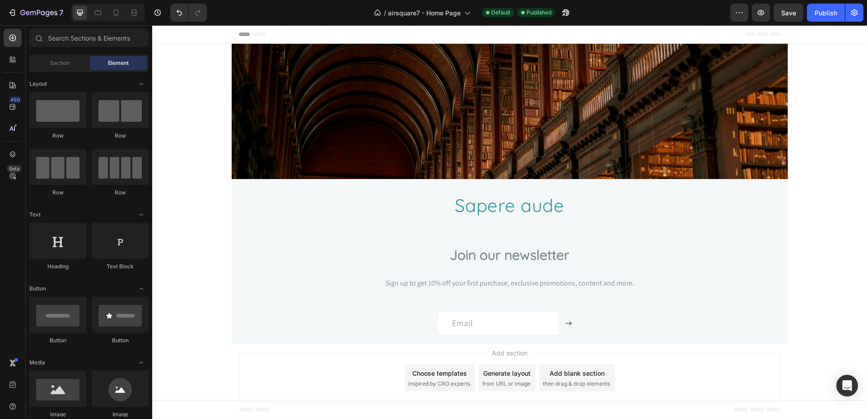
click at [196, 224] on div "Heading Hero Banner Section 1 ⁠⁠⁠⁠⁠⁠⁠ Sapere aude Heading Row Section 2 Join ou…" at bounding box center [509, 194] width 715 height 301
click at [786, 13] on span "Save" at bounding box center [788, 13] width 15 height 8
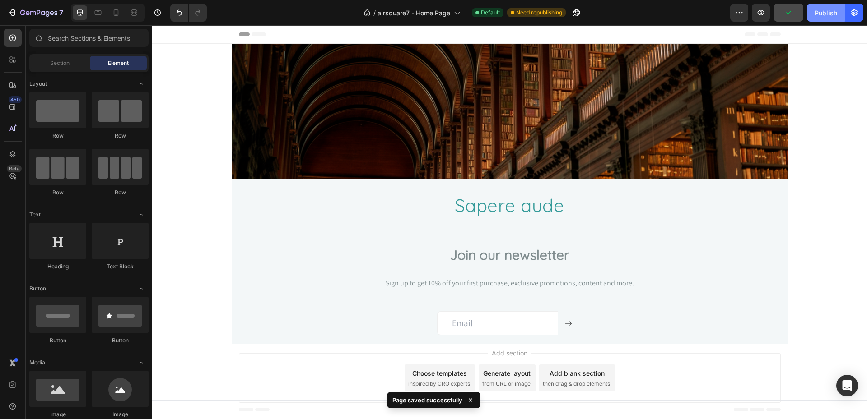
click at [819, 12] on div "Publish" at bounding box center [825, 12] width 23 height 9
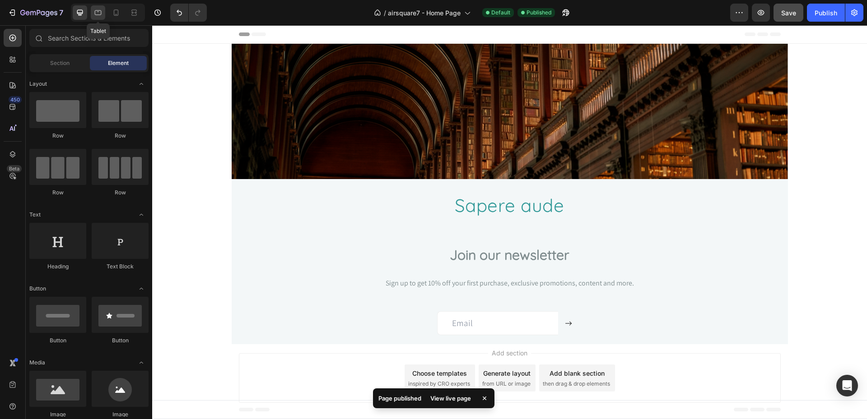
click at [101, 14] on icon at bounding box center [98, 12] width 7 height 5
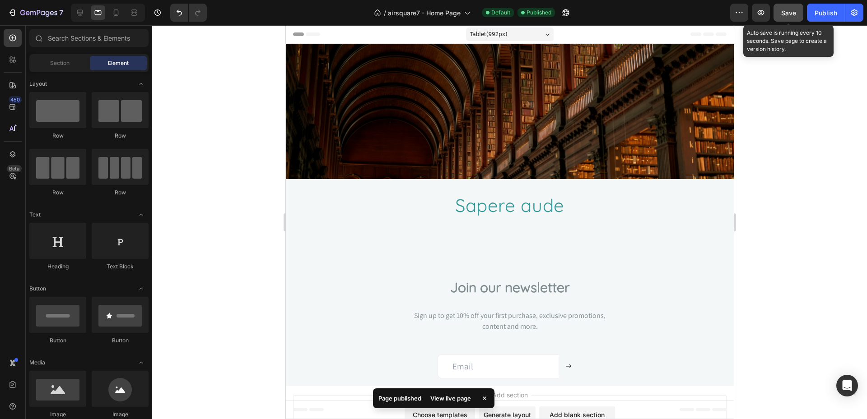
click at [784, 14] on span "Save" at bounding box center [788, 13] width 15 height 8
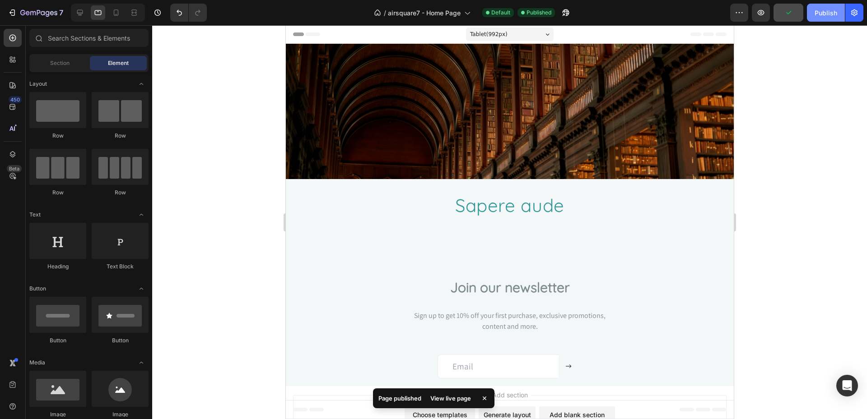
click at [819, 12] on div "Publish" at bounding box center [825, 12] width 23 height 9
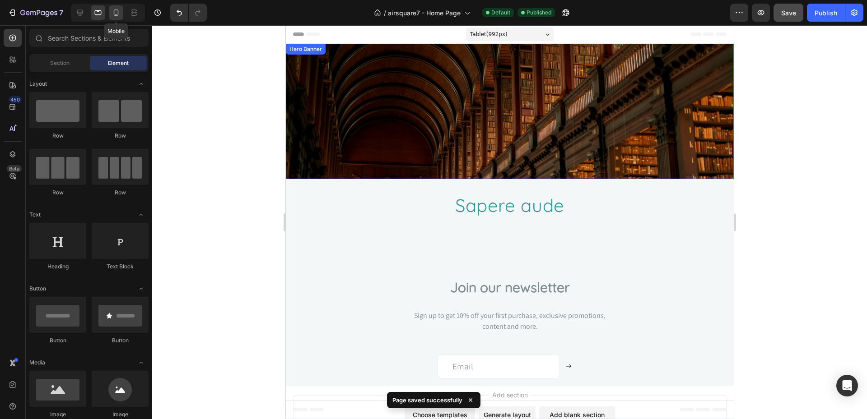
click at [114, 15] on icon at bounding box center [116, 12] width 5 height 6
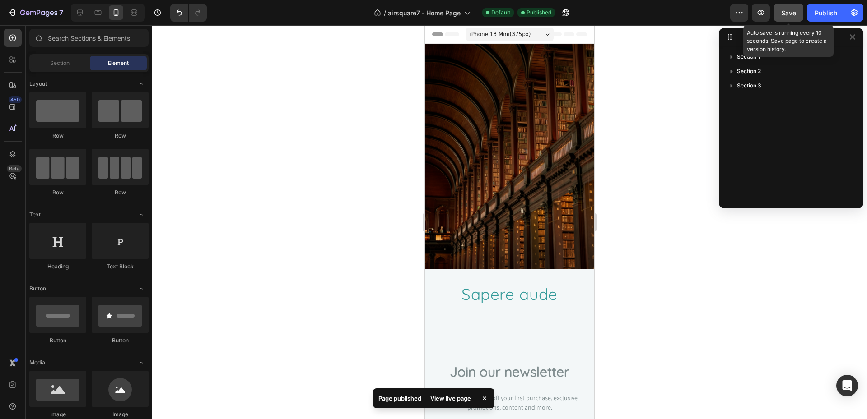
click at [786, 18] on button "Save" at bounding box center [788, 13] width 30 height 18
click at [831, 15] on div "Publish" at bounding box center [825, 12] width 23 height 9
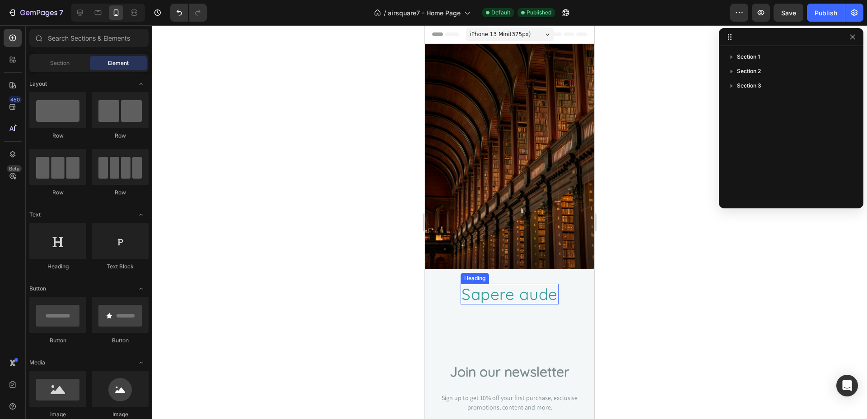
click at [488, 297] on span "Sapere aude" at bounding box center [509, 294] width 96 height 20
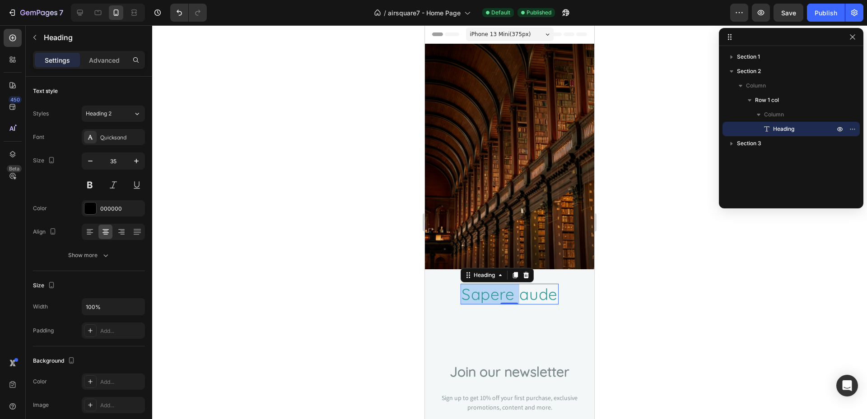
click at [512, 295] on span "Sapere aude" at bounding box center [509, 294] width 96 height 20
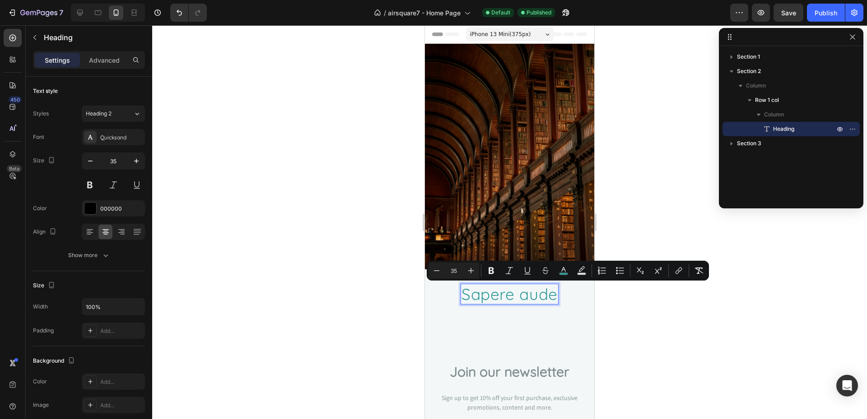
click at [527, 294] on span "Sapere aude" at bounding box center [509, 294] width 96 height 20
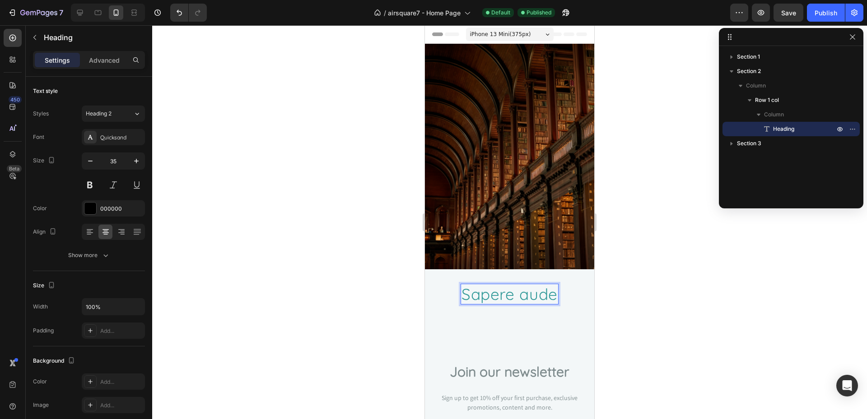
click at [518, 297] on span "Sapere aude" at bounding box center [509, 294] width 96 height 20
click at [114, 210] on div "000000" at bounding box center [113, 209] width 26 height 8
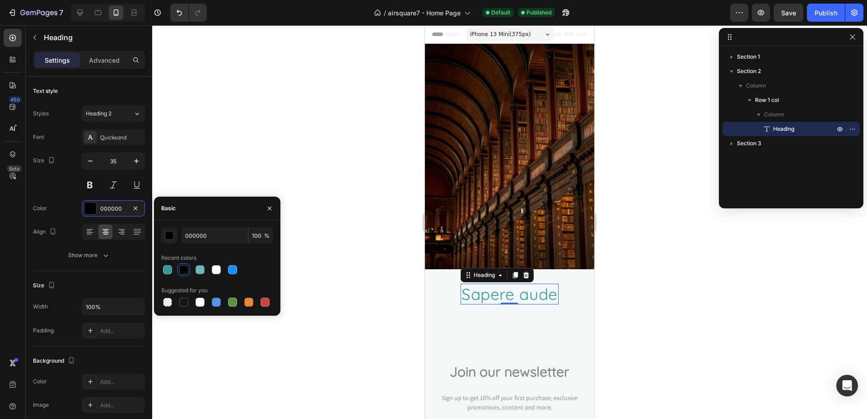
click at [181, 271] on div at bounding box center [183, 269] width 9 height 9
click at [342, 304] on div at bounding box center [509, 222] width 715 height 394
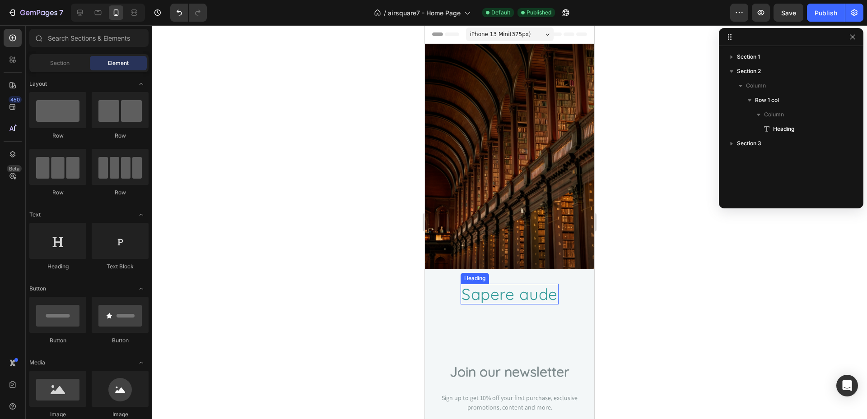
click at [502, 302] on span "Sapere aude" at bounding box center [509, 294] width 96 height 20
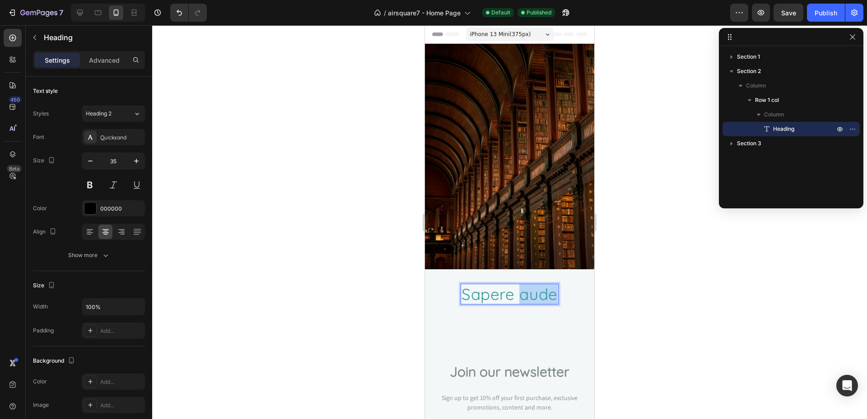
click at [536, 289] on span "Sapere aude" at bounding box center [509, 294] width 96 height 20
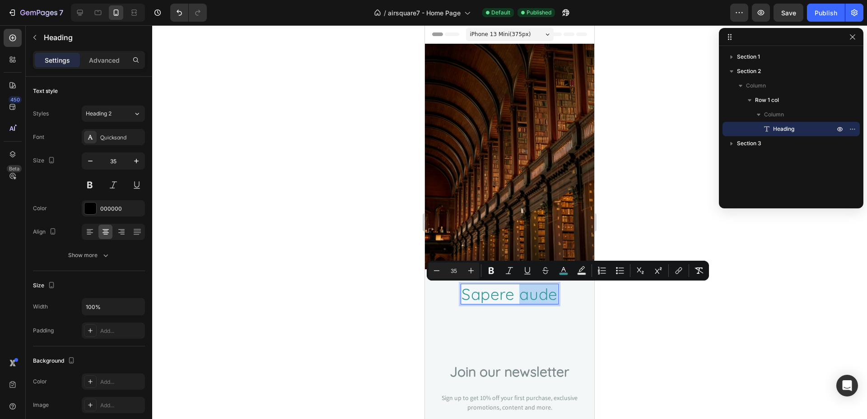
click at [546, 295] on span "Sapere aude" at bounding box center [509, 294] width 96 height 20
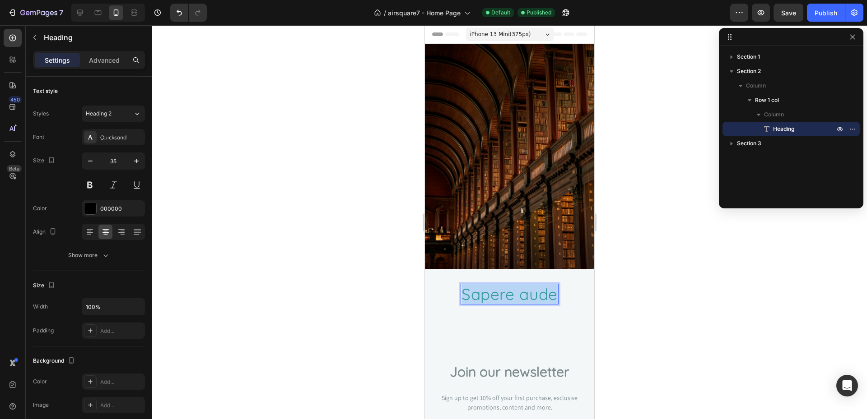
drag, startPoint x: 551, startPoint y: 296, endPoint x: 447, endPoint y: 290, distance: 104.0
click at [461, 290] on h2 "Sapere aude" at bounding box center [510, 294] width 98 height 21
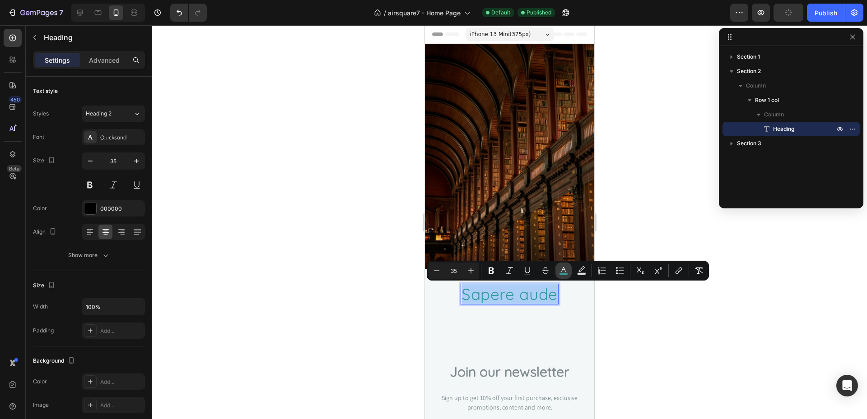
click at [566, 274] on rect "Editor contextual toolbar" at bounding box center [563, 274] width 9 height 2
type input "339A99"
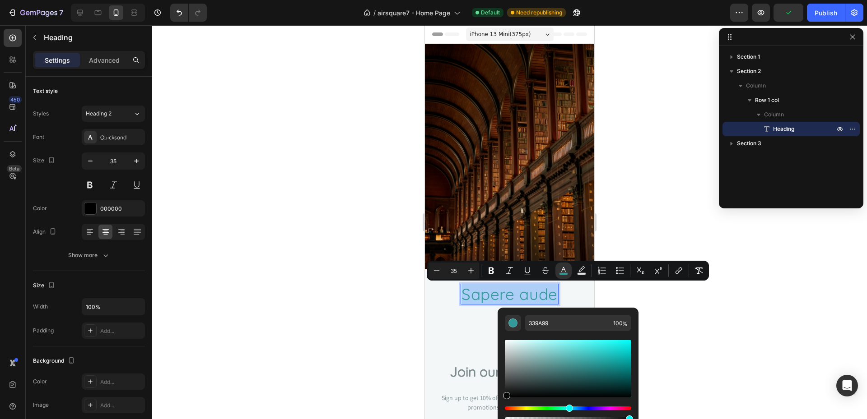
click at [505, 396] on div "Editor contextual toolbar" at bounding box center [568, 368] width 126 height 57
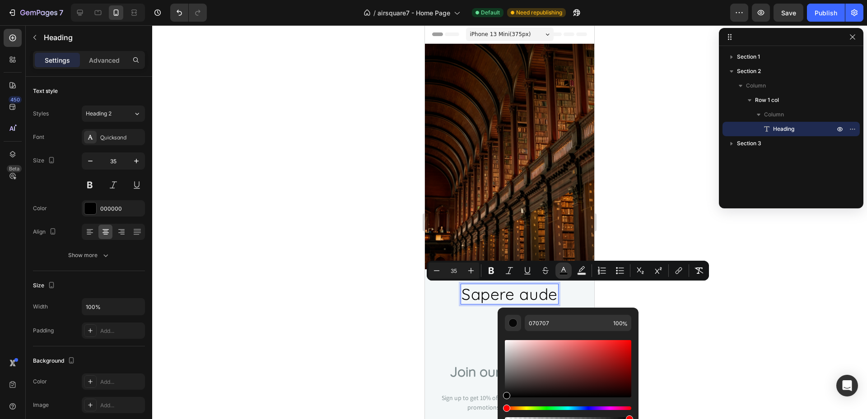
type input "000000"
click at [505, 399] on div "Editor contextual toolbar" at bounding box center [506, 395] width 7 height 7
click at [261, 312] on div at bounding box center [509, 222] width 715 height 394
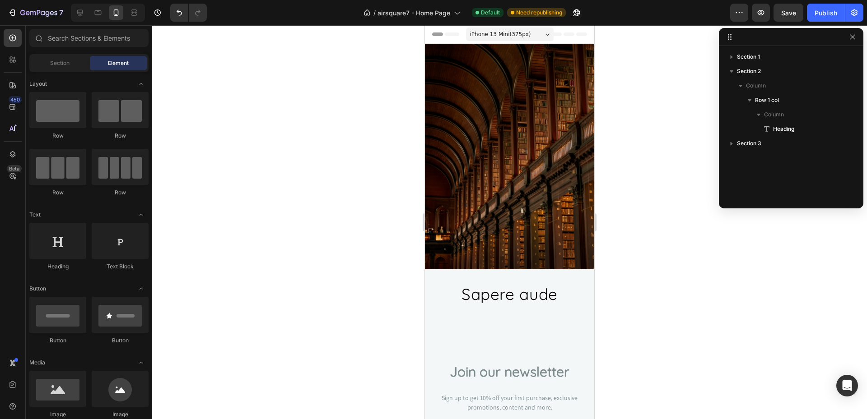
click at [285, 159] on div at bounding box center [509, 222] width 715 height 394
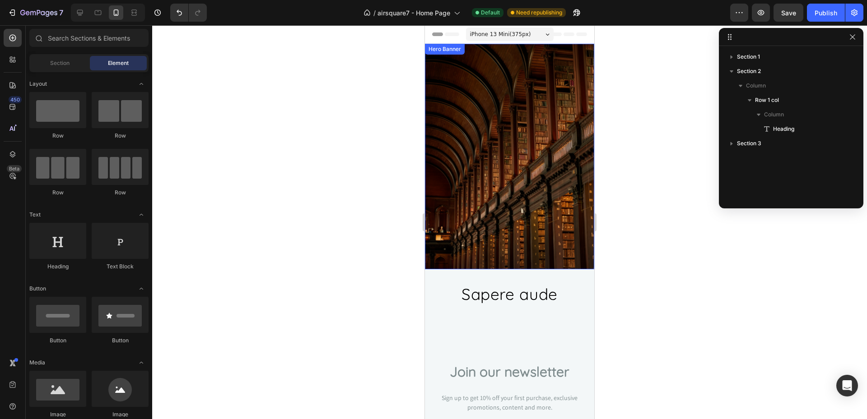
click at [312, 208] on div at bounding box center [509, 222] width 715 height 394
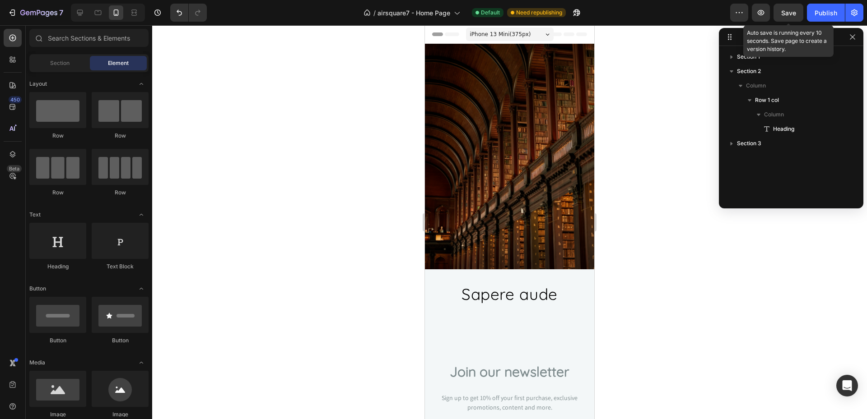
click at [781, 13] on span "Save" at bounding box center [788, 13] width 15 height 8
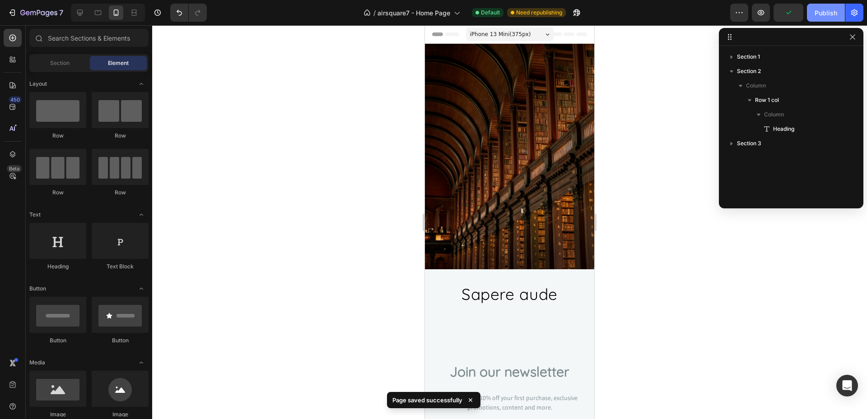
click at [823, 11] on div "Publish" at bounding box center [825, 12] width 23 height 9
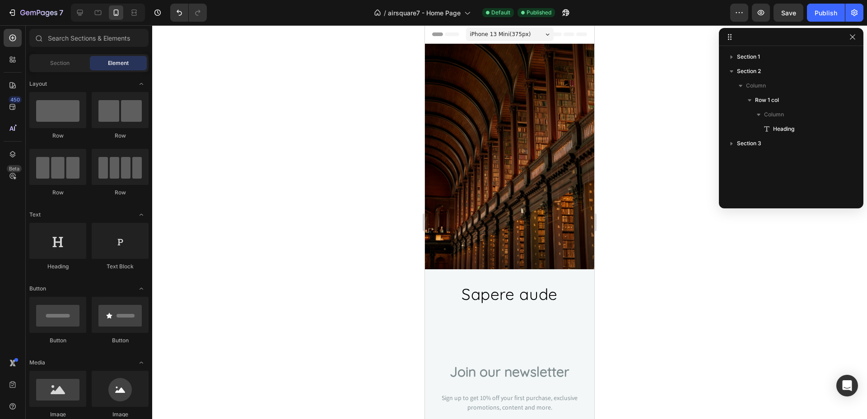
click at [317, 204] on div at bounding box center [509, 222] width 715 height 394
click at [531, 295] on span "Sapere aude" at bounding box center [509, 294] width 96 height 20
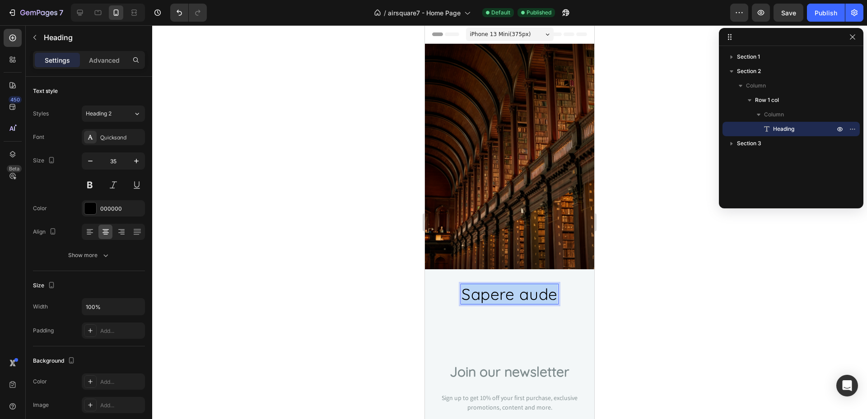
drag, startPoint x: 461, startPoint y: 296, endPoint x: 566, endPoint y: 300, distance: 105.3
click at [558, 300] on h2 "Sapere aude" at bounding box center [510, 294] width 98 height 21
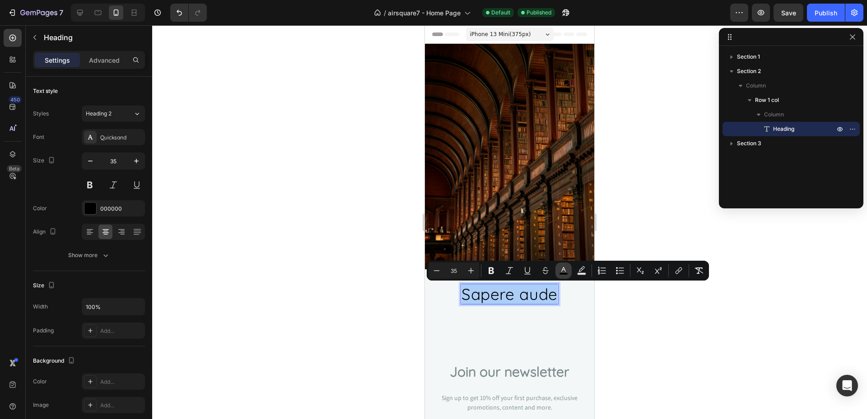
click at [565, 273] on rect "Editor contextual toolbar" at bounding box center [563, 274] width 9 height 2
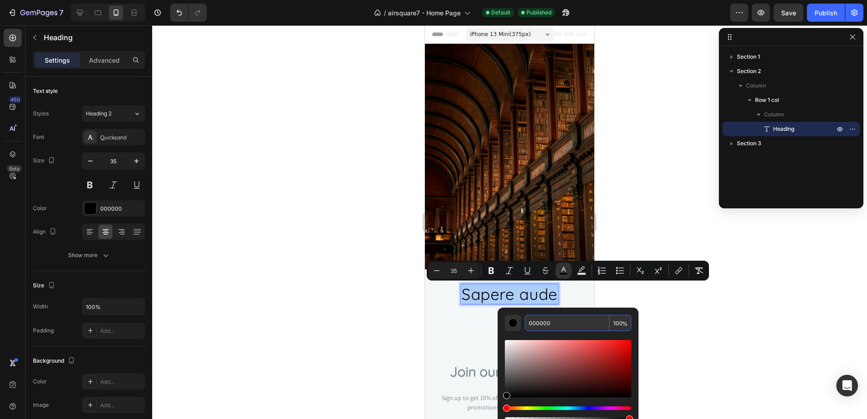
drag, startPoint x: 554, startPoint y: 325, endPoint x: 496, endPoint y: 331, distance: 58.5
click at [525, 331] on input "000000" at bounding box center [567, 323] width 85 height 16
drag, startPoint x: 575, startPoint y: 325, endPoint x: 467, endPoint y: 332, distance: 108.6
click at [525, 331] on input "000000" at bounding box center [567, 323] width 85 height 16
paste input "3F4B56"
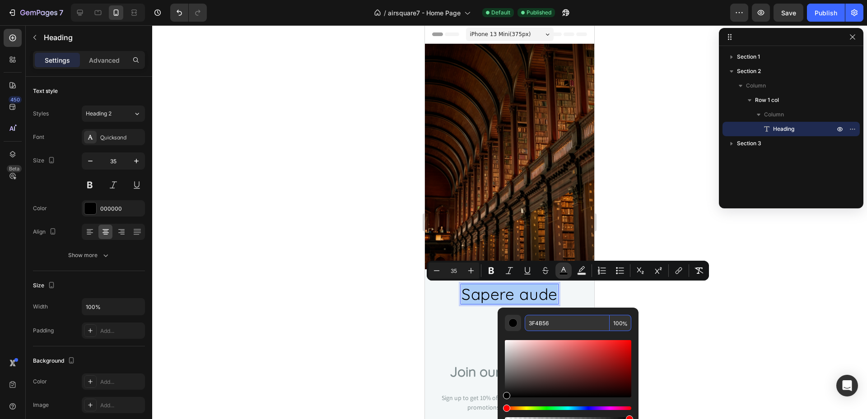
type input "3F4B56"
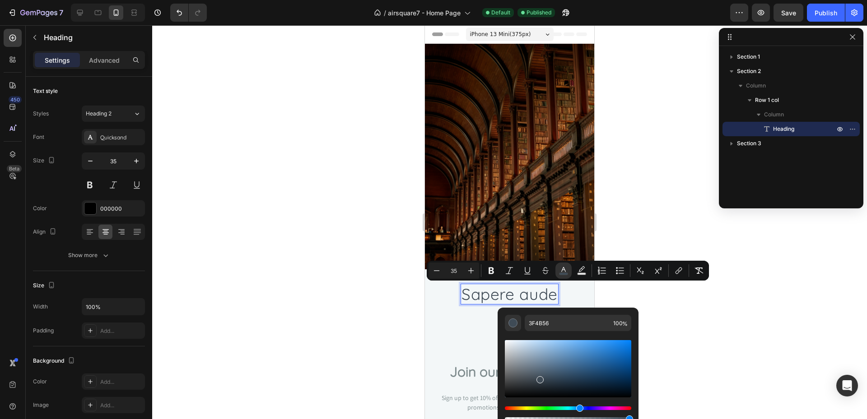
click at [347, 307] on div at bounding box center [509, 222] width 715 height 394
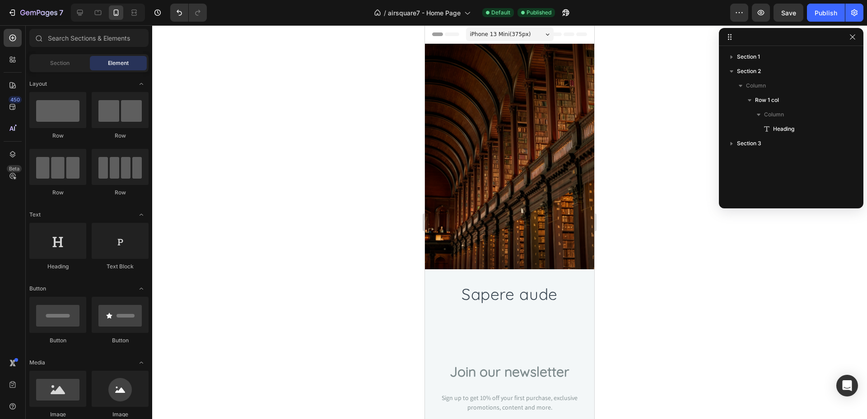
click at [572, 323] on div "Join our newsletter Heading Sign up to get 10% off your first purchase, exclusi…" at bounding box center [509, 392] width 169 height 142
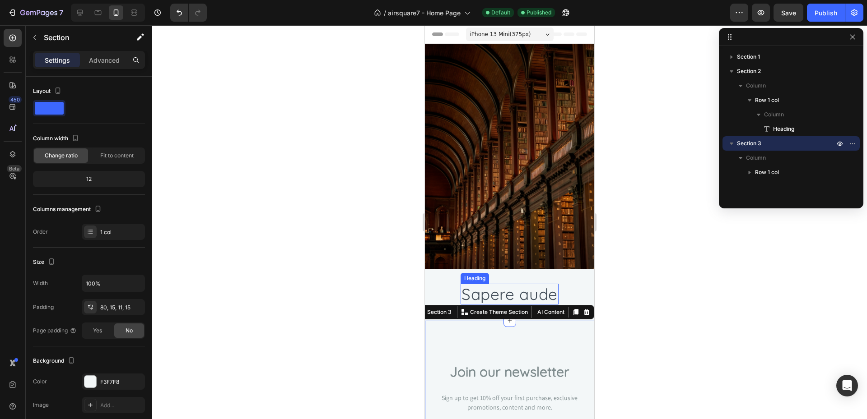
click at [554, 290] on h2 "⁠⁠⁠⁠⁠⁠⁠ Sapere aude" at bounding box center [510, 294] width 98 height 21
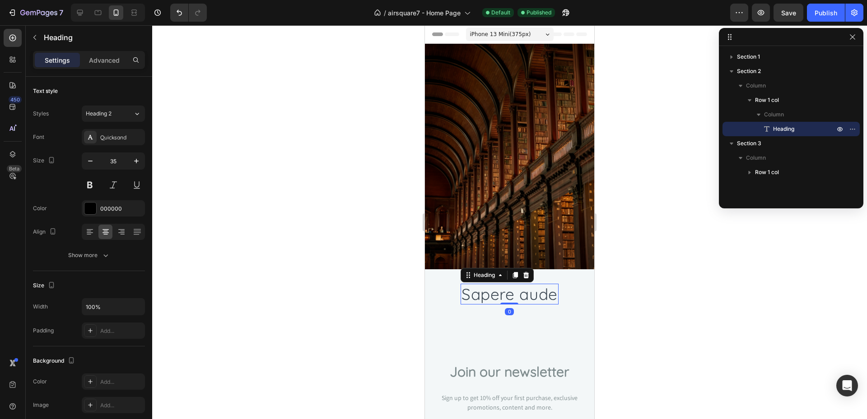
click at [568, 289] on div "⁠⁠⁠⁠⁠⁠⁠ Sapere aude Heading 0 Row" at bounding box center [509, 298] width 169 height 28
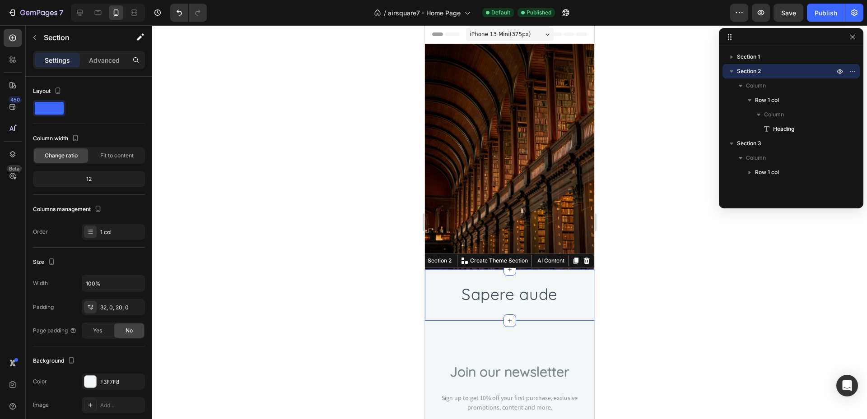
click at [296, 300] on div at bounding box center [509, 222] width 715 height 394
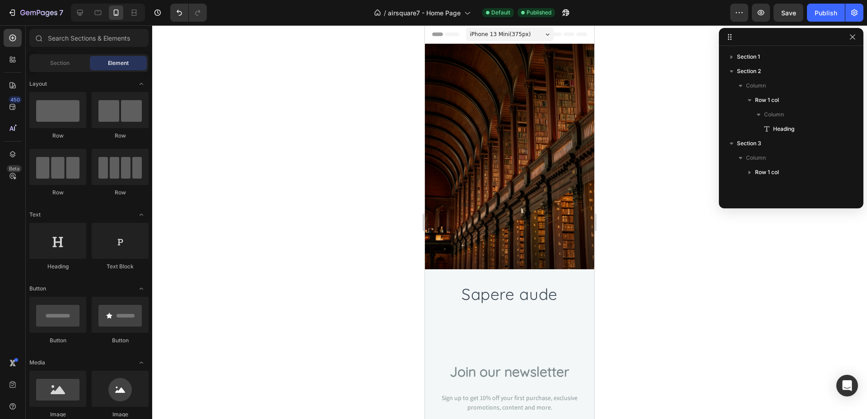
click at [791, 22] on div "7 / airsquare7 - Home Page Default Published Preview Save Publish" at bounding box center [433, 13] width 867 height 26
click at [793, 14] on span "Save" at bounding box center [788, 13] width 15 height 8
click at [335, 200] on div at bounding box center [509, 222] width 715 height 394
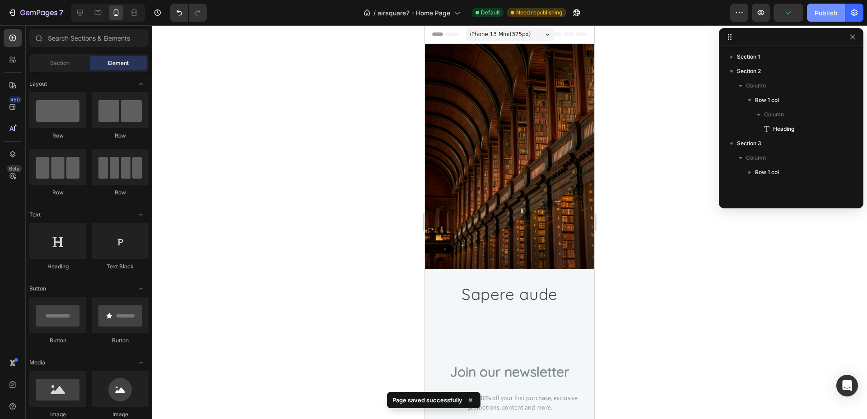
click at [821, 20] on button "Publish" at bounding box center [826, 13] width 38 height 18
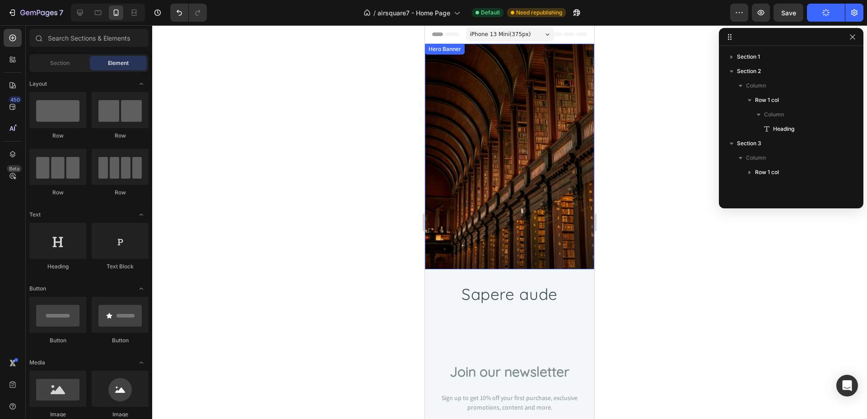
click at [302, 124] on div at bounding box center [509, 222] width 715 height 394
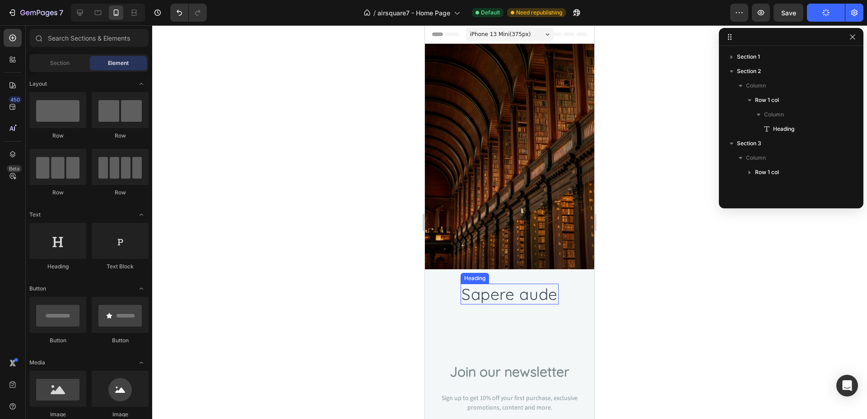
click at [520, 289] on span "Sapere aude" at bounding box center [509, 294] width 96 height 20
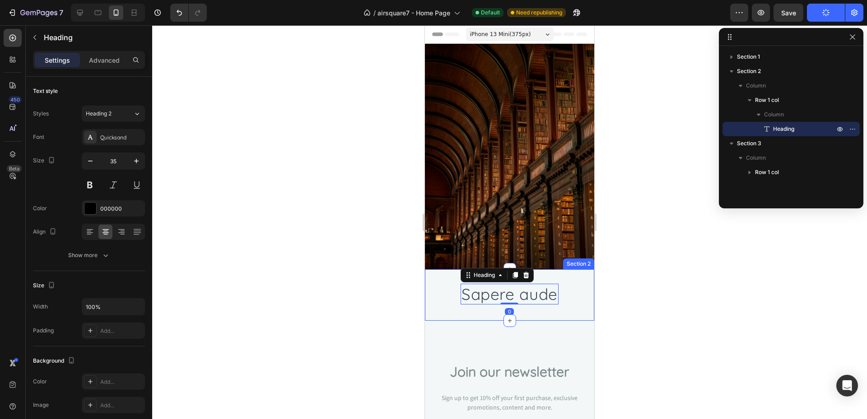
click at [330, 256] on div at bounding box center [509, 222] width 715 height 394
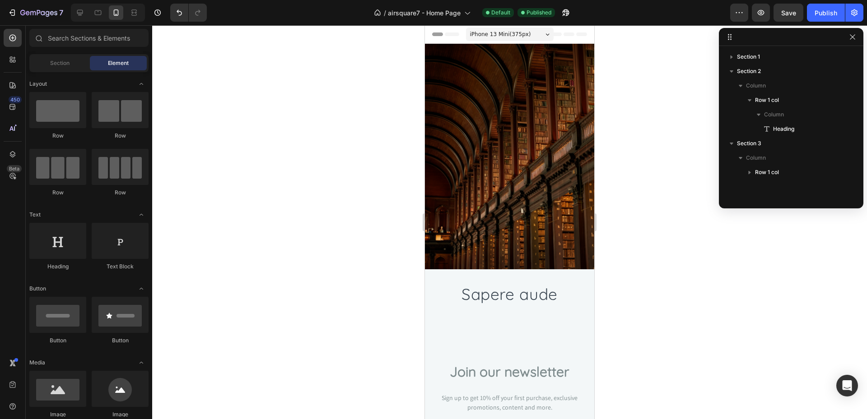
click at [314, 226] on div at bounding box center [509, 222] width 715 height 394
click at [475, 320] on div "⁠⁠⁠⁠⁠⁠⁠ Sapere aude Heading Row Section 2" at bounding box center [509, 295] width 169 height 51
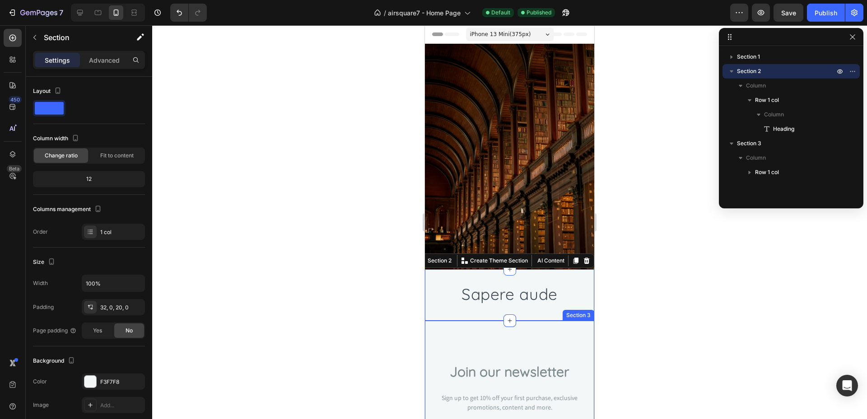
click at [507, 363] on h2 "Join our newsletter" at bounding box center [510, 371] width 156 height 28
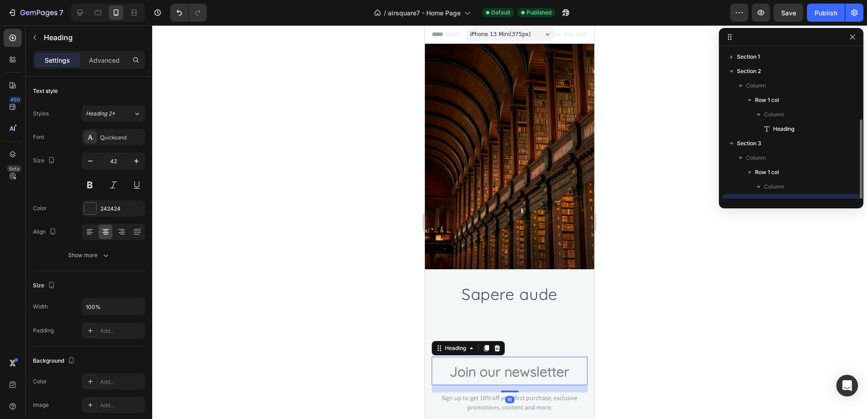
scroll to position [39, 0]
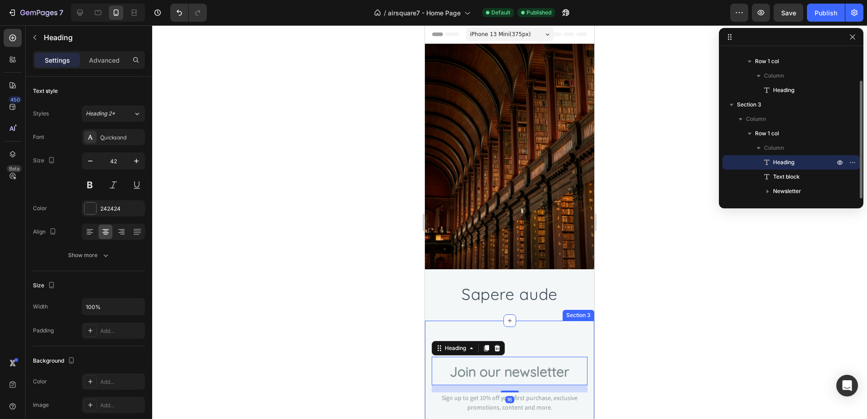
click at [516, 340] on div "Join our newsletter Heading 16 Sign up to get 10% off your first purchase, excl…" at bounding box center [509, 392] width 169 height 142
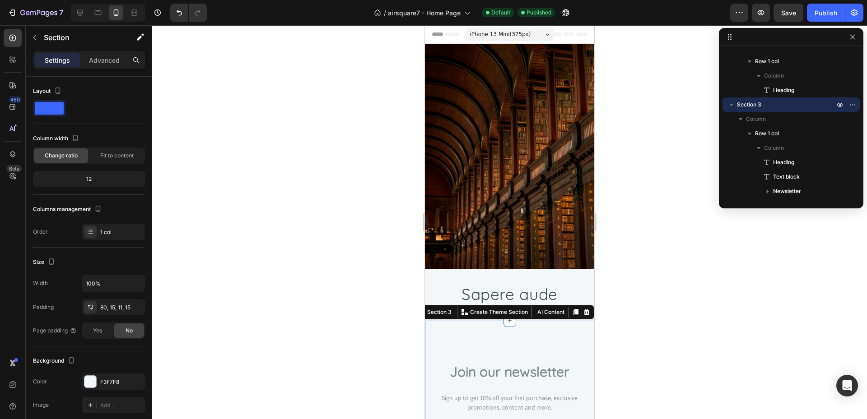
click at [390, 329] on div at bounding box center [509, 222] width 715 height 394
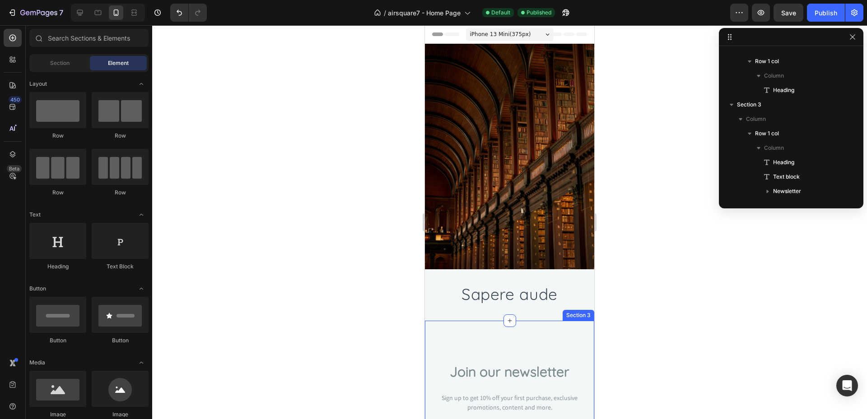
click at [542, 347] on div "Join our newsletter Heading Sign up to get 10% off your first purchase, exclusi…" at bounding box center [509, 392] width 169 height 142
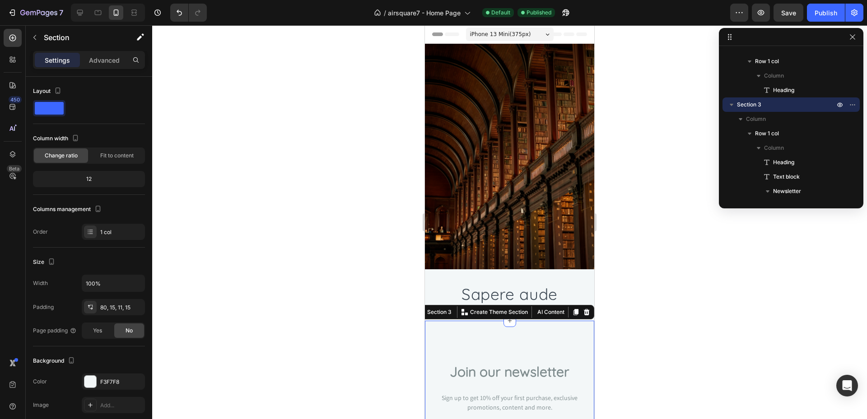
click at [296, 279] on div at bounding box center [509, 222] width 715 height 394
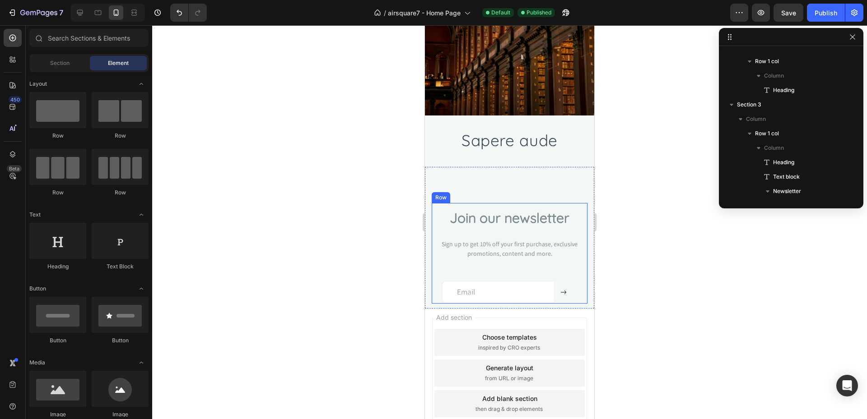
scroll to position [184, 0]
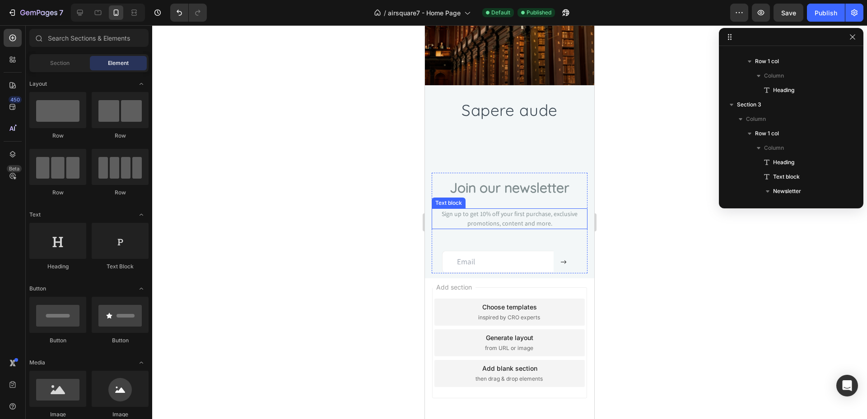
click at [507, 215] on span "Sign up to get 10% off your first purchase, exclusive promotions, content and m…" at bounding box center [510, 219] width 136 height 18
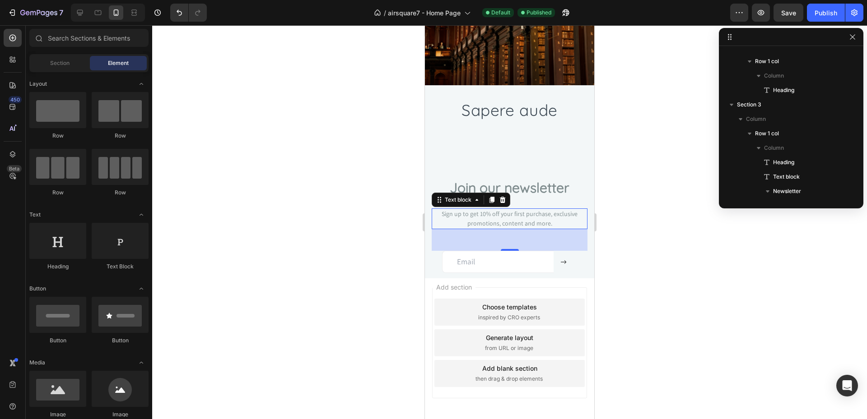
click at [507, 215] on span "Sign up to get 10% off your first purchase, exclusive promotions, content and m…" at bounding box center [510, 219] width 136 height 18
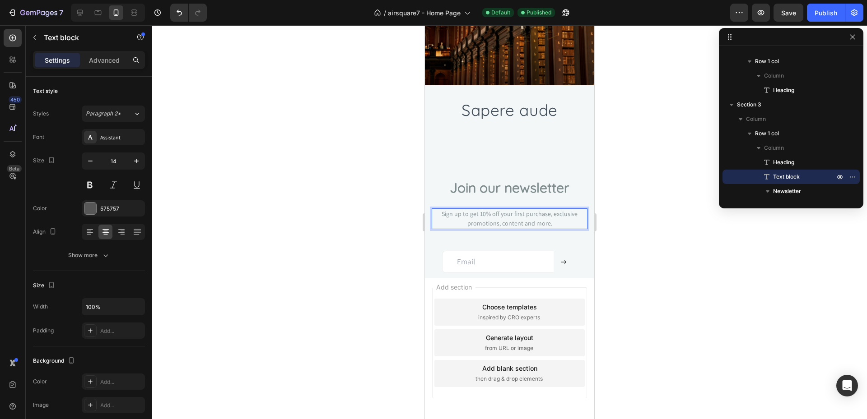
click at [553, 222] on p "Sign up to get 10% off your first purchase, exclusive promotions, content and m…" at bounding box center [510, 218] width 154 height 19
drag, startPoint x: 554, startPoint y: 223, endPoint x: 319, endPoint y: 188, distance: 237.0
click at [432, 209] on div "Sign up to get 10% off your first purchase, exclusive promotions, content and m…" at bounding box center [510, 219] width 156 height 21
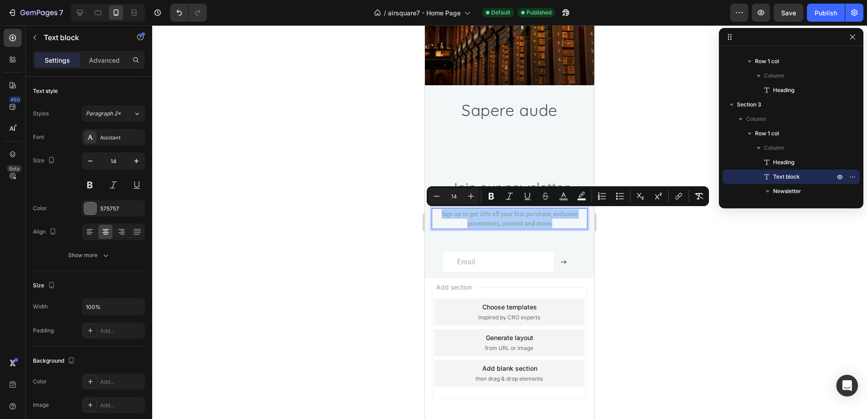
click at [241, 312] on div at bounding box center [509, 222] width 715 height 394
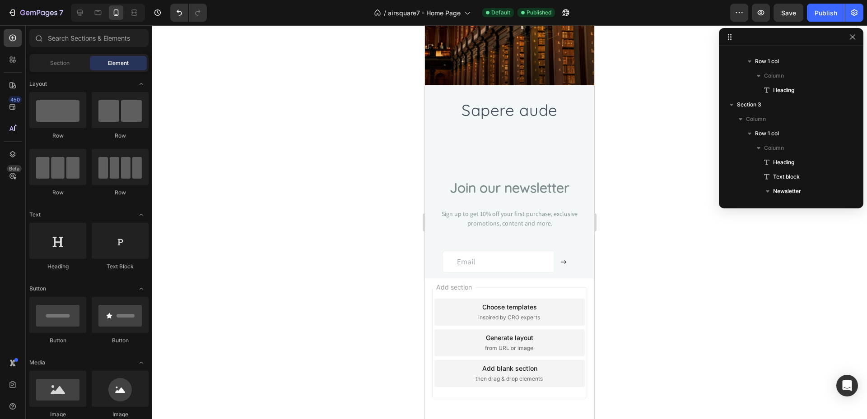
click at [314, 265] on div at bounding box center [509, 222] width 715 height 394
click at [525, 213] on span "Sign up to get 10% off your first purchase, exclusive promotions, content and m…" at bounding box center [510, 219] width 136 height 18
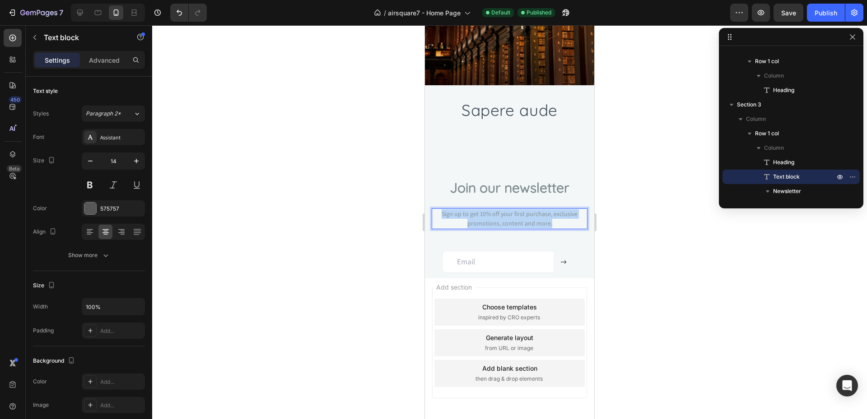
drag, startPoint x: 554, startPoint y: 222, endPoint x: 783, endPoint y: 225, distance: 228.5
click at [432, 209] on div "Sign up to get 10% off your first purchase, exclusive promotions, content and m…" at bounding box center [510, 219] width 156 height 21
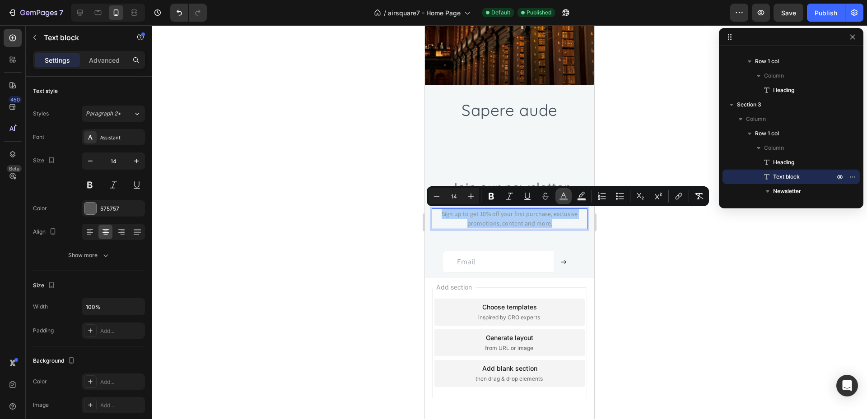
click at [566, 192] on icon "Editor contextual toolbar" at bounding box center [563, 196] width 9 height 9
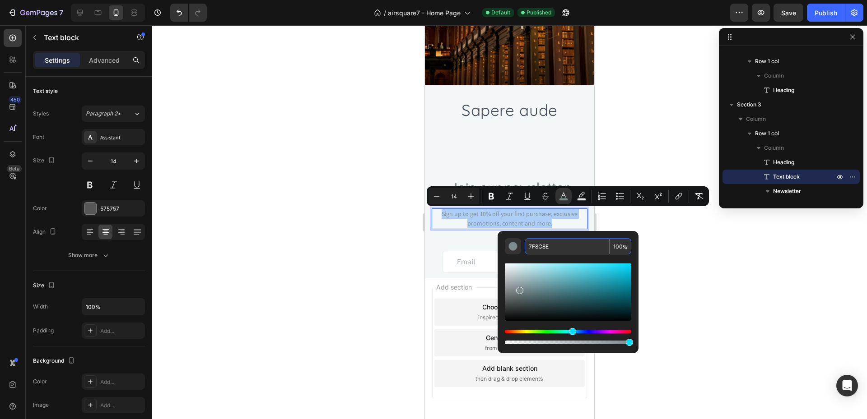
drag, startPoint x: 548, startPoint y: 250, endPoint x: 498, endPoint y: 249, distance: 49.2
click at [525, 249] on input "7F8C8E" at bounding box center [567, 246] width 85 height 16
drag, startPoint x: 579, startPoint y: 254, endPoint x: 486, endPoint y: 251, distance: 93.0
click at [525, 251] on input "7F8C8E" at bounding box center [567, 246] width 85 height 16
paste input "5A6167"
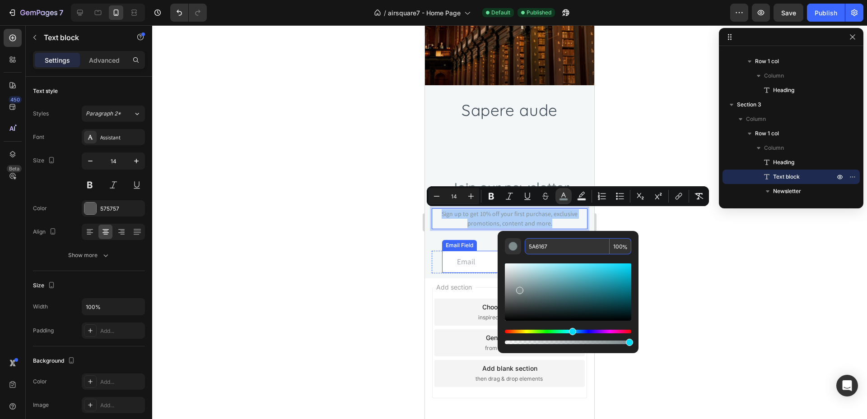
type input "5A6167"
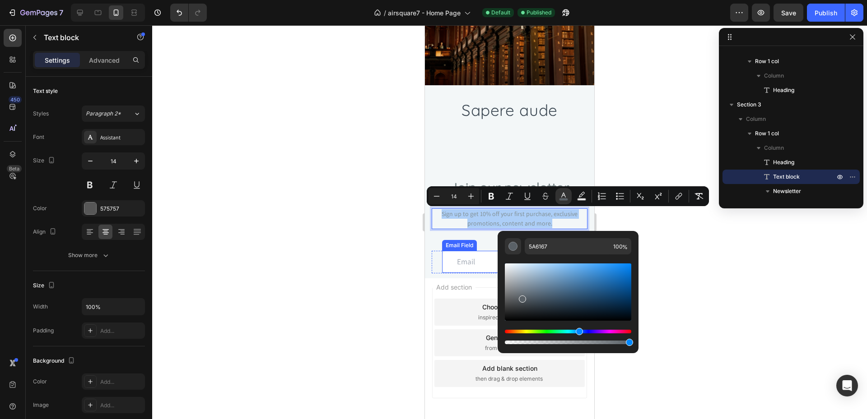
click at [387, 253] on div at bounding box center [509, 222] width 715 height 394
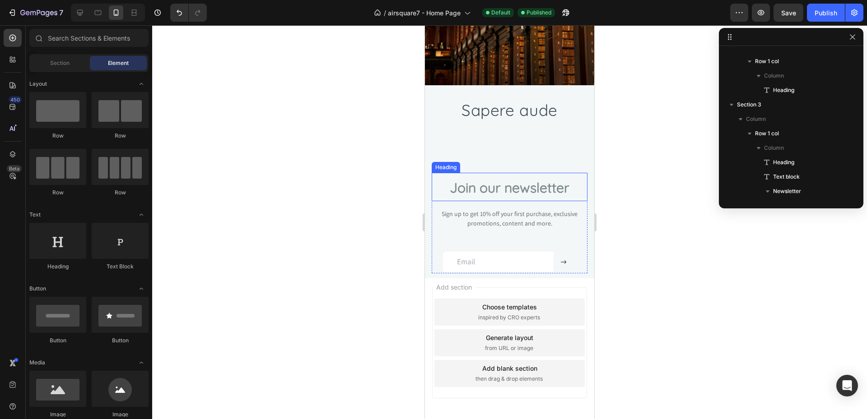
click at [538, 190] on span "Join our newsletter" at bounding box center [510, 187] width 120 height 17
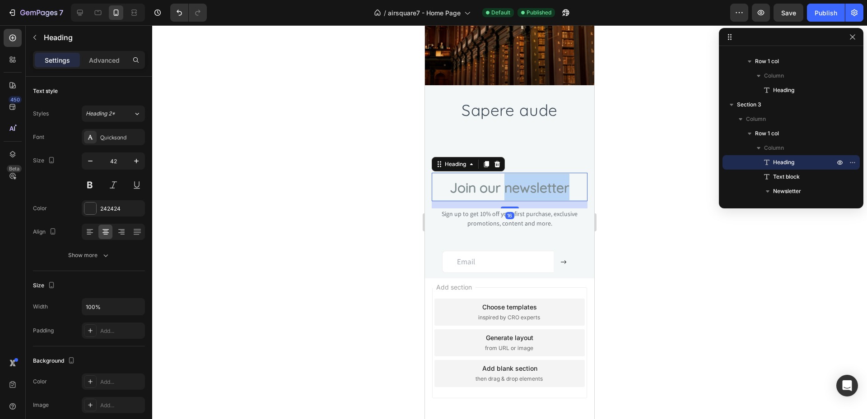
click at [568, 191] on span "Join our newsletter" at bounding box center [510, 187] width 120 height 17
click at [570, 194] on p "Join our newsletter" at bounding box center [510, 187] width 154 height 27
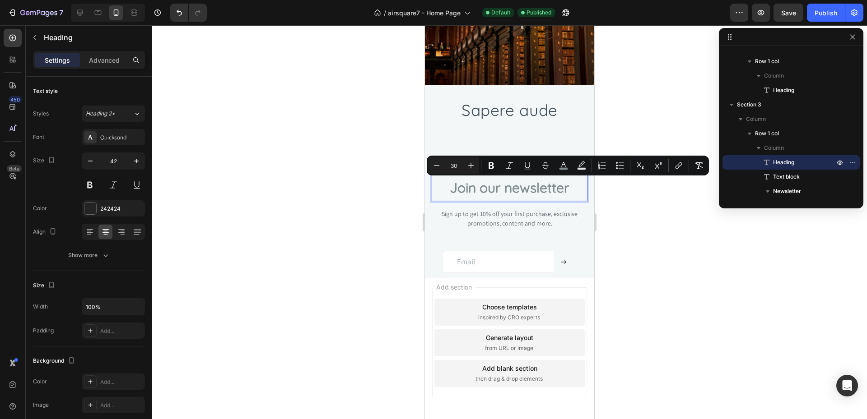
drag, startPoint x: 570, startPoint y: 192, endPoint x: 322, endPoint y: 183, distance: 248.0
click at [567, 168] on rect "Editor contextual toolbar" at bounding box center [563, 169] width 9 height 2
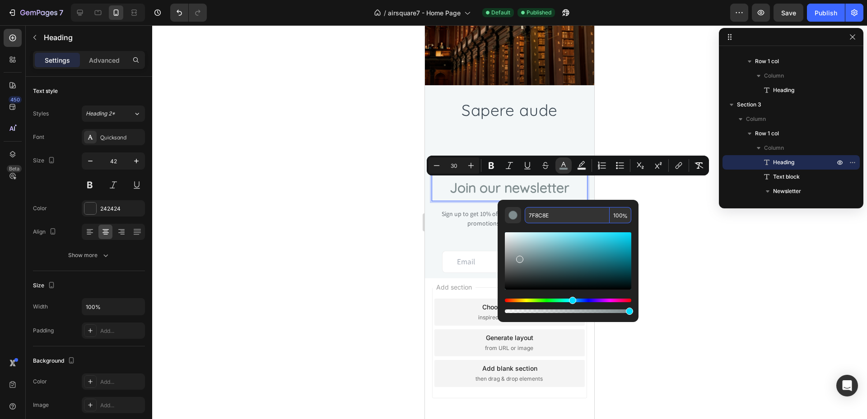
drag, startPoint x: 564, startPoint y: 218, endPoint x: 458, endPoint y: 218, distance: 106.1
click at [525, 218] on input "7F8C8E" at bounding box center [567, 215] width 85 height 16
drag, startPoint x: 578, startPoint y: 212, endPoint x: 498, endPoint y: 222, distance: 80.9
click at [525, 222] on input "7F8C8E" at bounding box center [567, 215] width 85 height 16
paste input "5A6167"
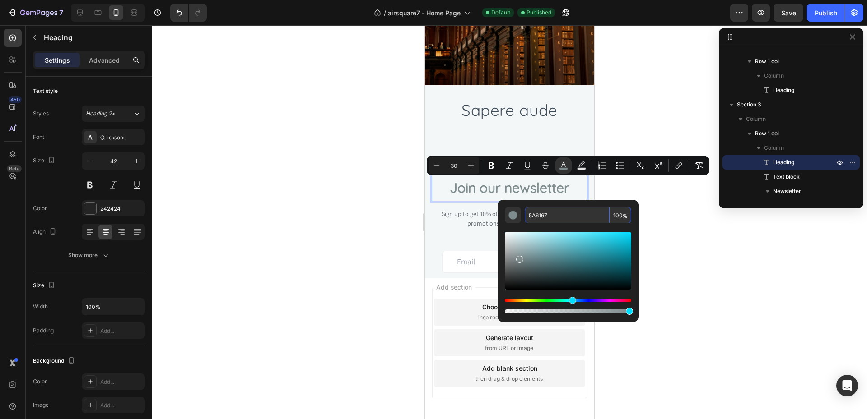
type input "5A6167"
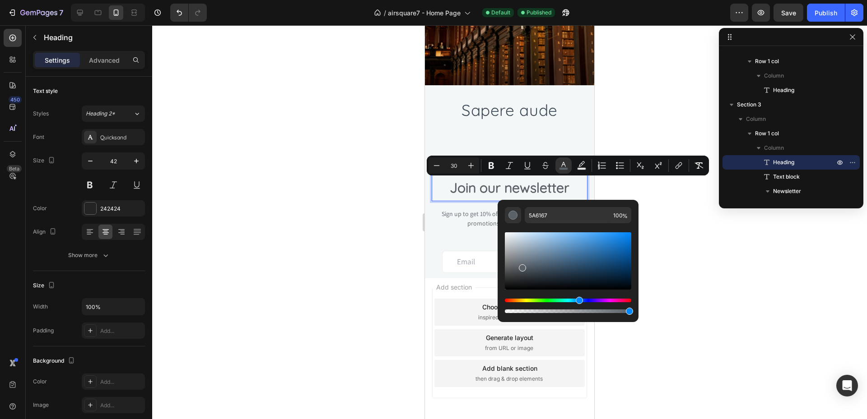
click at [375, 227] on div at bounding box center [509, 222] width 715 height 394
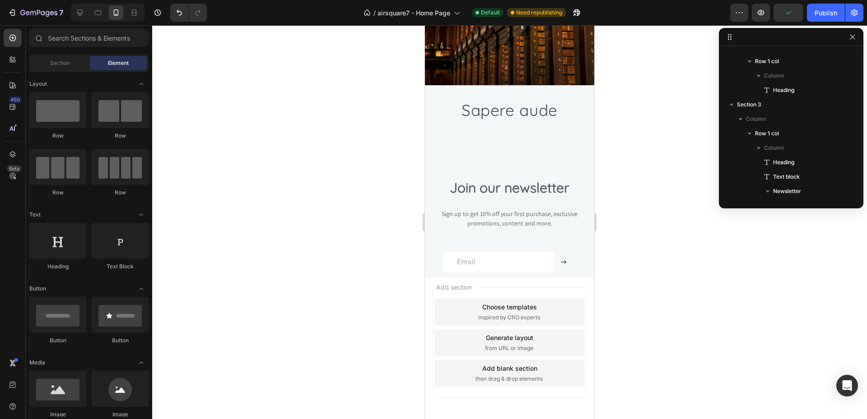
click at [825, 28] on div at bounding box center [509, 222] width 715 height 394
click at [827, 19] on button "Publish" at bounding box center [826, 13] width 38 height 18
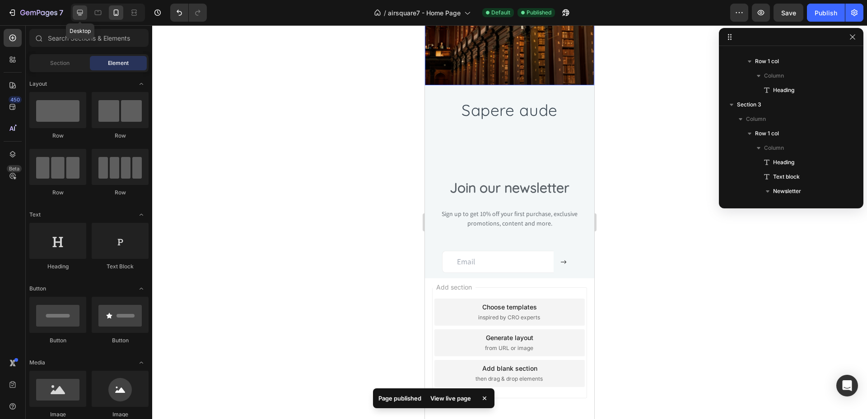
click at [78, 14] on icon at bounding box center [80, 13] width 6 height 6
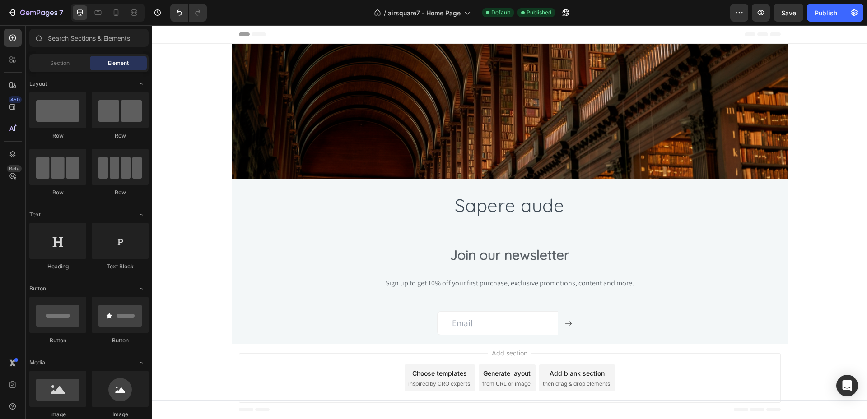
click at [206, 126] on div "Heading Hero Banner Section 1 ⁠⁠⁠⁠⁠⁠⁠ Sapere aude Heading Row Section 2 ⁠⁠⁠⁠⁠⁠⁠…" at bounding box center [509, 194] width 715 height 301
